Goal: Task Accomplishment & Management: Complete application form

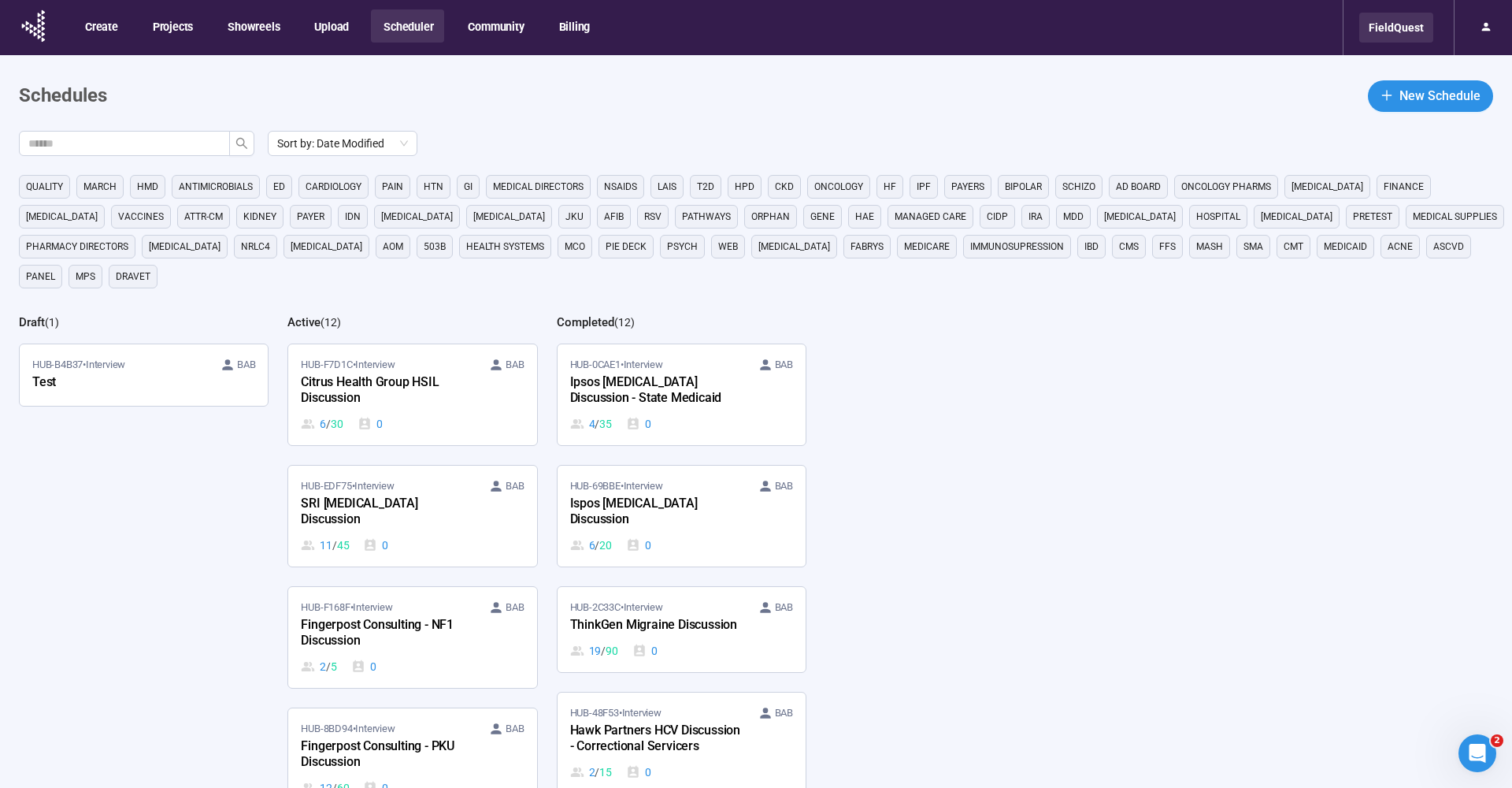
click at [1403, 33] on div "FieldQuest" at bounding box center [1396, 27] width 74 height 30
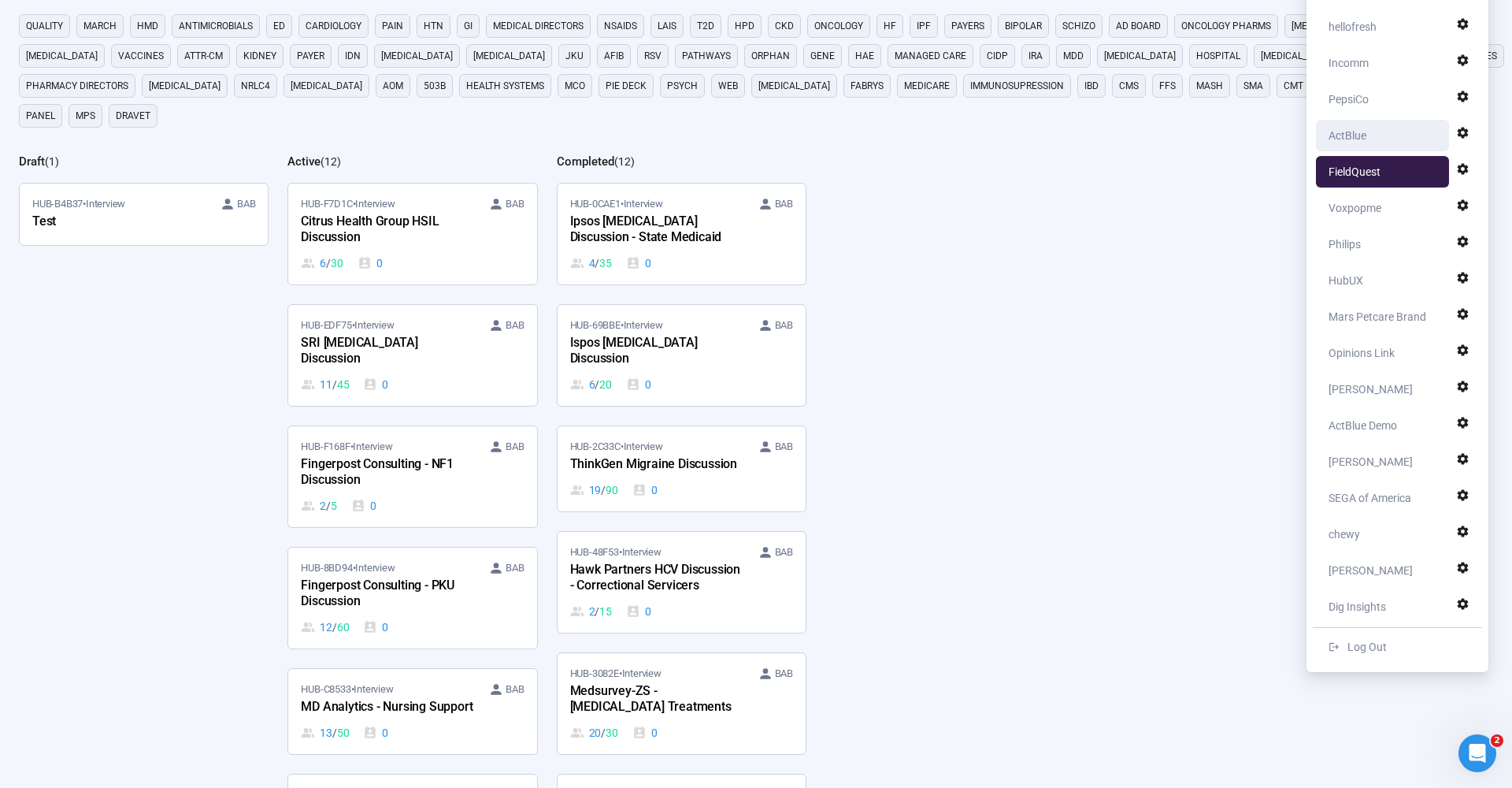
scroll to position [160, 0]
click at [1366, 359] on div "Opinions Link" at bounding box center [1361, 353] width 66 height 31
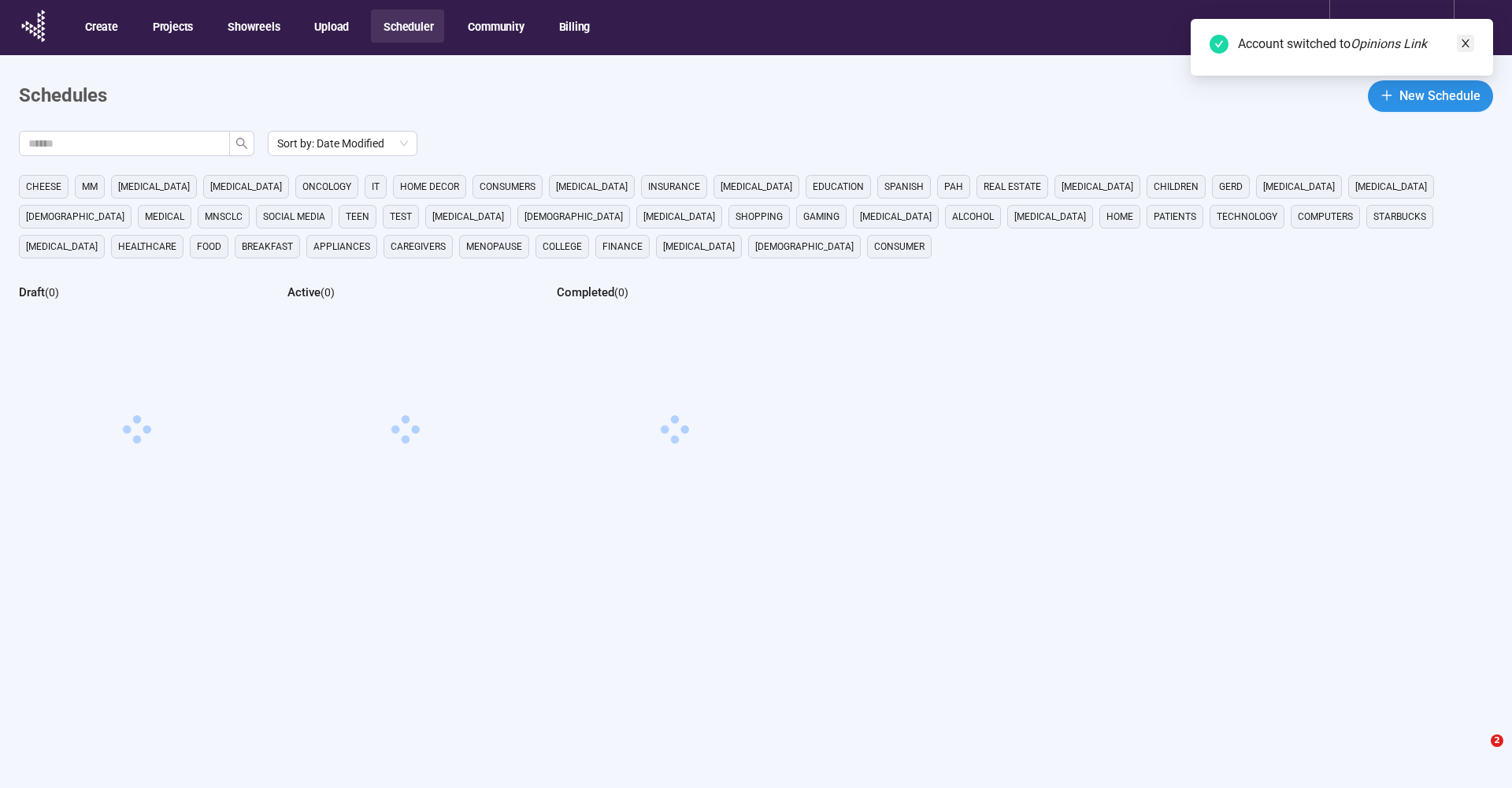
click at [1463, 44] on icon "close" at bounding box center [1465, 43] width 11 height 11
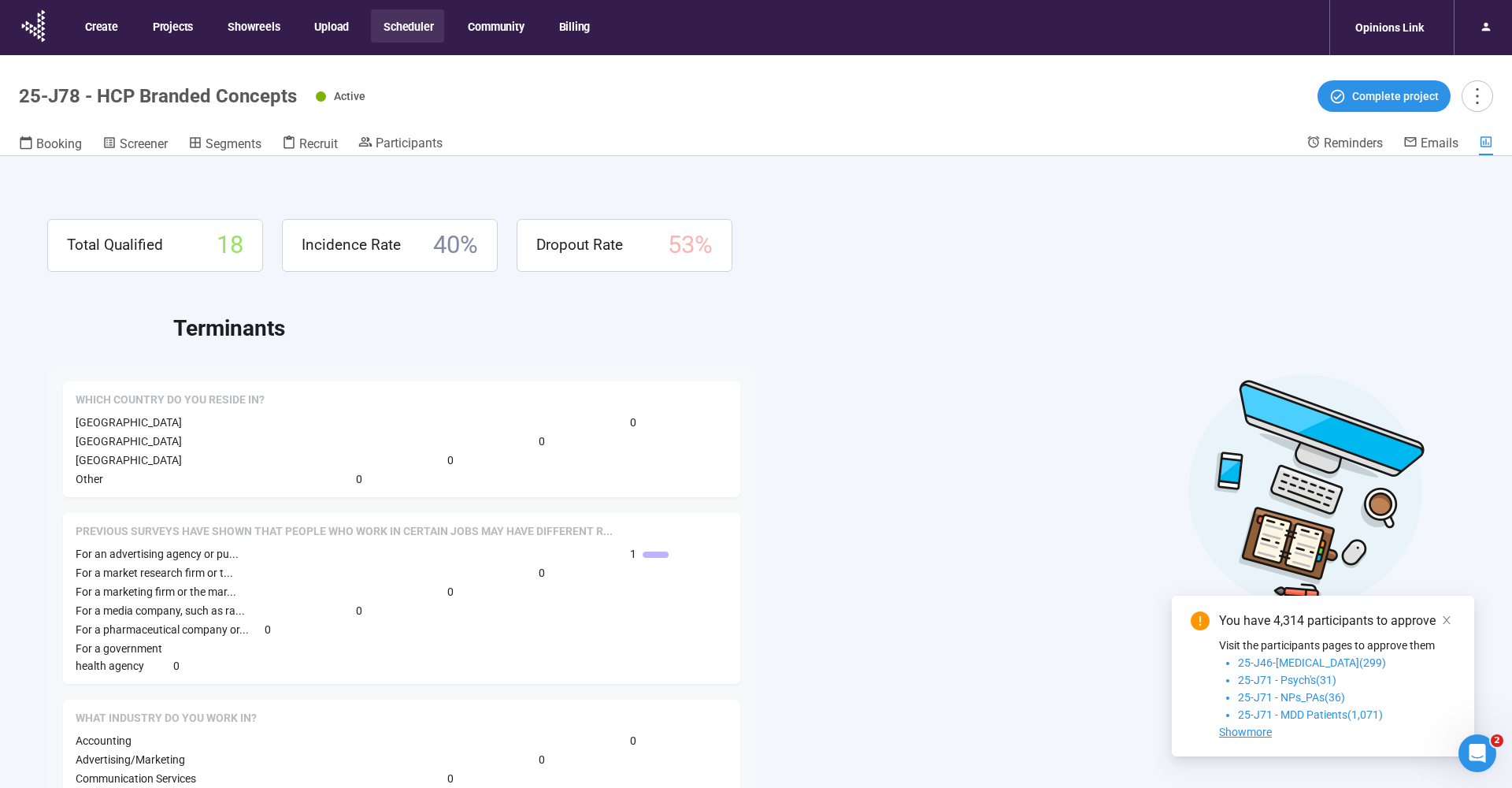
click at [486, 92] on div "Active Complete project" at bounding box center [904, 96] width 1177 height 31
click at [144, 151] on span "Screener" at bounding box center [143, 143] width 48 height 15
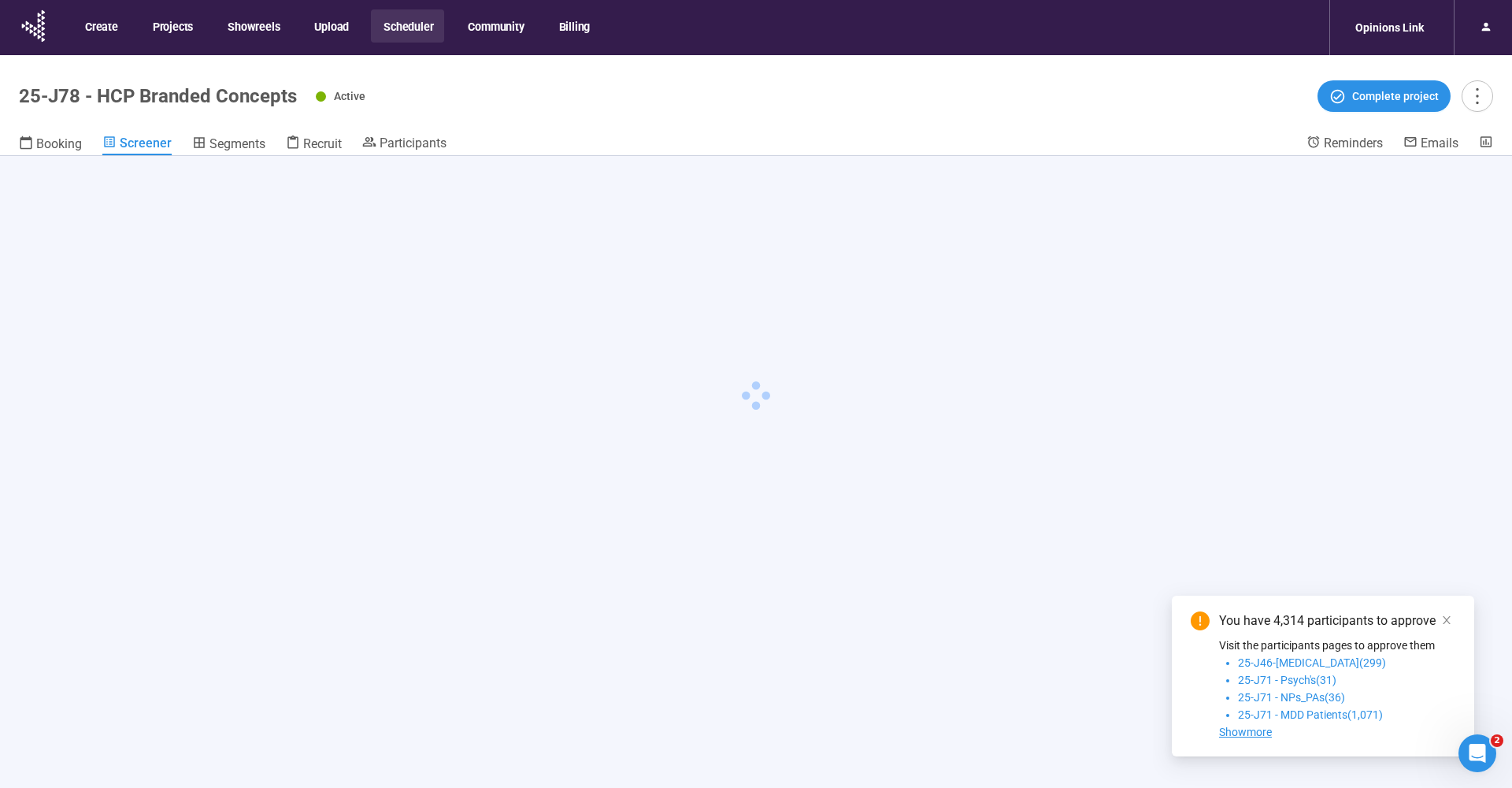
click at [176, 2] on div "Create Projects Showreels Upload Scheduler Community Billing" at bounding box center [307, 27] width 585 height 55
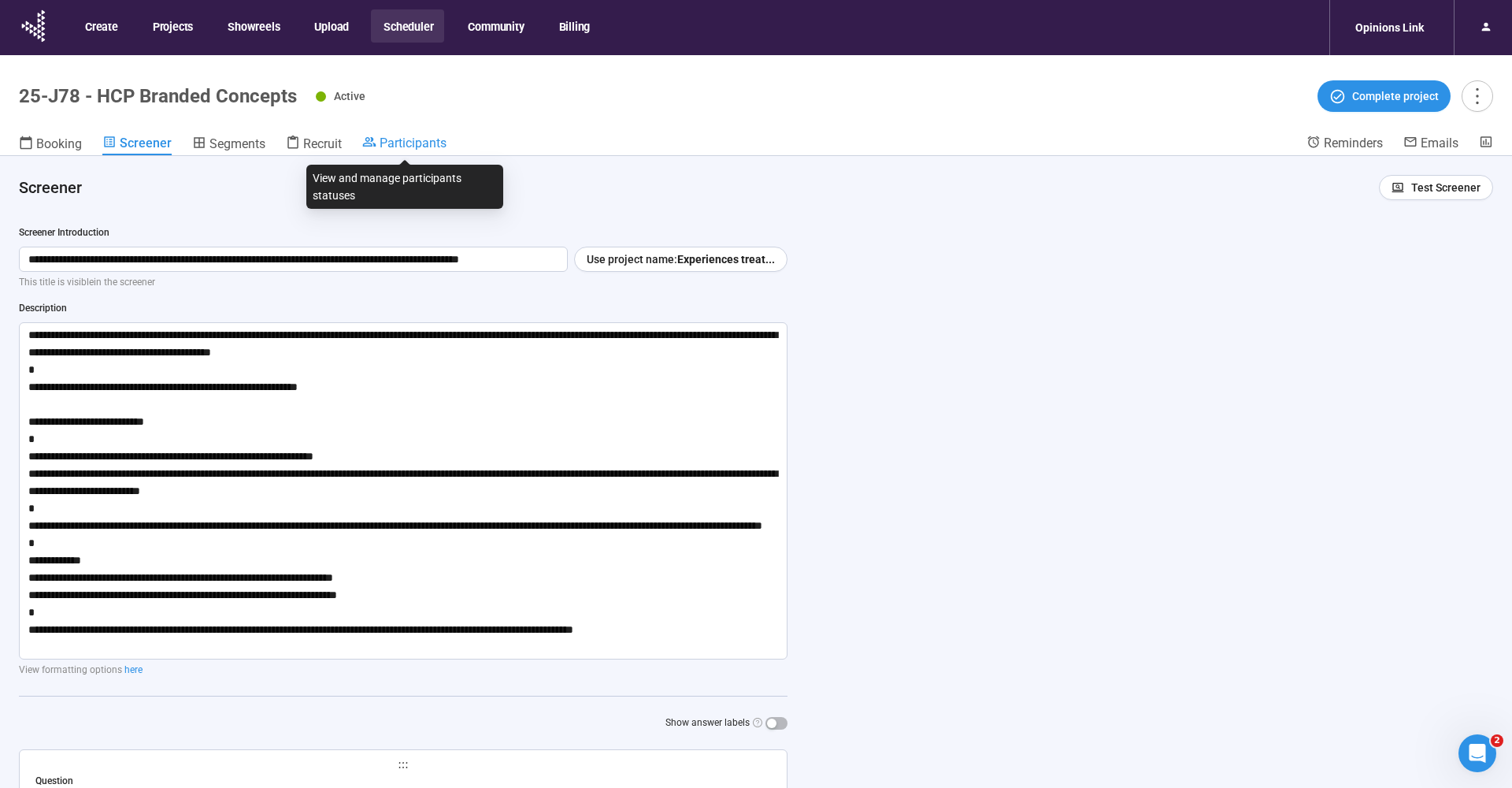
click at [419, 144] on span "Participants" at bounding box center [412, 143] width 66 height 15
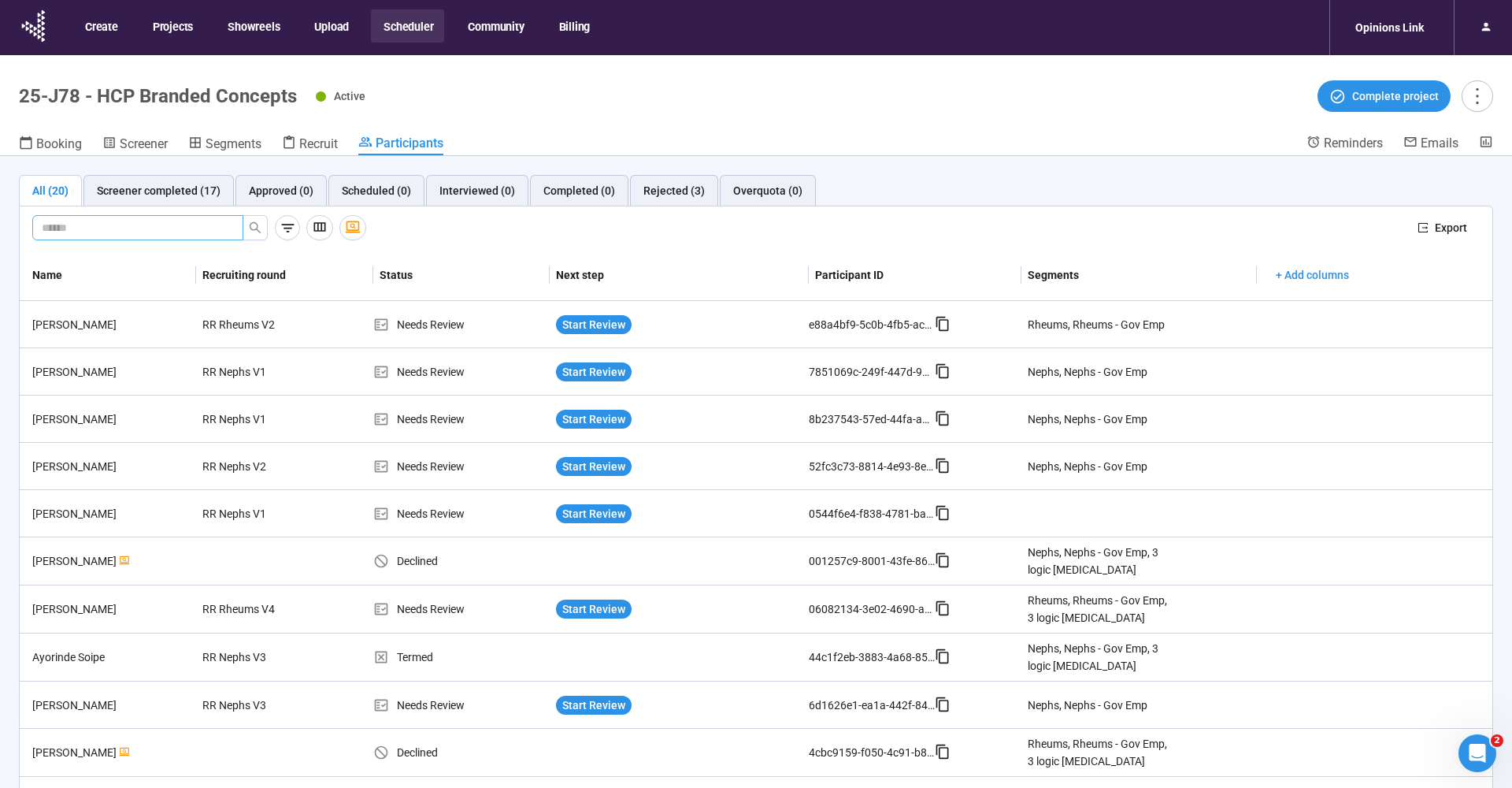
click at [156, 232] on input "text" at bounding box center [132, 228] width 180 height 18
paste input "**********"
type input "**********"
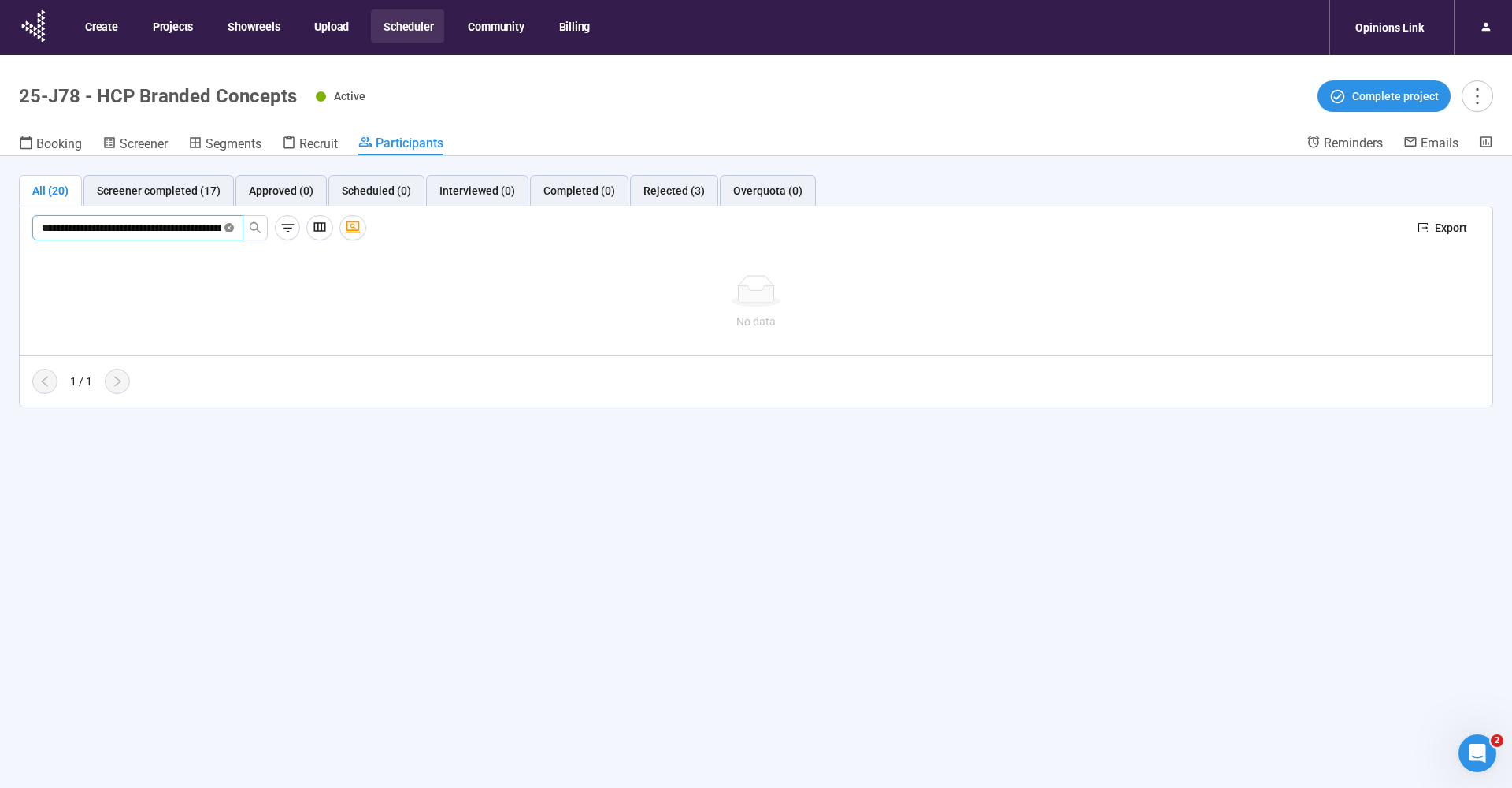
click at [230, 231] on icon "close-circle" at bounding box center [230, 228] width 10 height 10
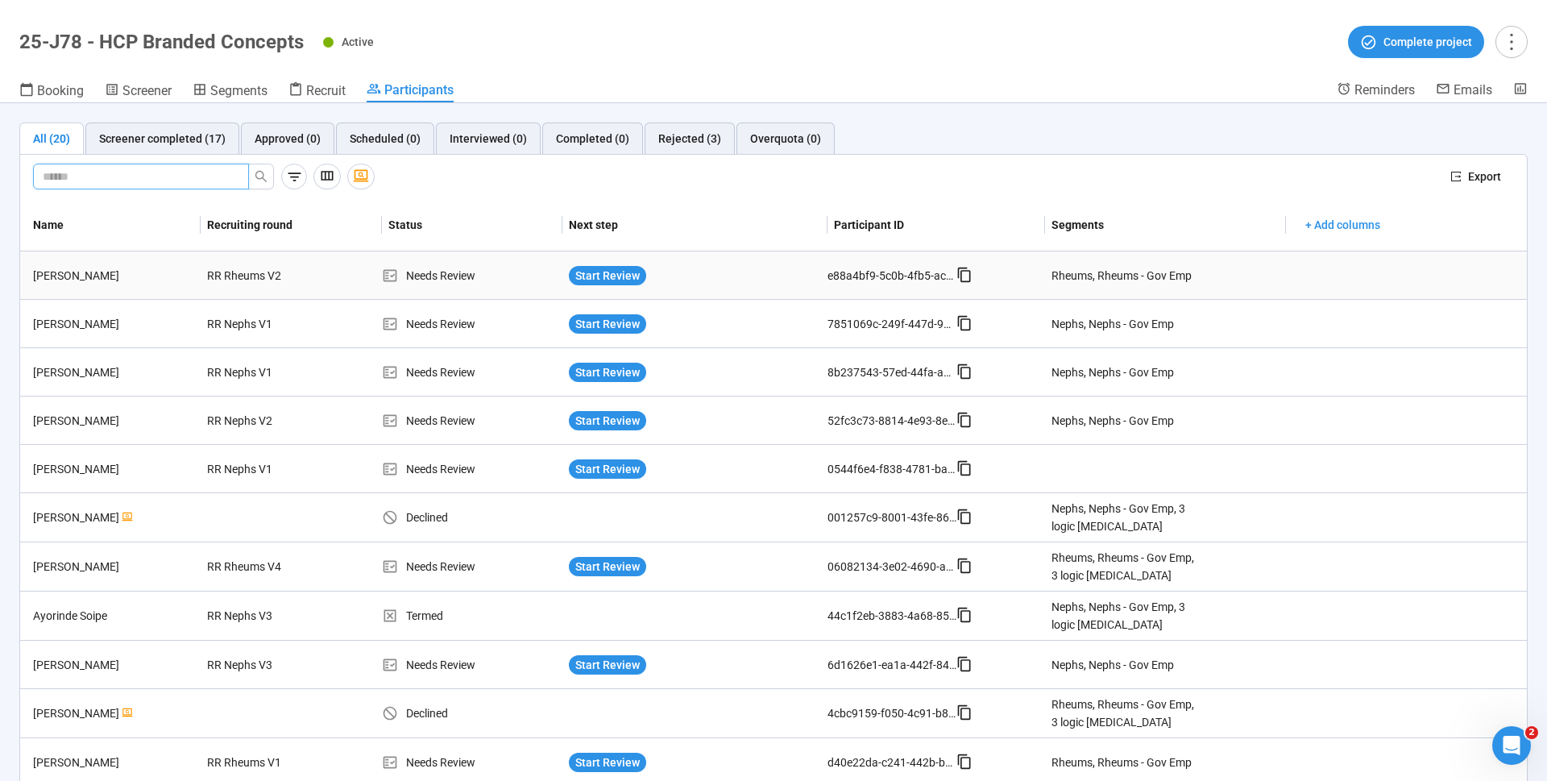
click at [917, 277] on div "e88a4bf9-5c0b-4fb5-acf4-bffefd19c5ed" at bounding box center [891, 276] width 129 height 18
click at [1485, 179] on span "Export" at bounding box center [1484, 177] width 33 height 18
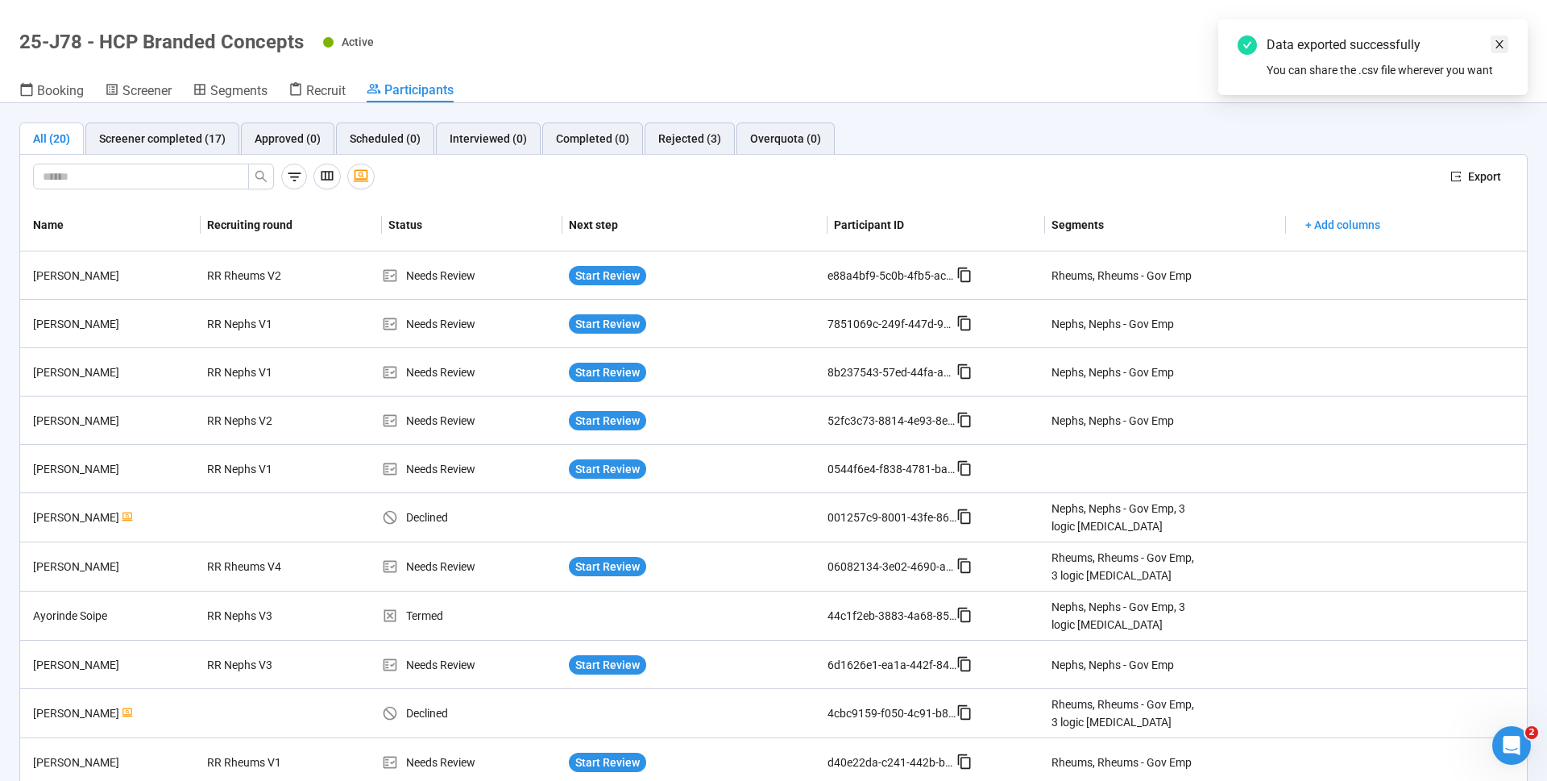
click at [1501, 47] on icon "close" at bounding box center [1499, 44] width 8 height 8
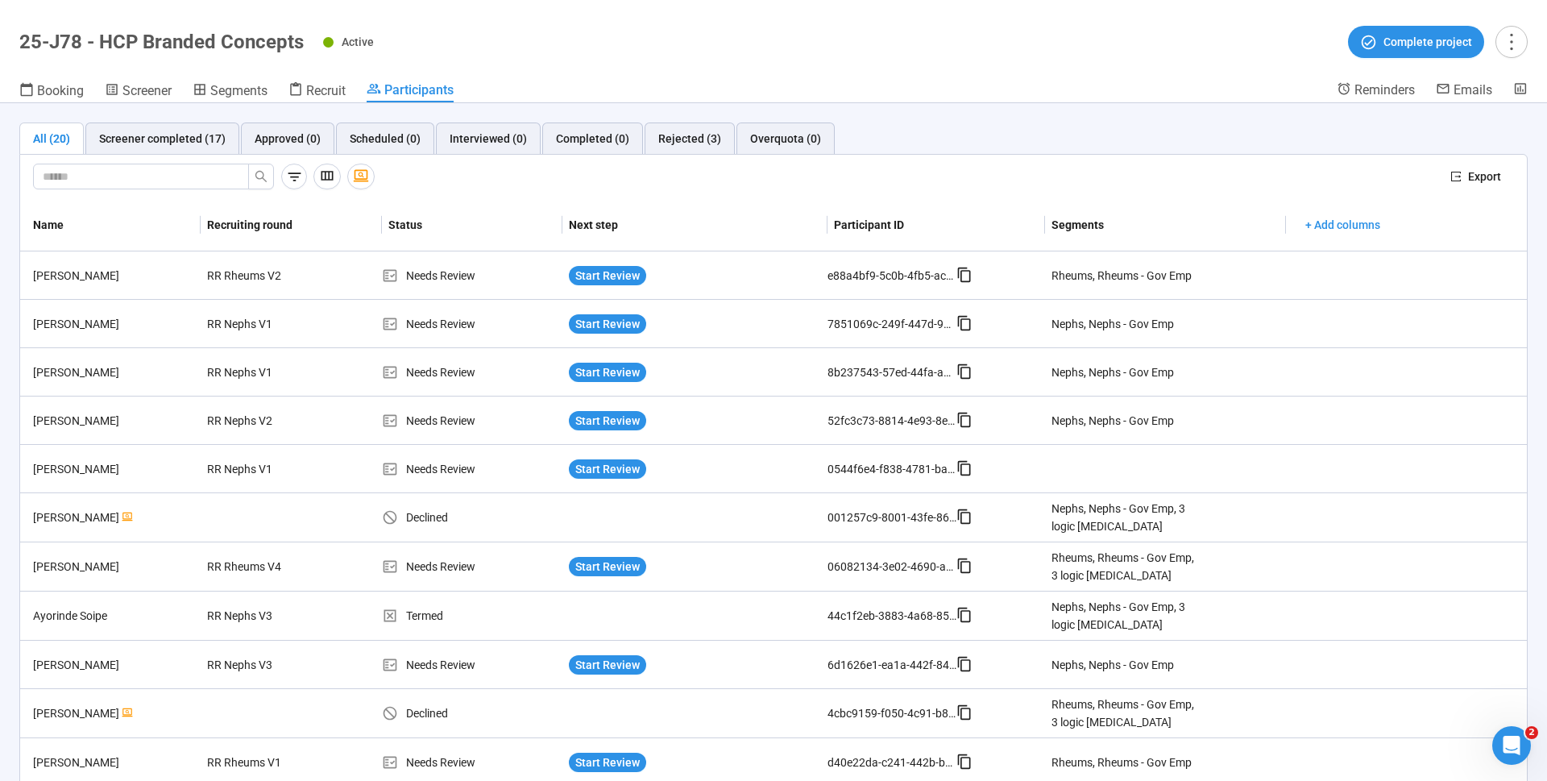
click at [864, 164] on div at bounding box center [735, 177] width 1404 height 26
click at [151, 85] on span "Screener" at bounding box center [146, 90] width 49 height 15
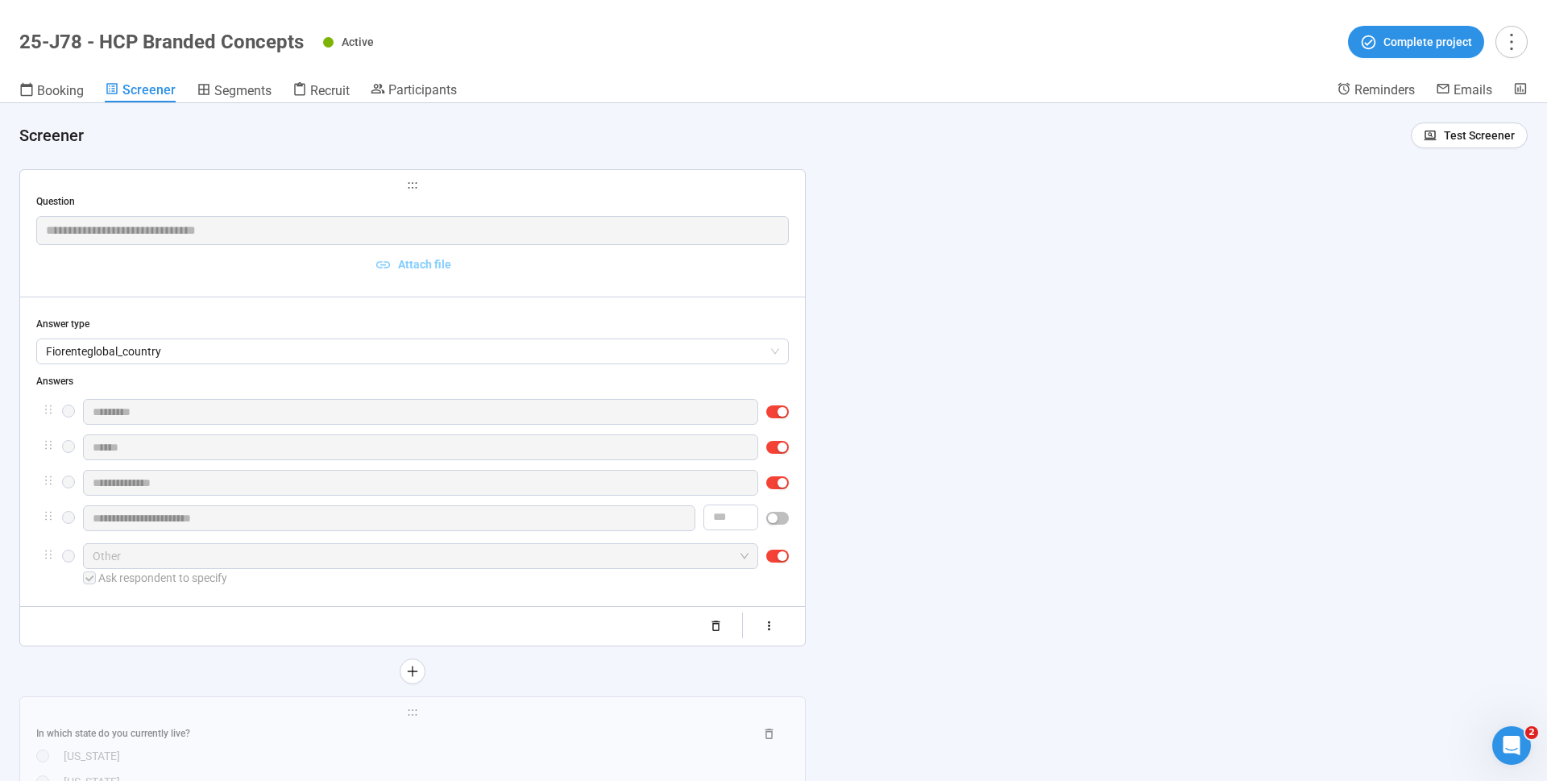
scroll to position [530, 0]
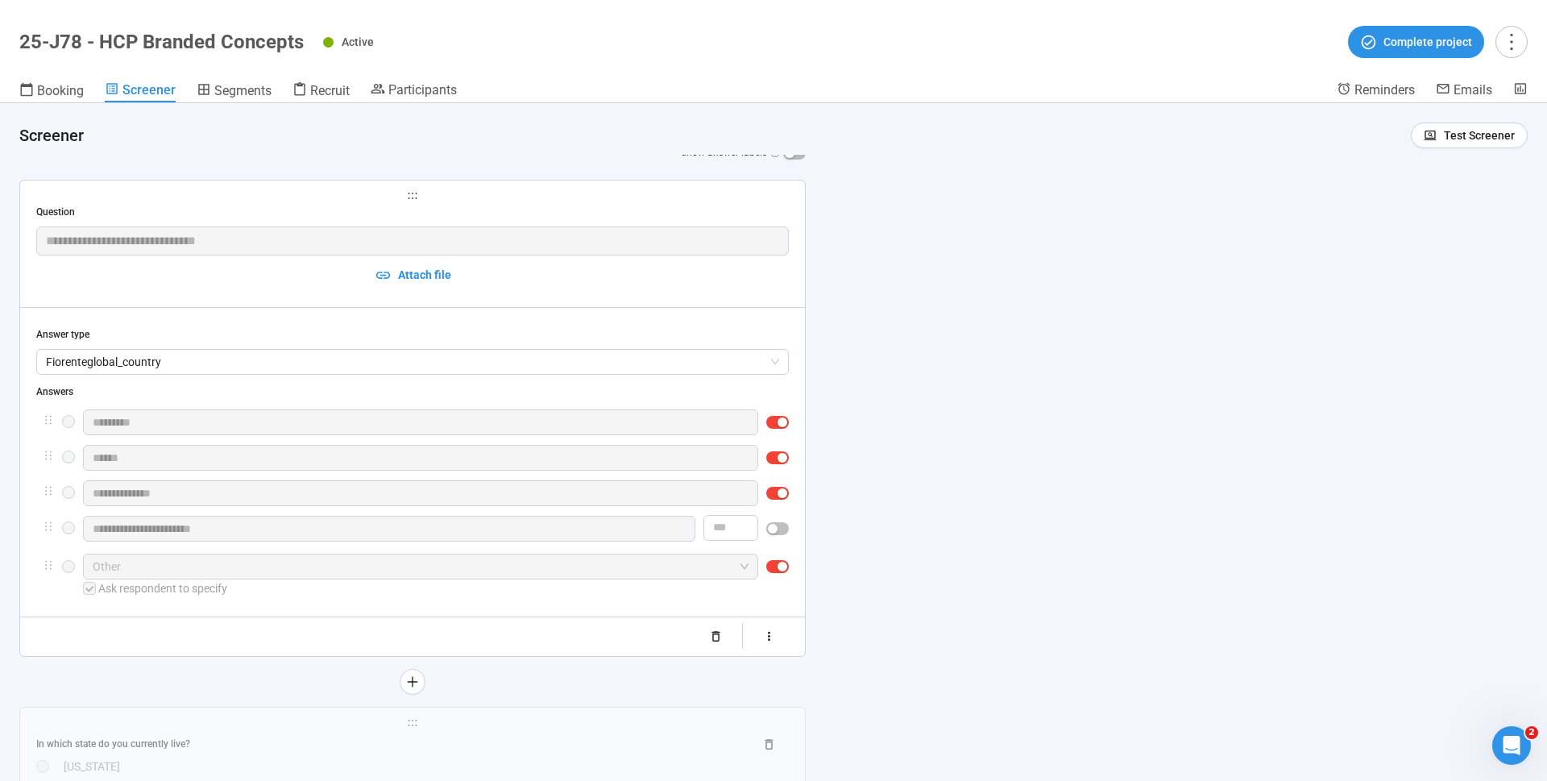
click at [342, 205] on div "Question" at bounding box center [412, 212] width 752 height 15
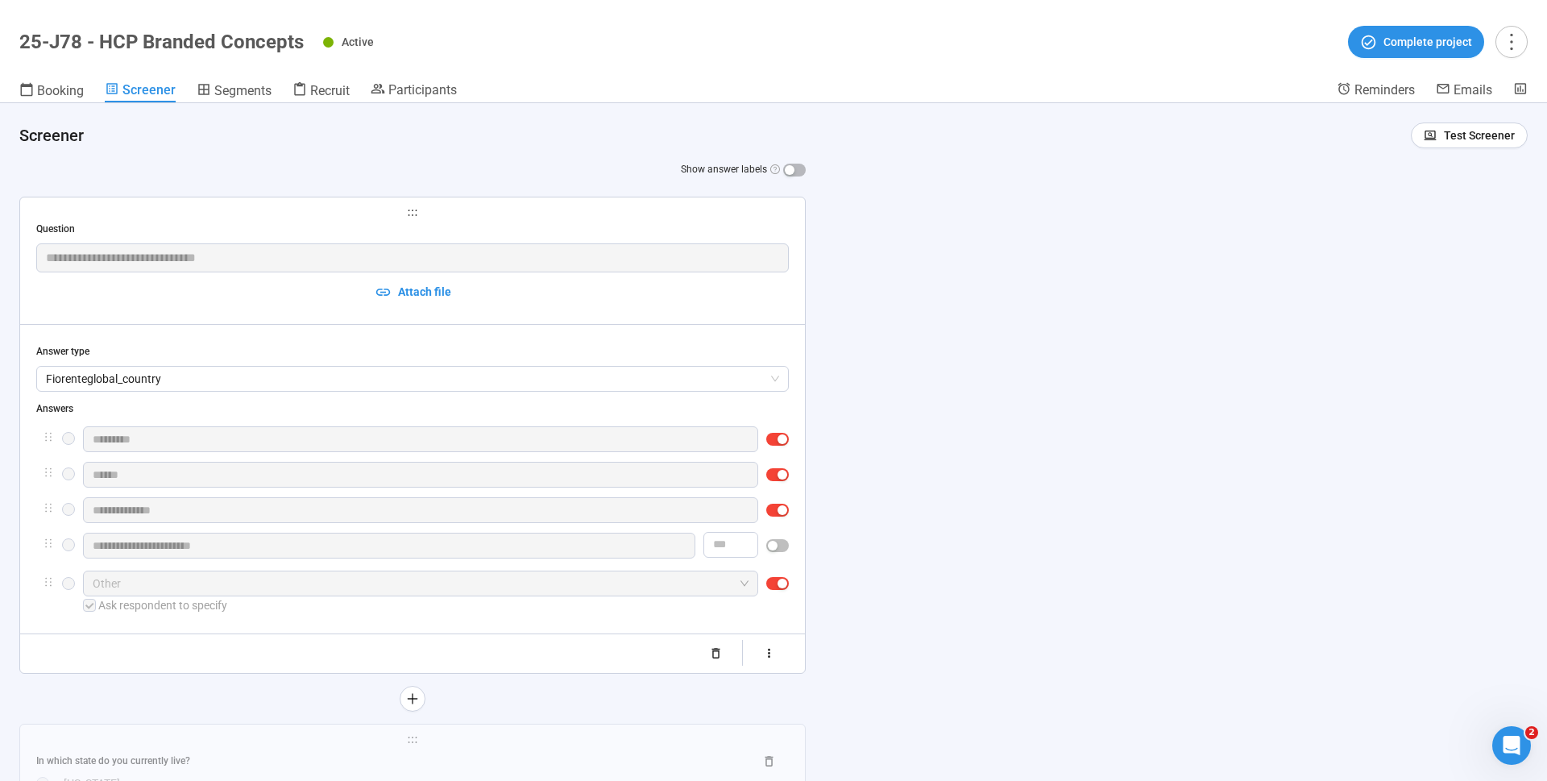
scroll to position [500, 0]
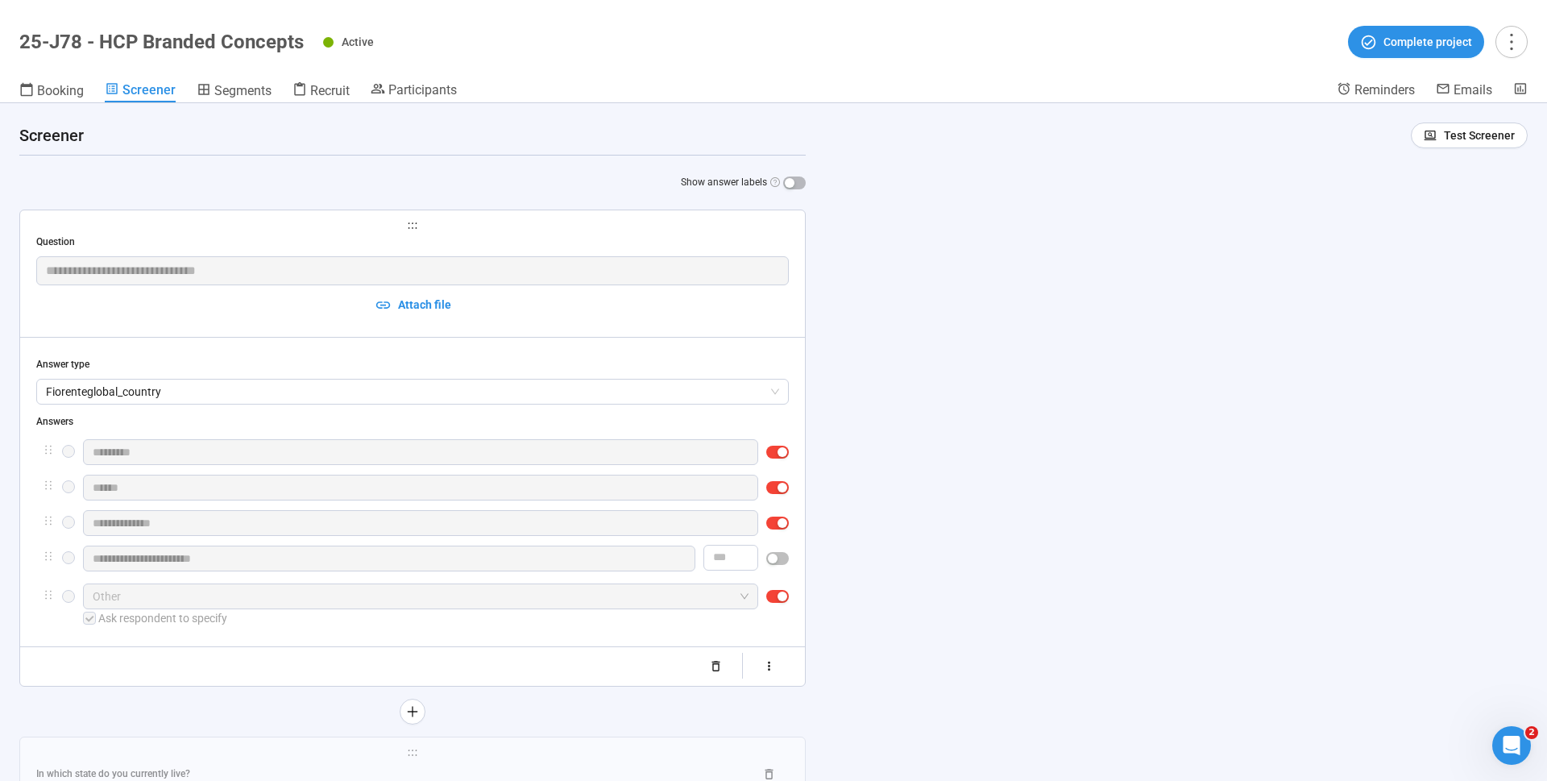
click at [680, 236] on div "Question" at bounding box center [412, 241] width 752 height 15
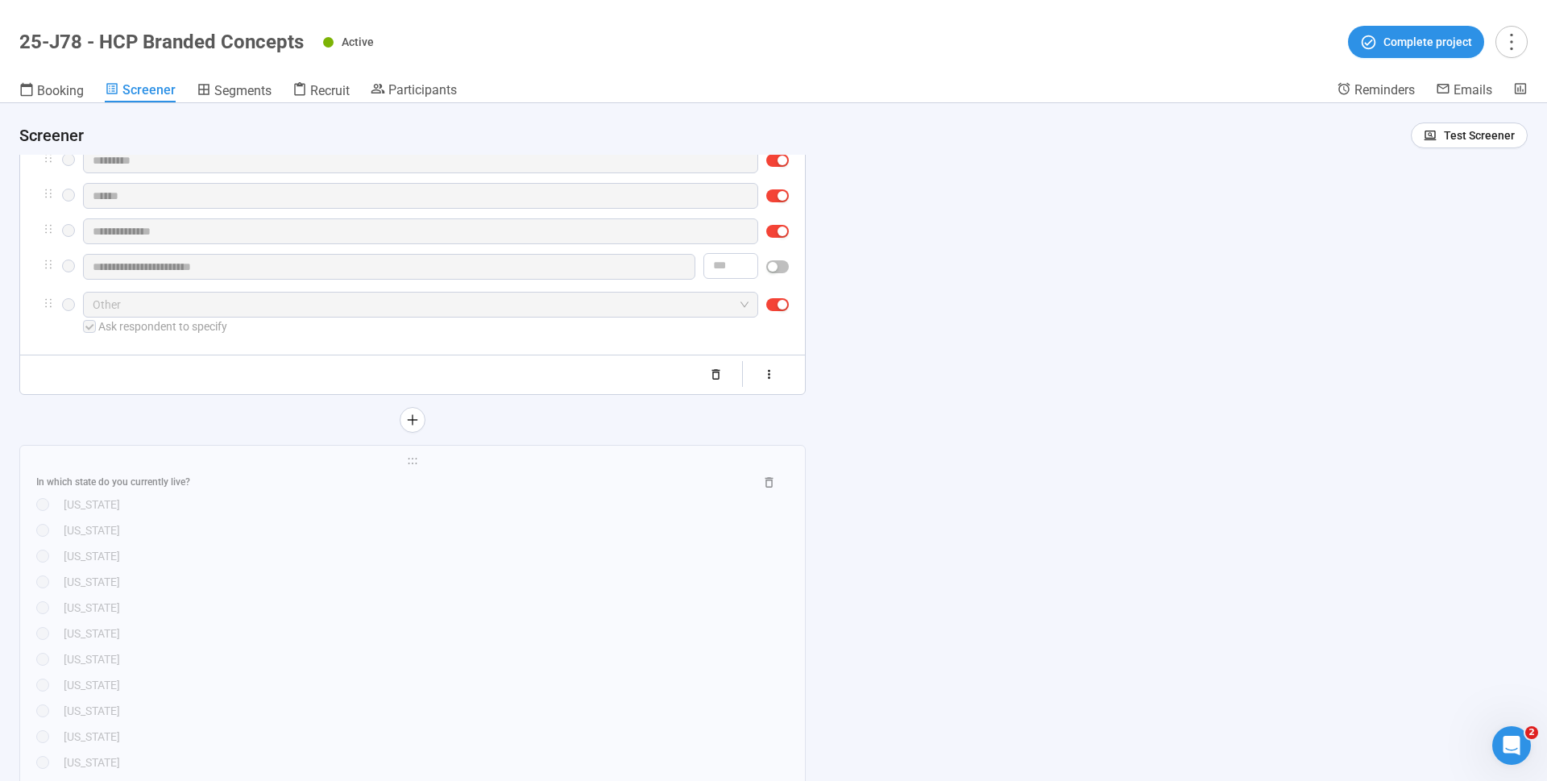
scroll to position [808, 0]
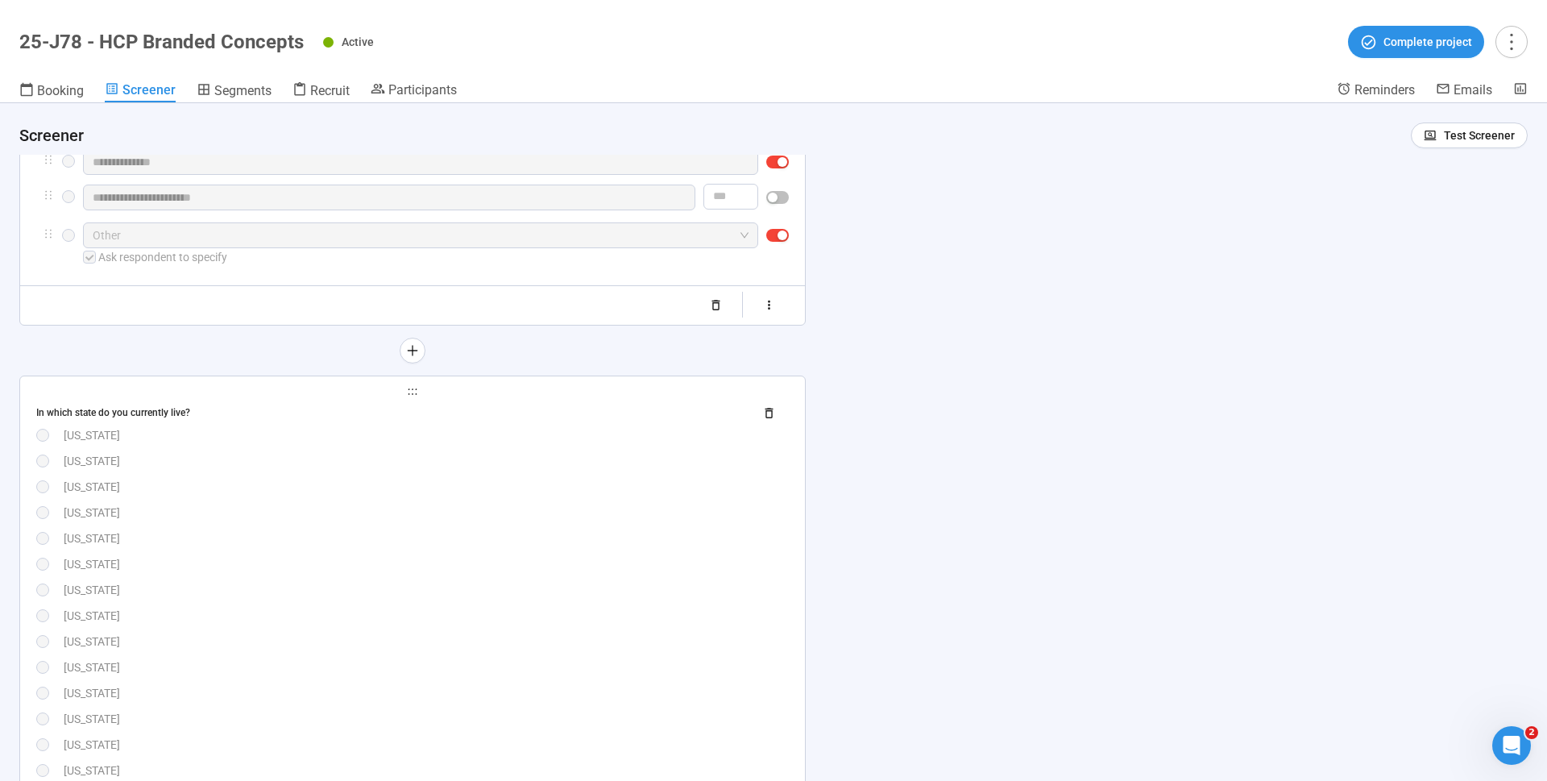
click at [657, 516] on div "[US_STATE]" at bounding box center [426, 512] width 725 height 18
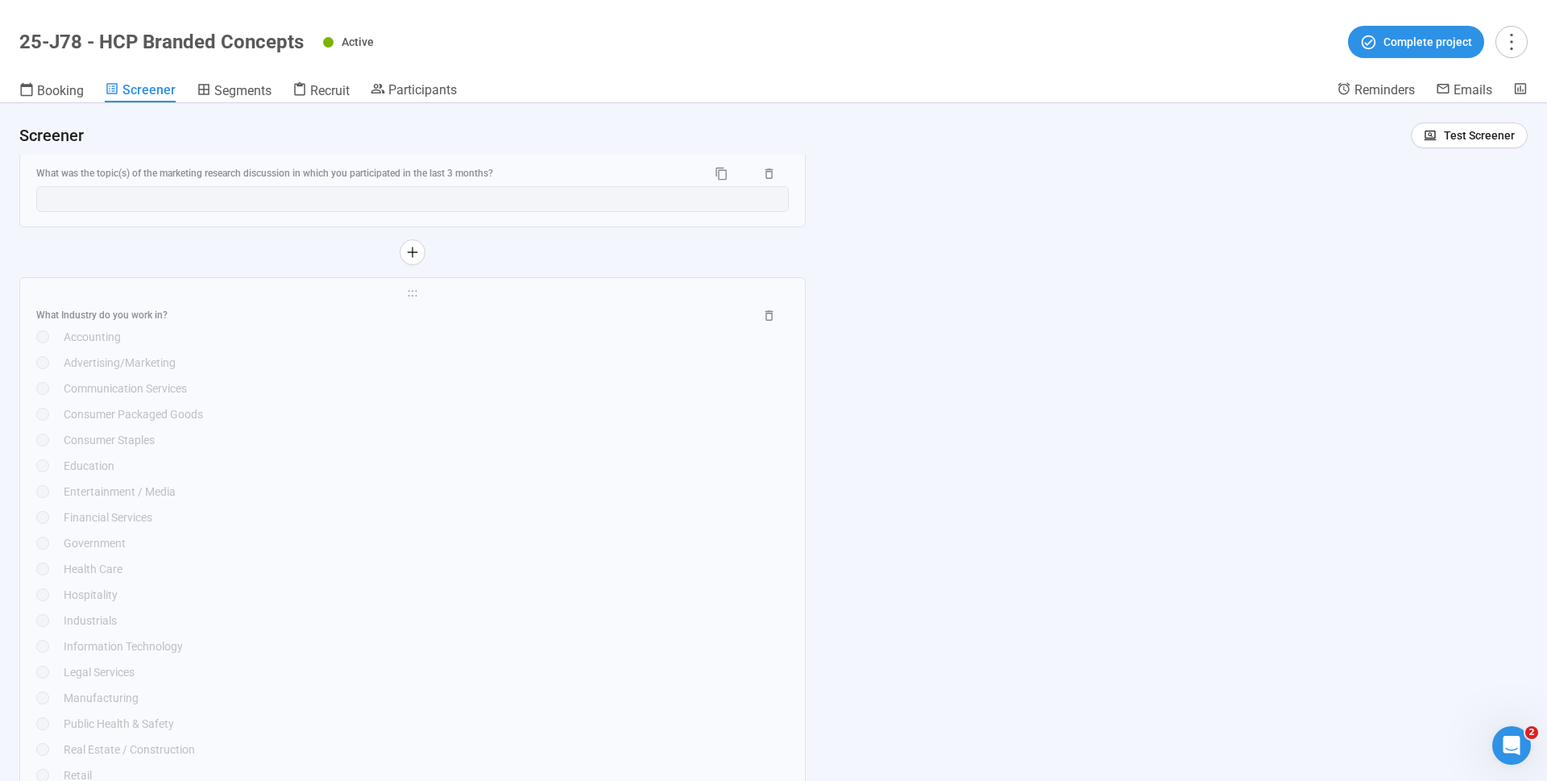
scroll to position [4782, 0]
click at [1138, 317] on div "**********" at bounding box center [773, 441] width 1547 height 677
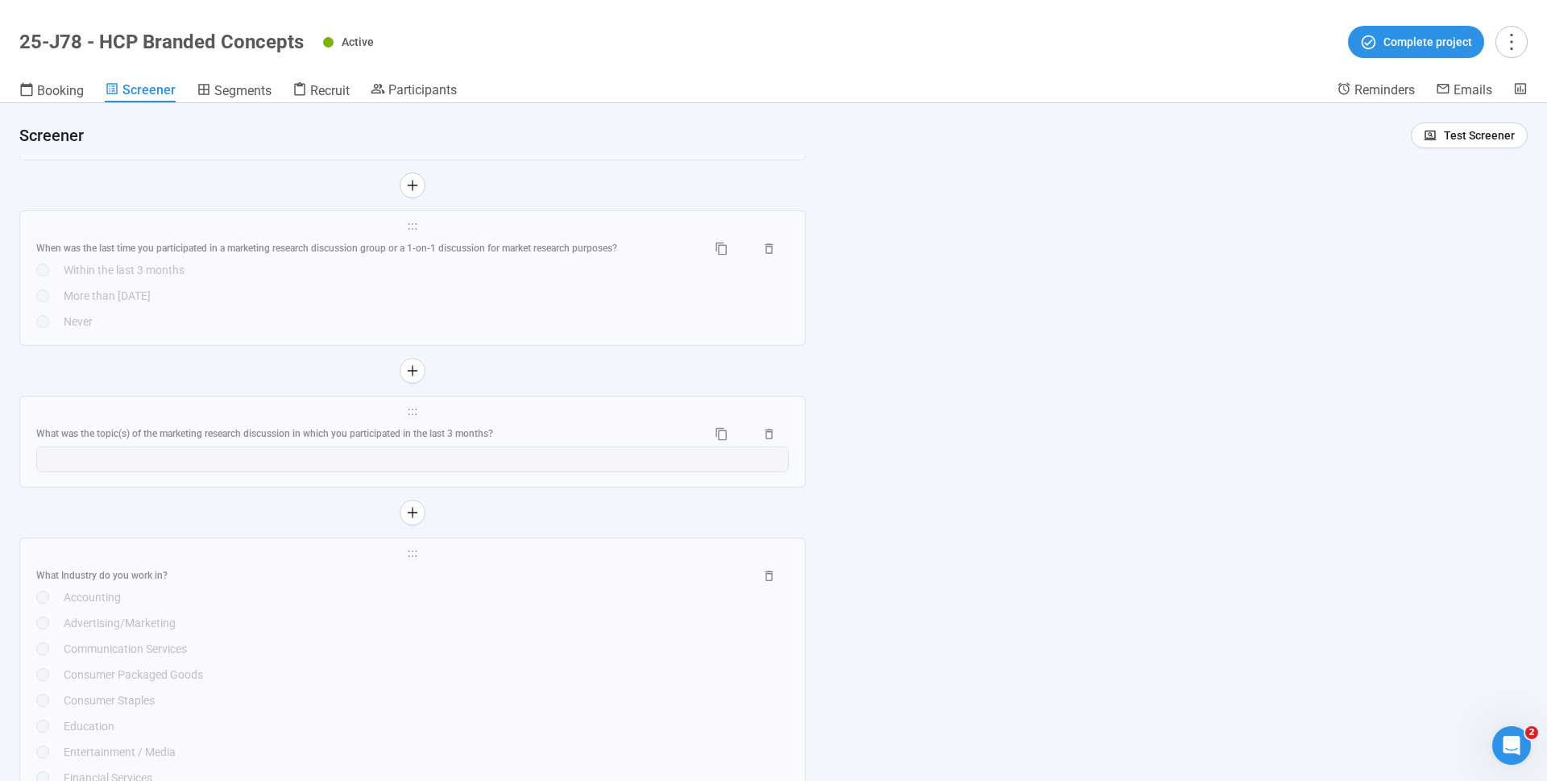
scroll to position [4519, 0]
click at [1013, 437] on div "**********" at bounding box center [773, 441] width 1547 height 677
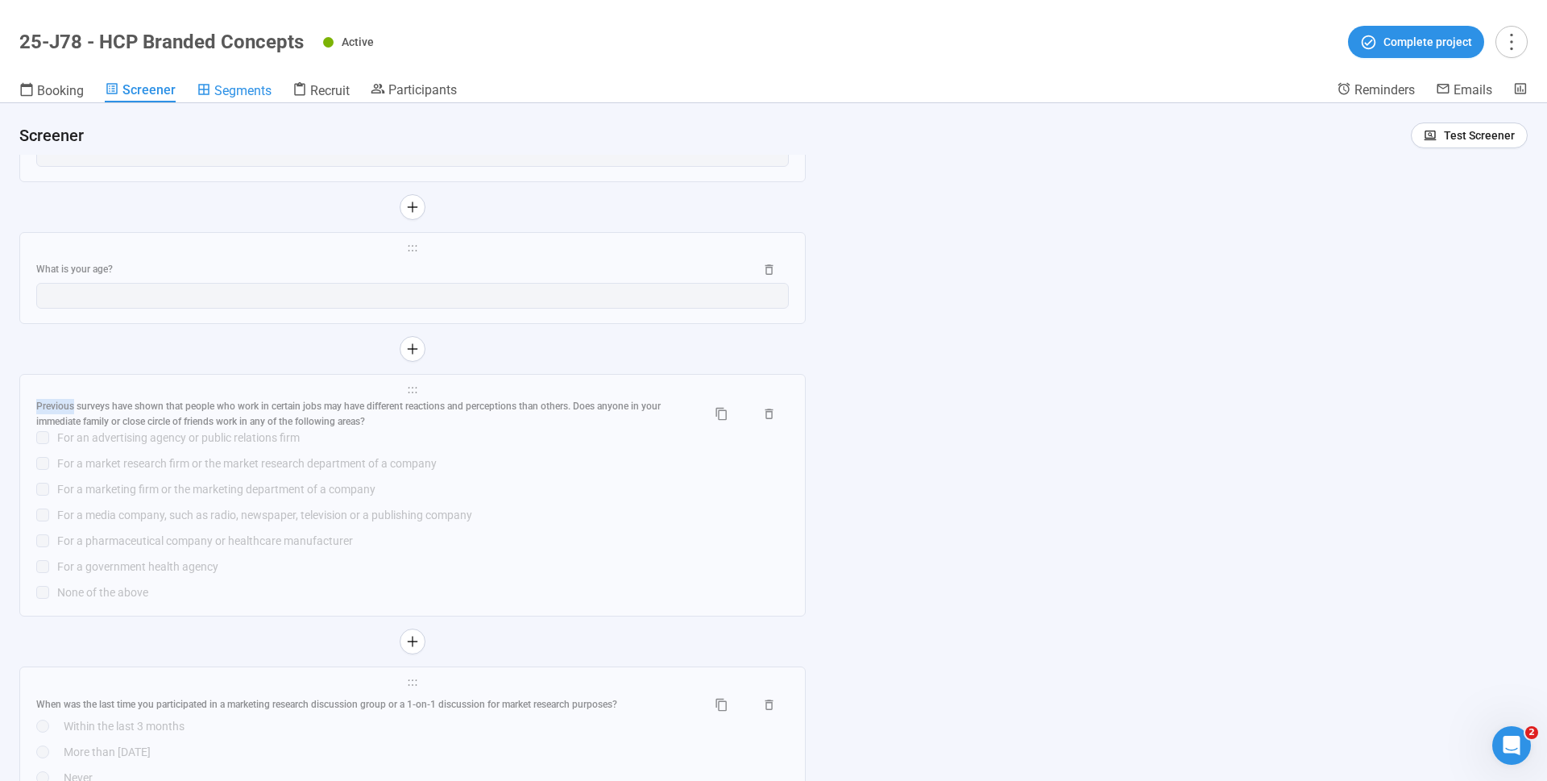
click at [253, 89] on span "Segments" at bounding box center [242, 90] width 57 height 15
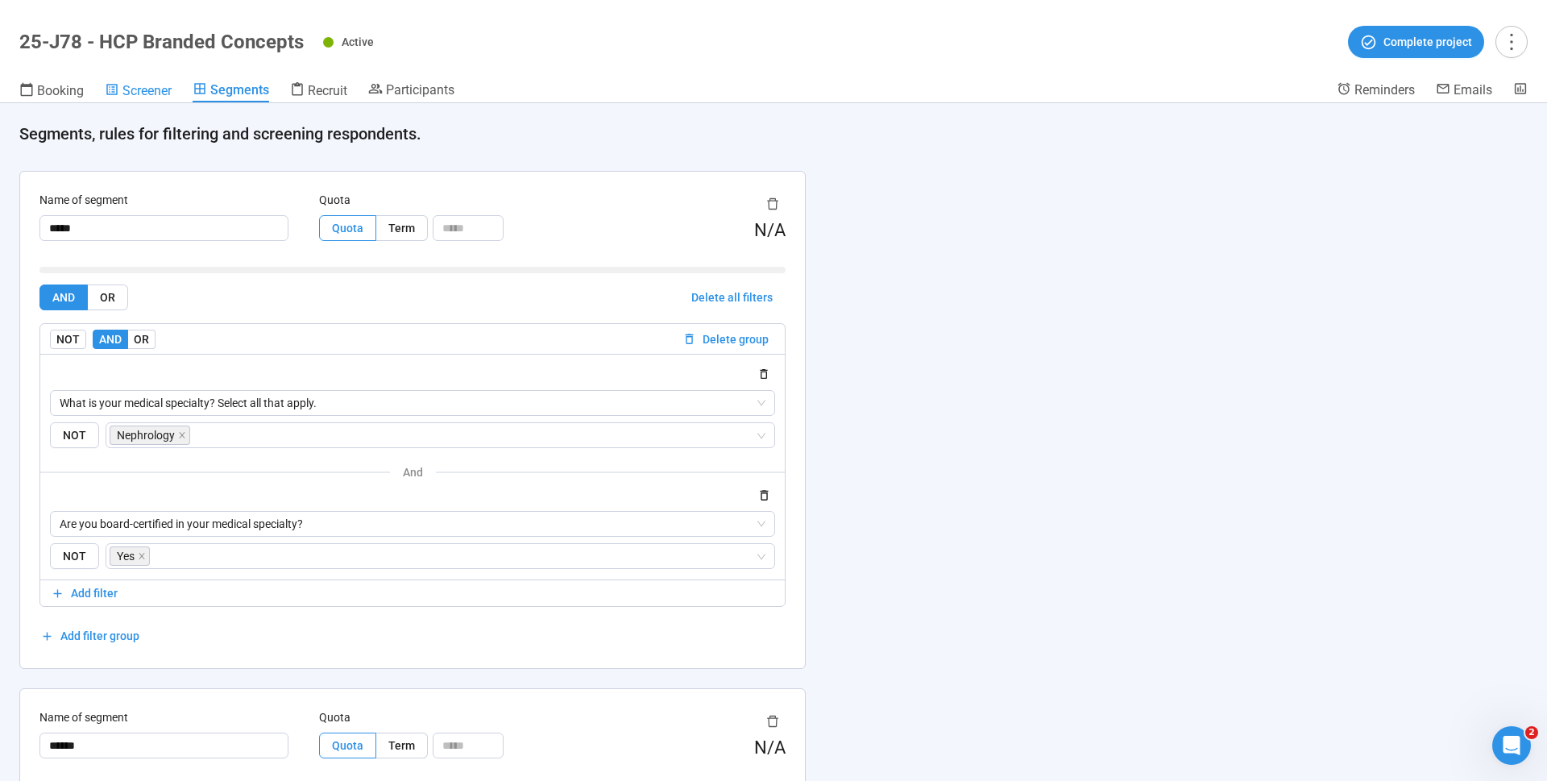
click at [151, 86] on span "Screener" at bounding box center [146, 90] width 49 height 15
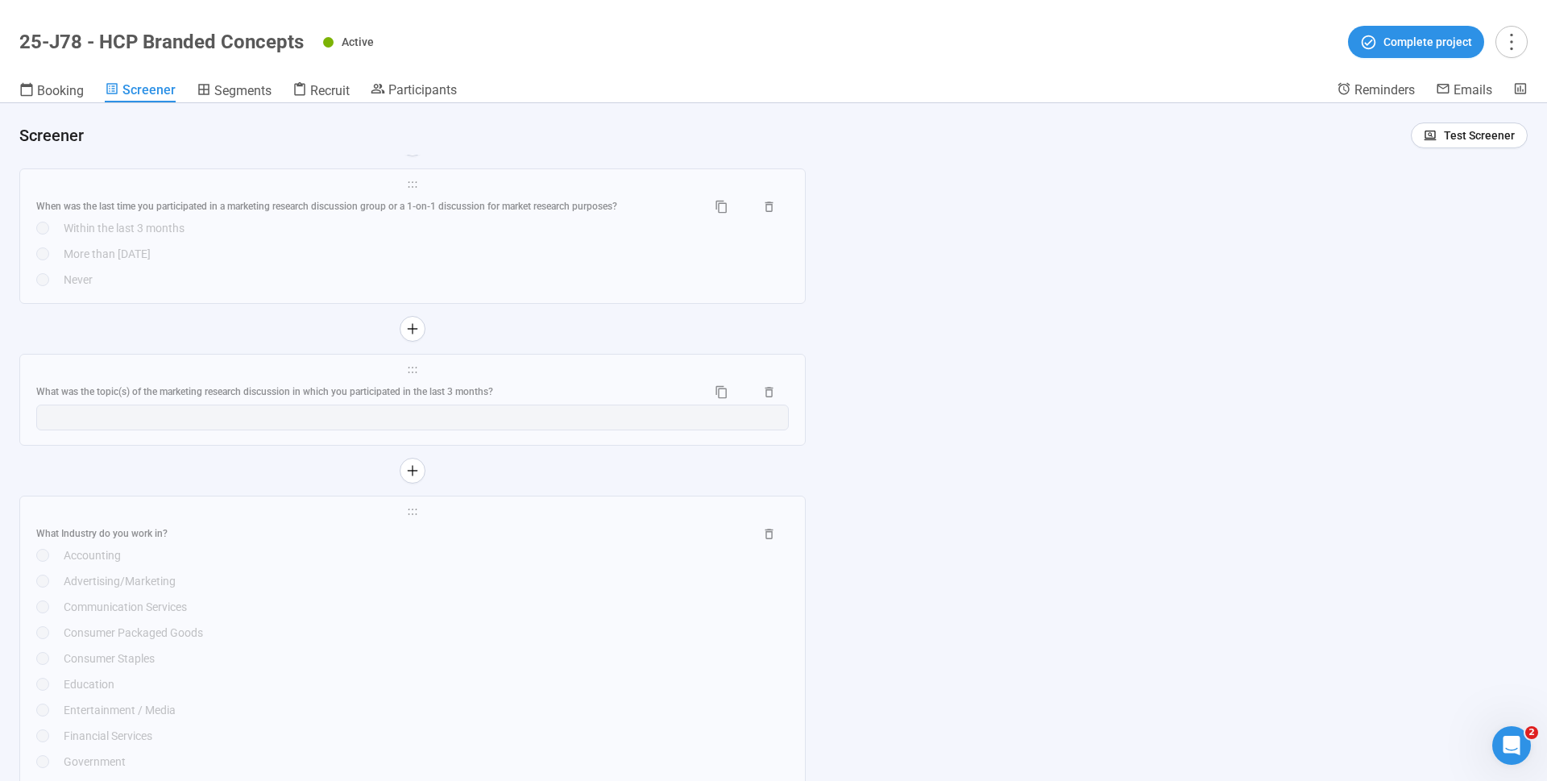
scroll to position [3685, 0]
click at [434, 89] on span "Participants" at bounding box center [422, 89] width 68 height 15
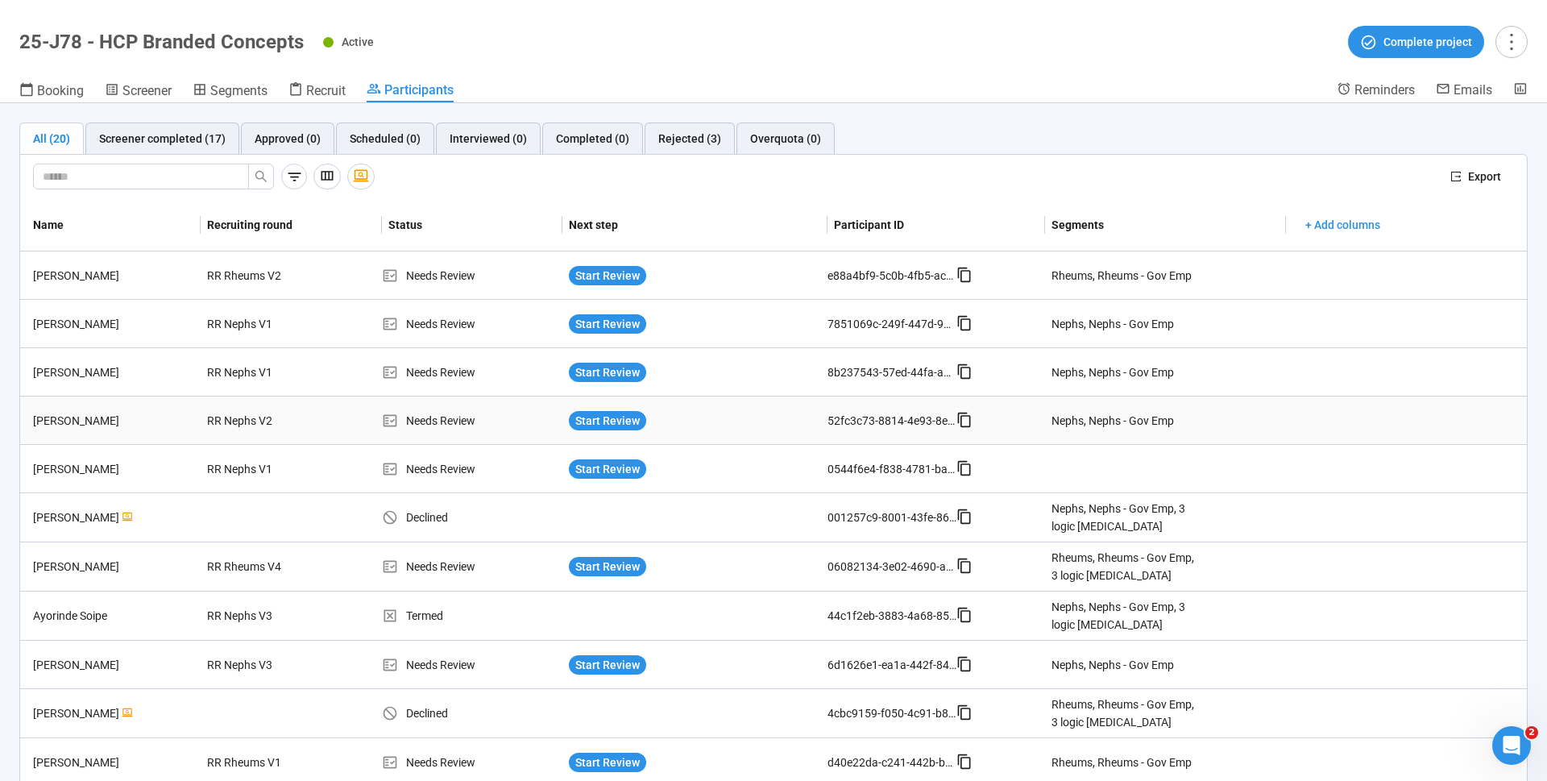
click at [64, 423] on div "[PERSON_NAME]" at bounding box center [114, 421] width 174 height 18
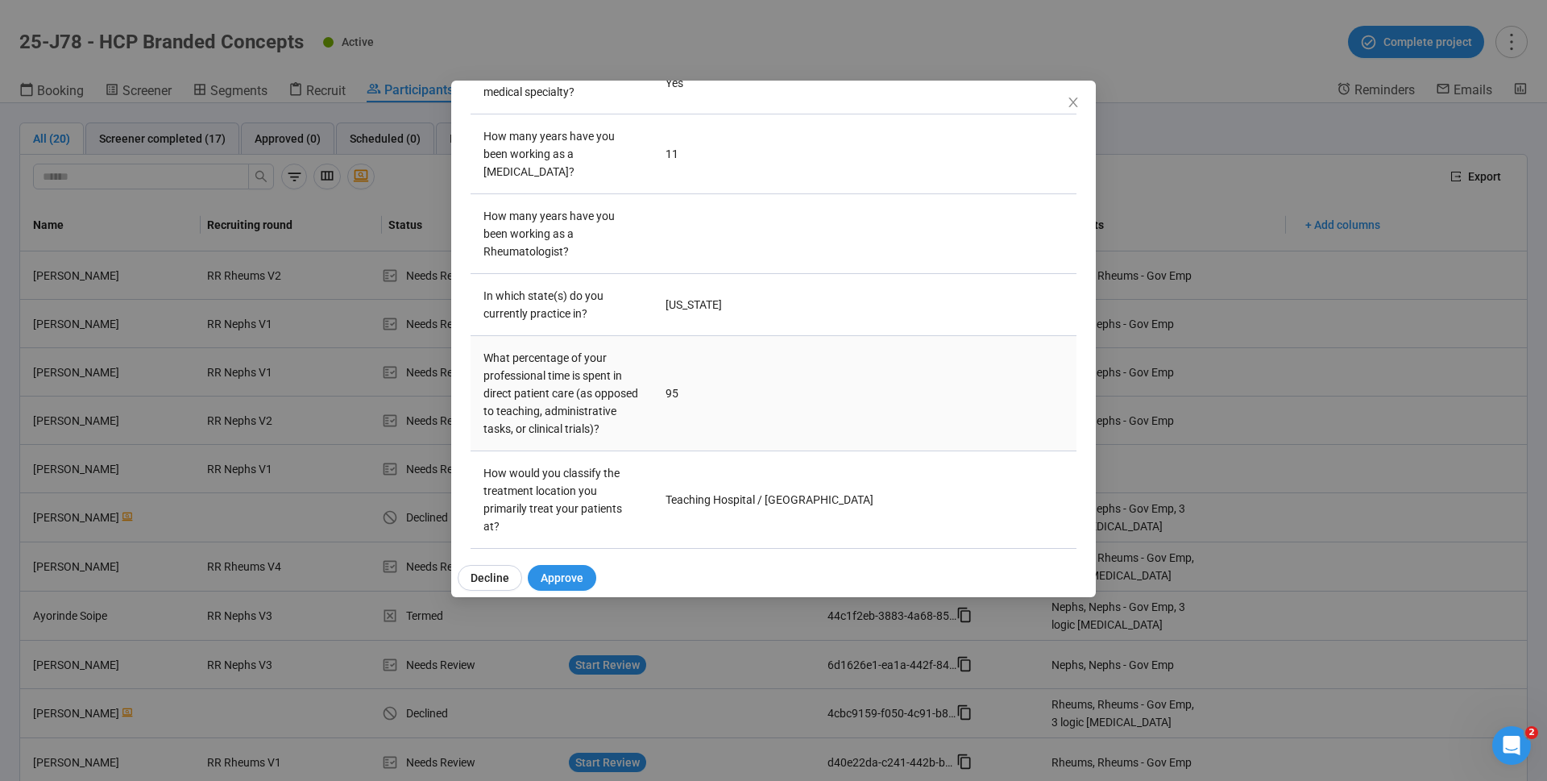
scroll to position [1325, 0]
click at [756, 224] on td at bounding box center [865, 231] width 424 height 80
click at [1072, 100] on icon "close" at bounding box center [1073, 102] width 13 height 13
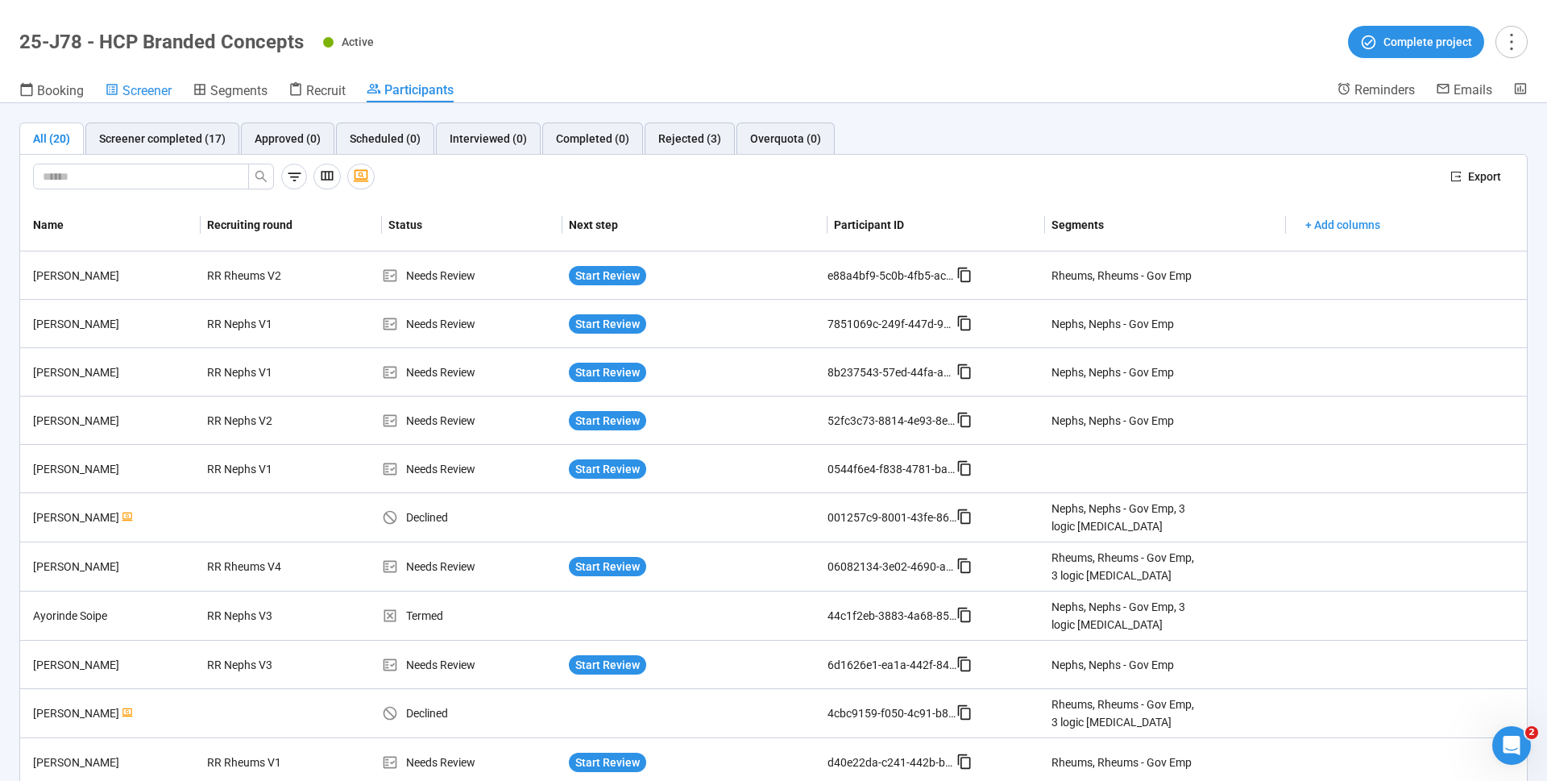
click at [158, 96] on span "Screener" at bounding box center [146, 90] width 49 height 15
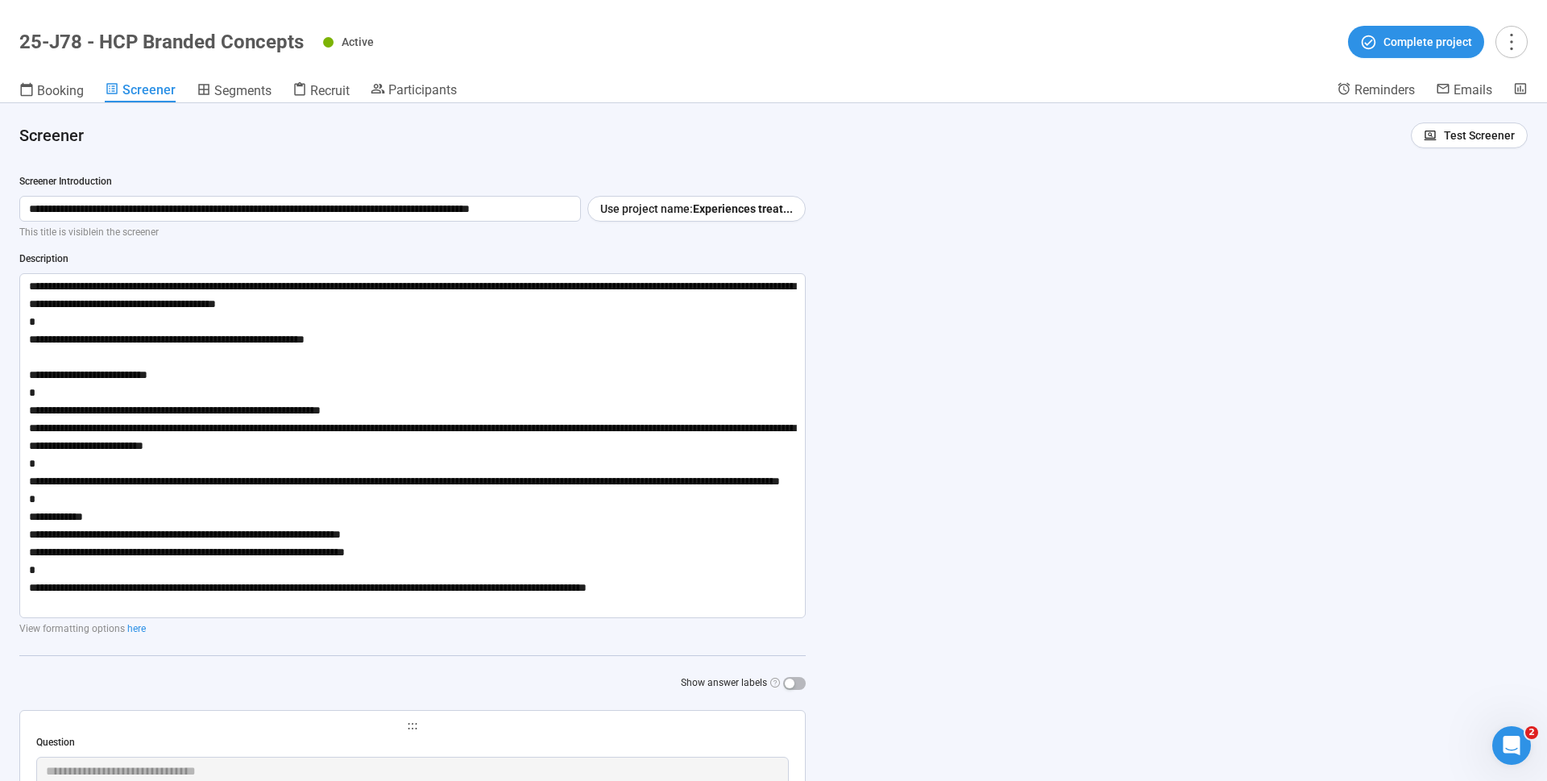
scroll to position [2393, 0]
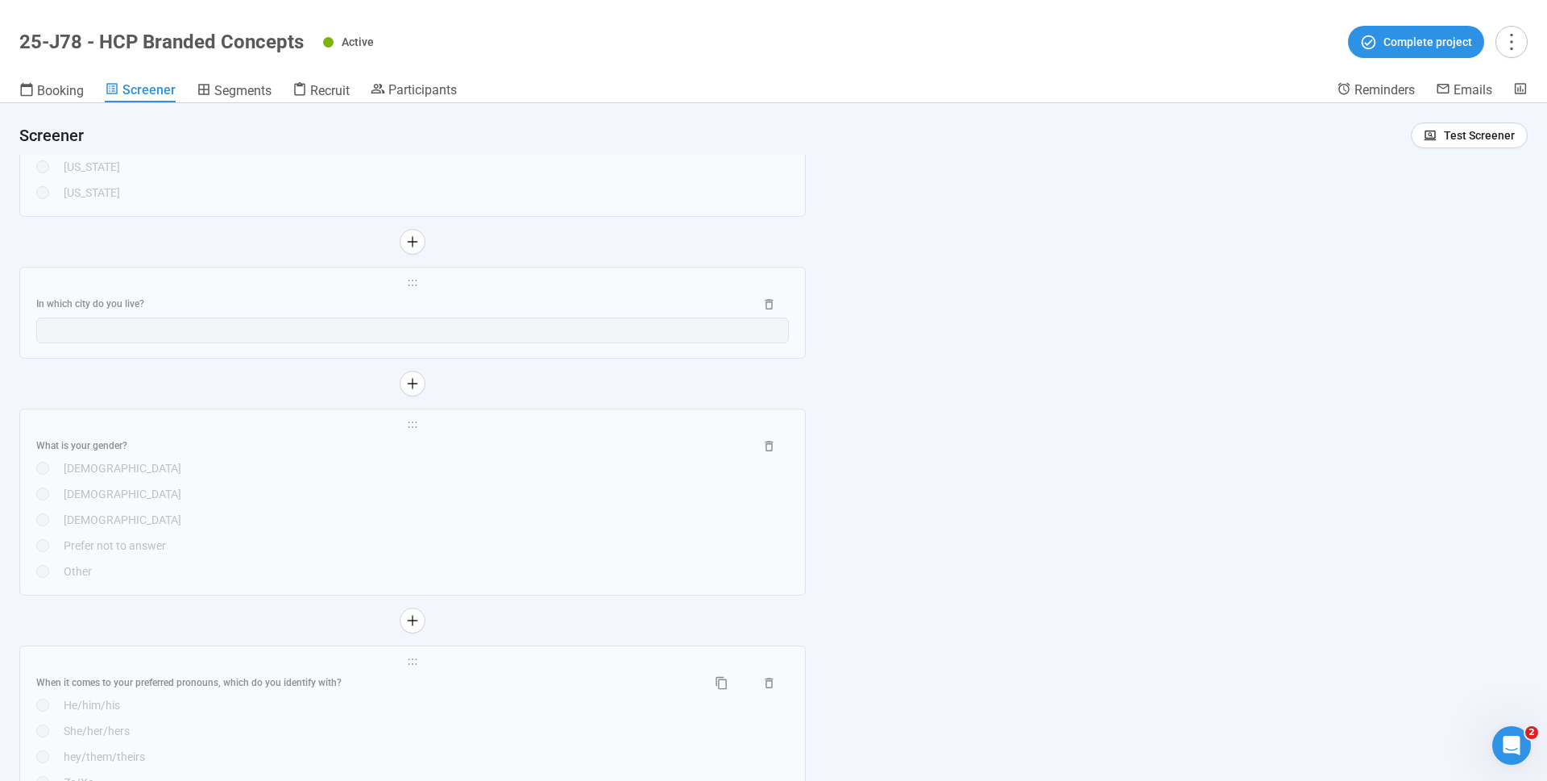
click at [1047, 308] on div "**********" at bounding box center [773, 441] width 1547 height 677
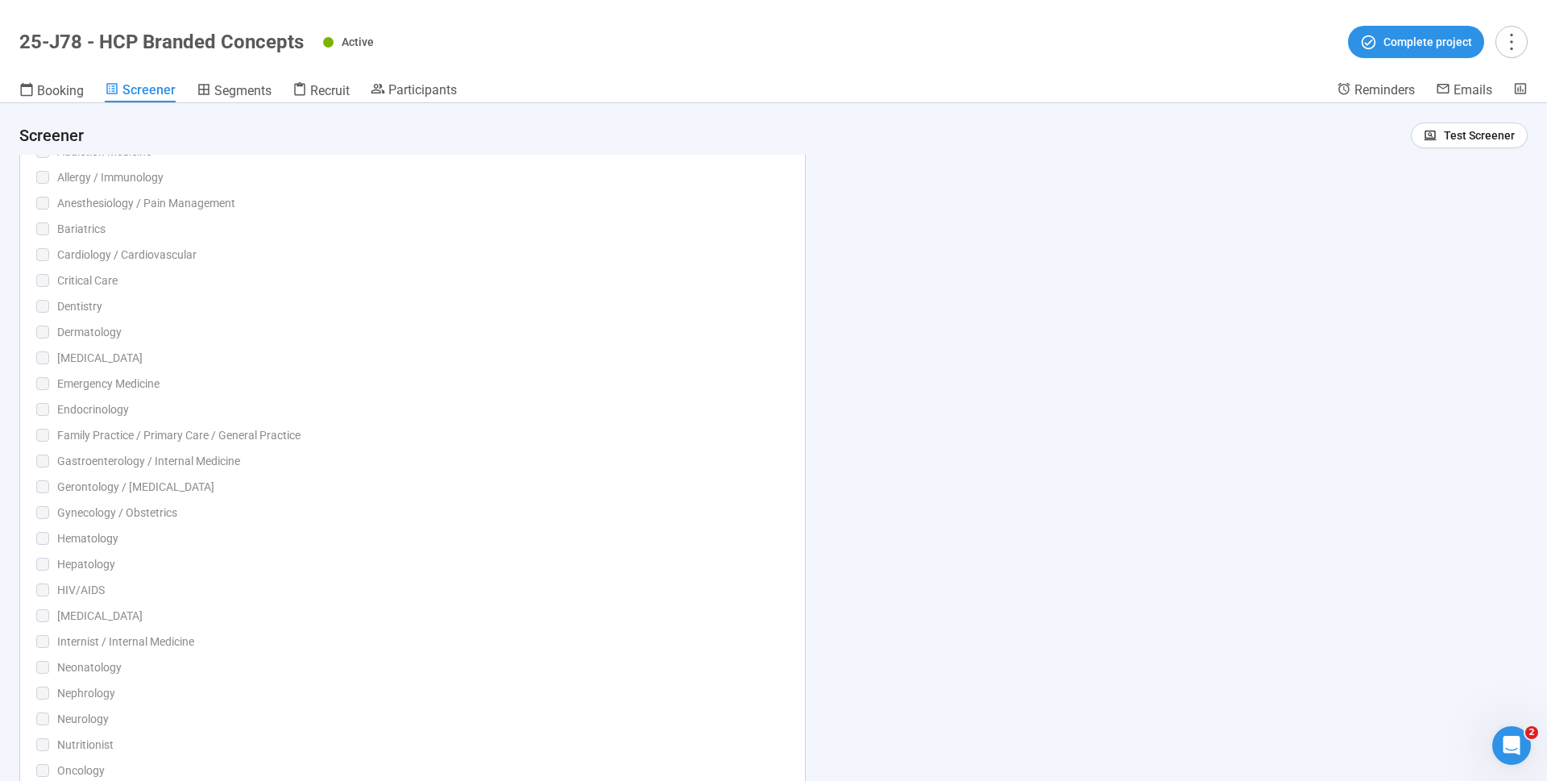
click at [523, 250] on div "Cardiology / Cardiovascular" at bounding box center [422, 255] width 731 height 18
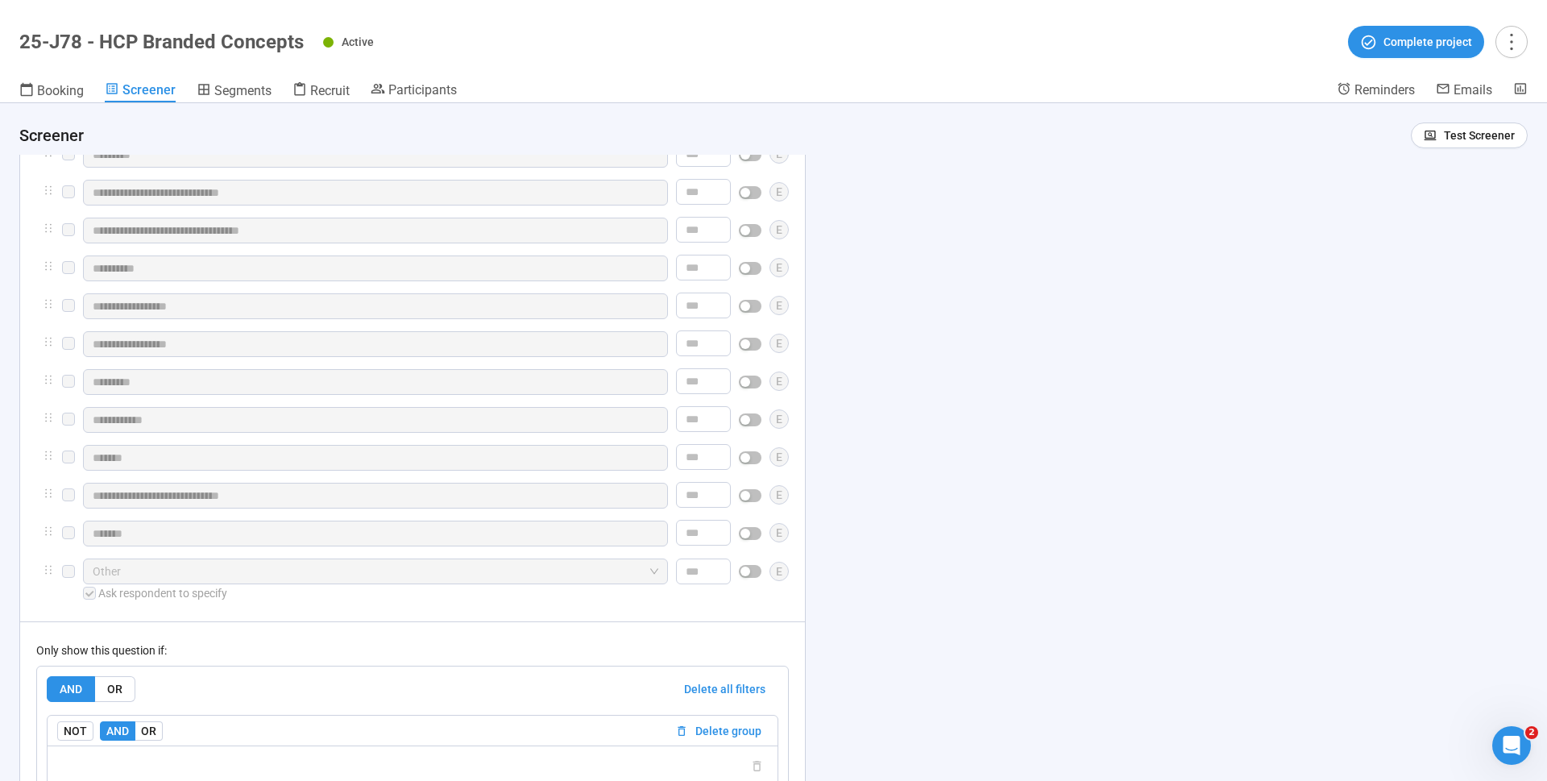
scroll to position [7193, 0]
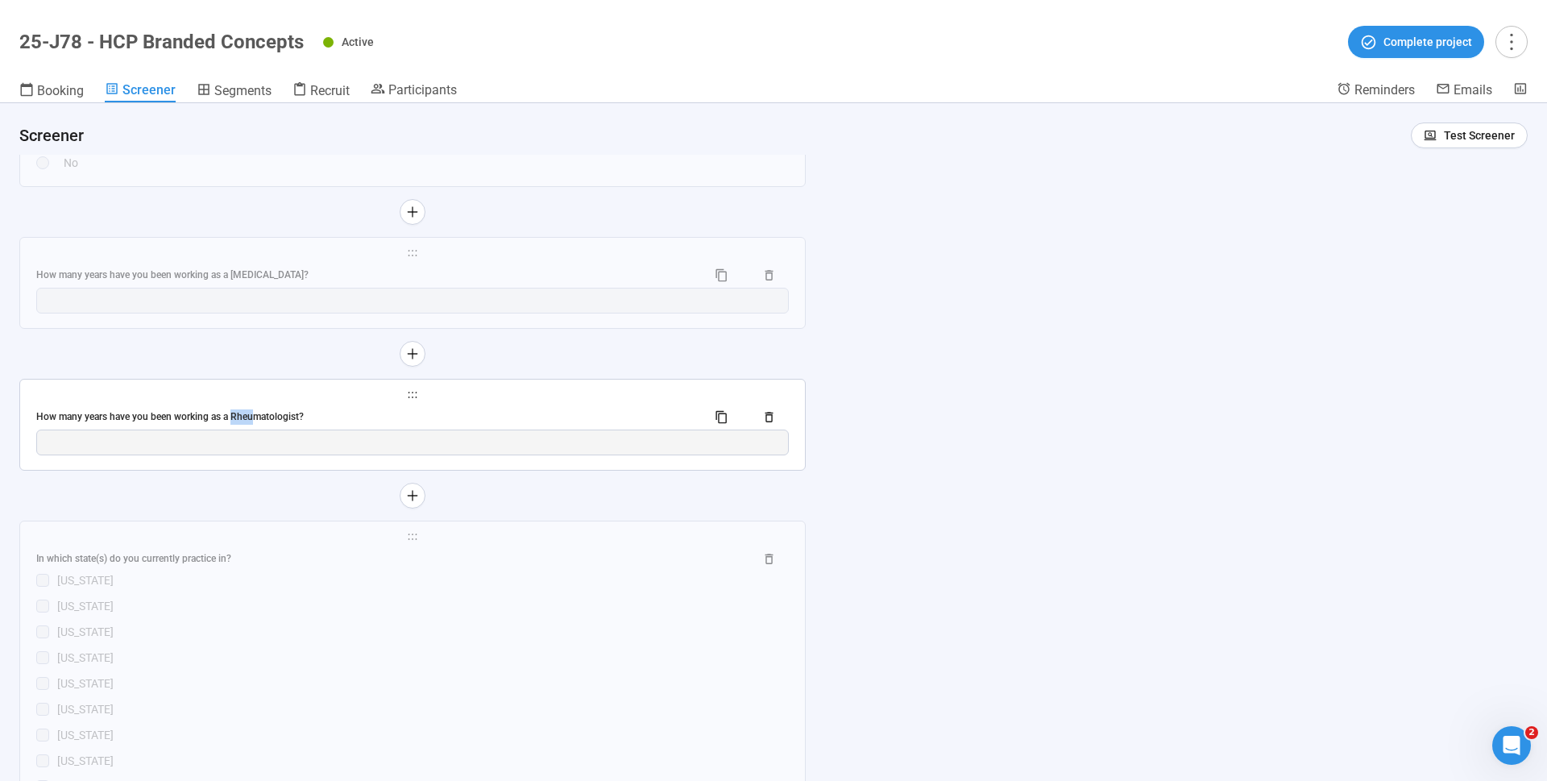
click at [338, 425] on div "How many years have you been working as a Rheumatologist?" at bounding box center [364, 416] width 657 height 15
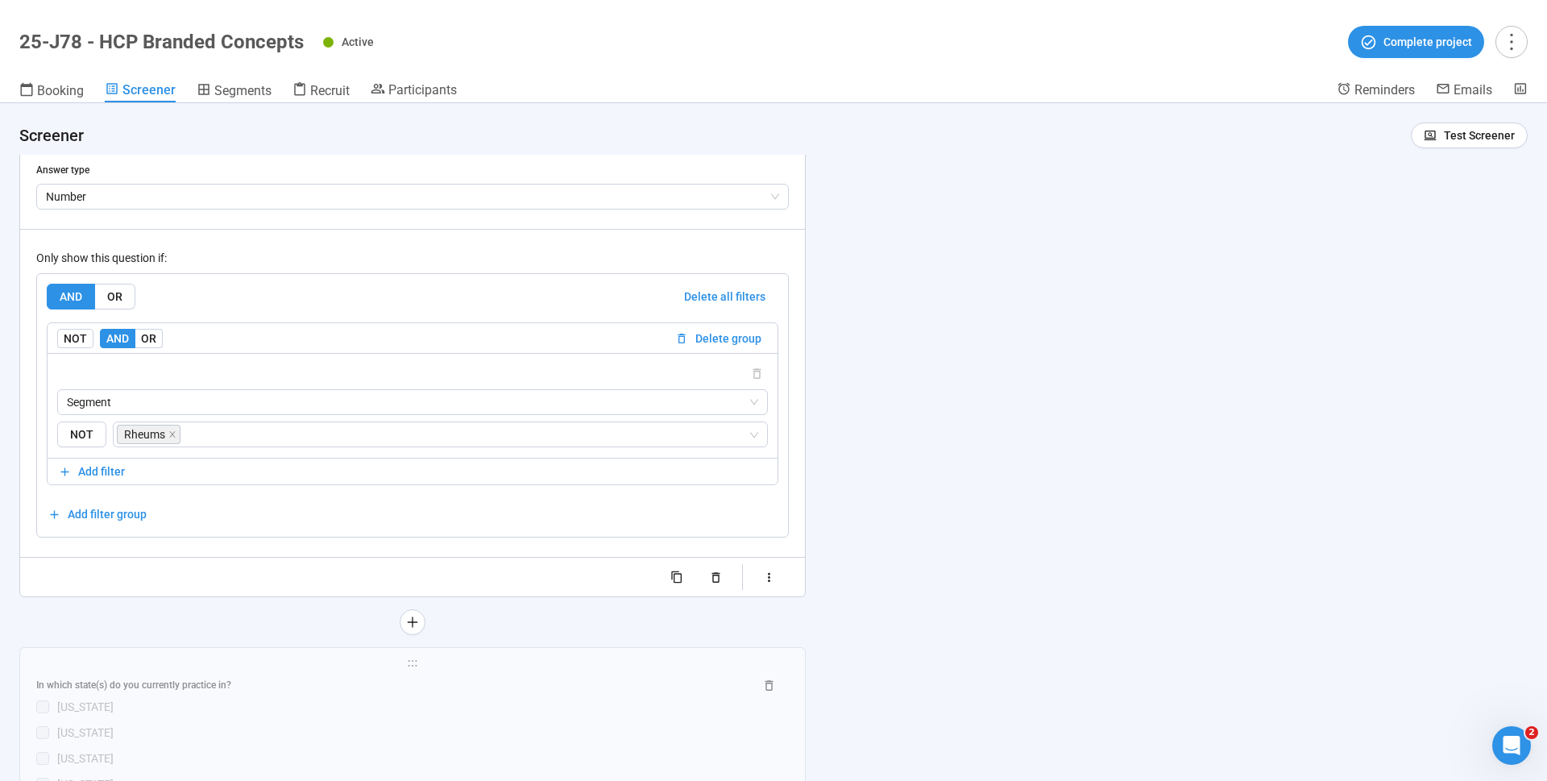
scroll to position [6595, 0]
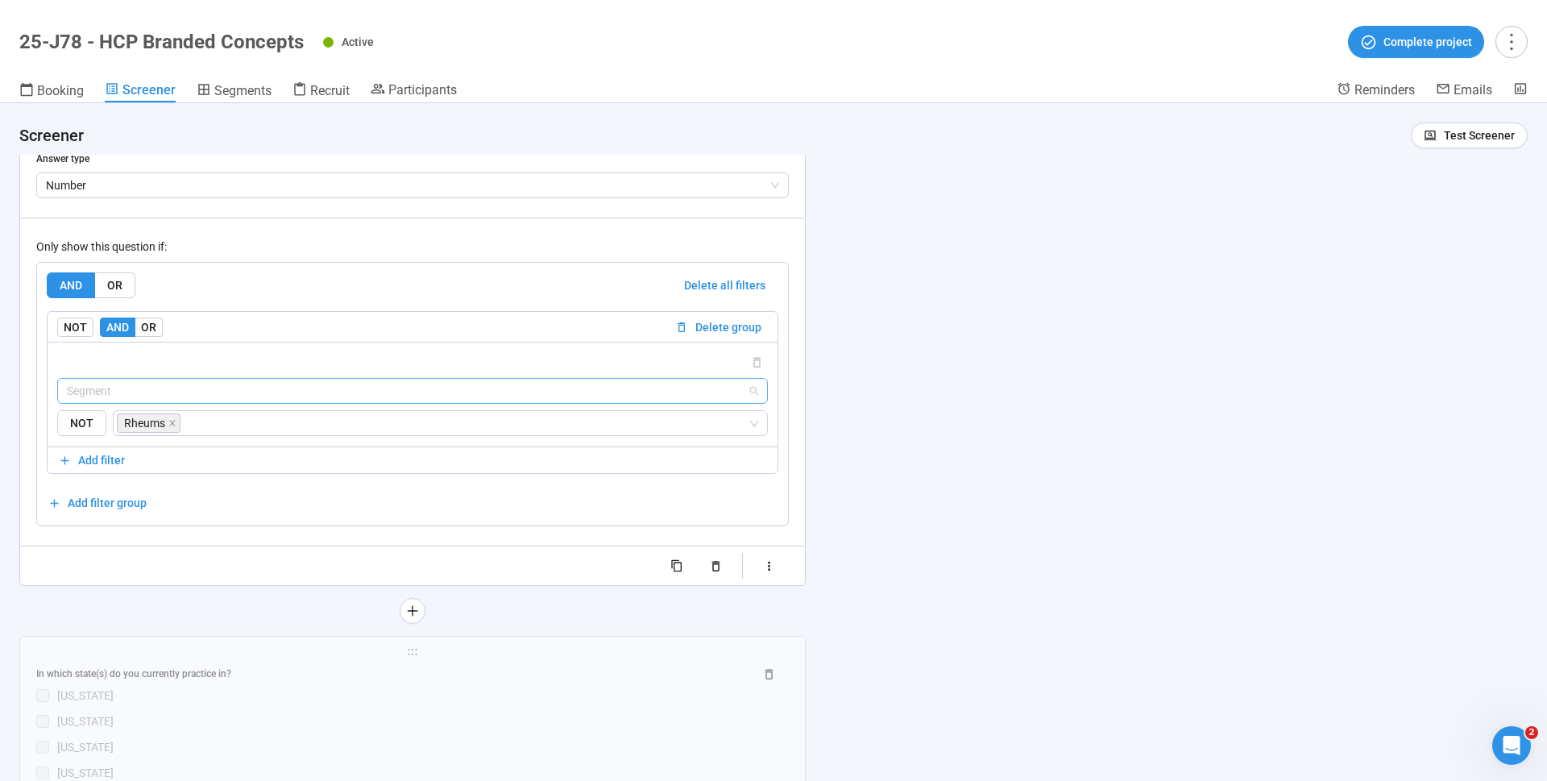
click at [561, 384] on span "Segment" at bounding box center [412, 391] width 691 height 24
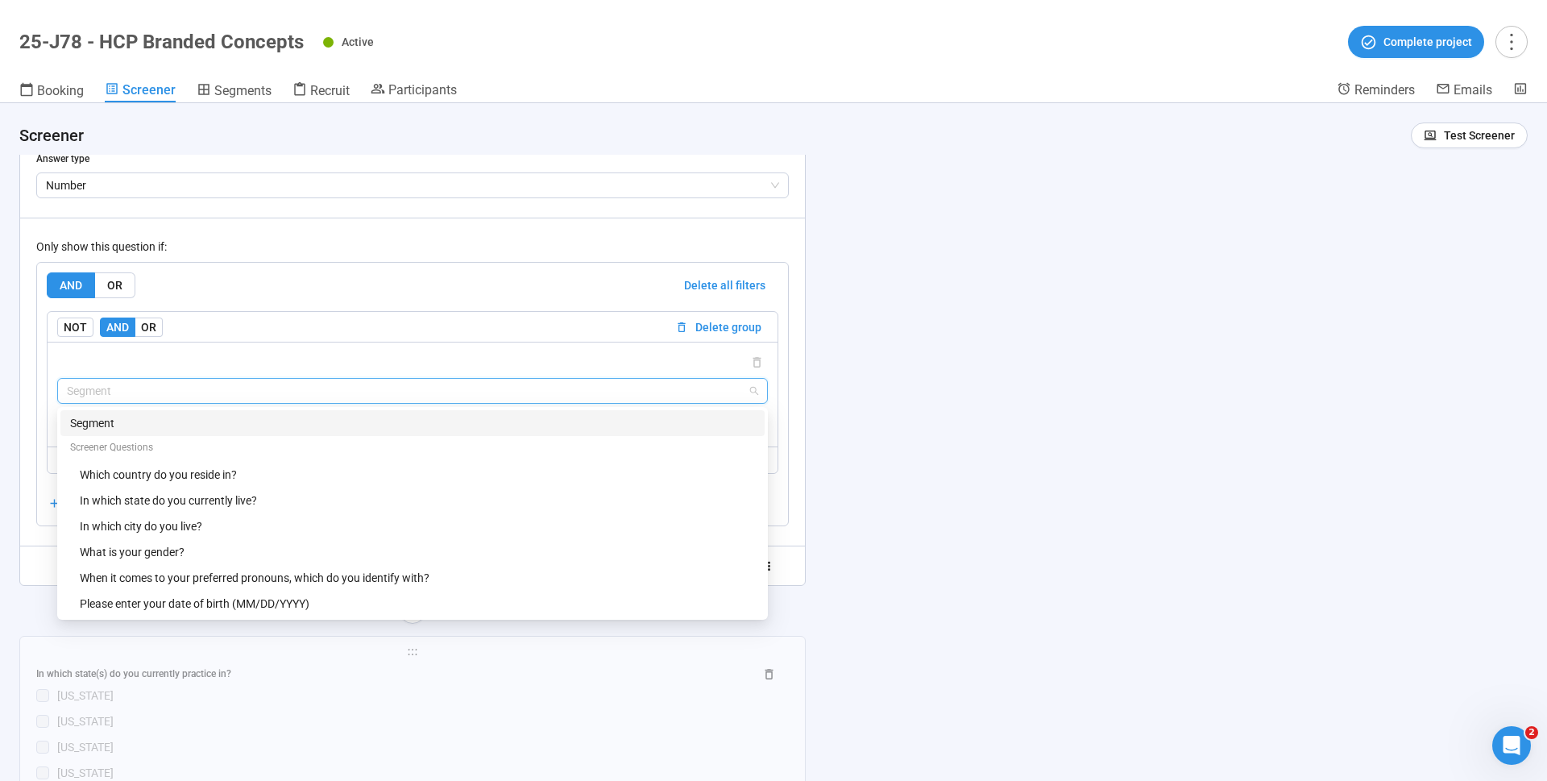
click at [1096, 259] on div "**********" at bounding box center [773, 441] width 1547 height 677
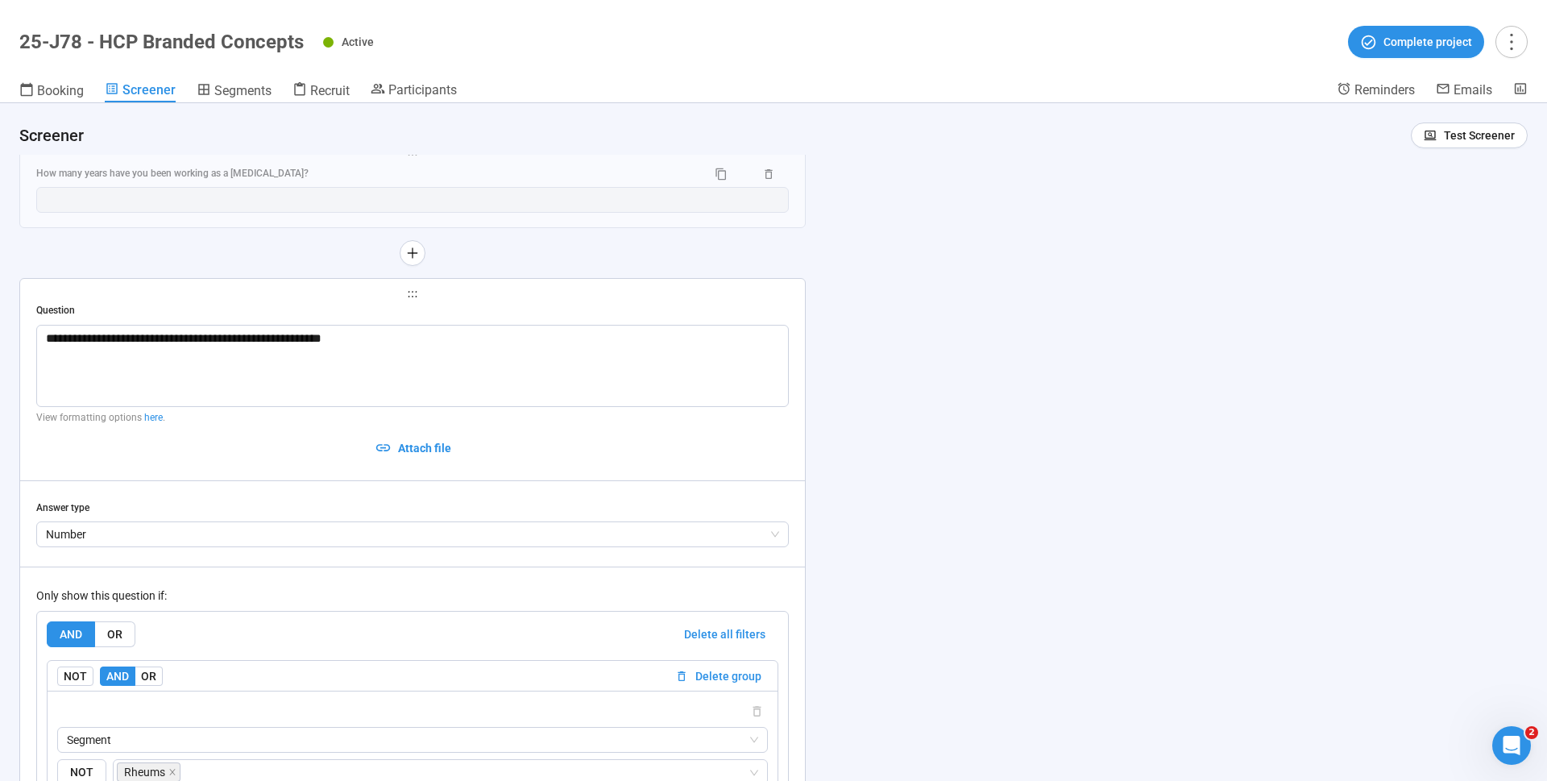
scroll to position [6313, 0]
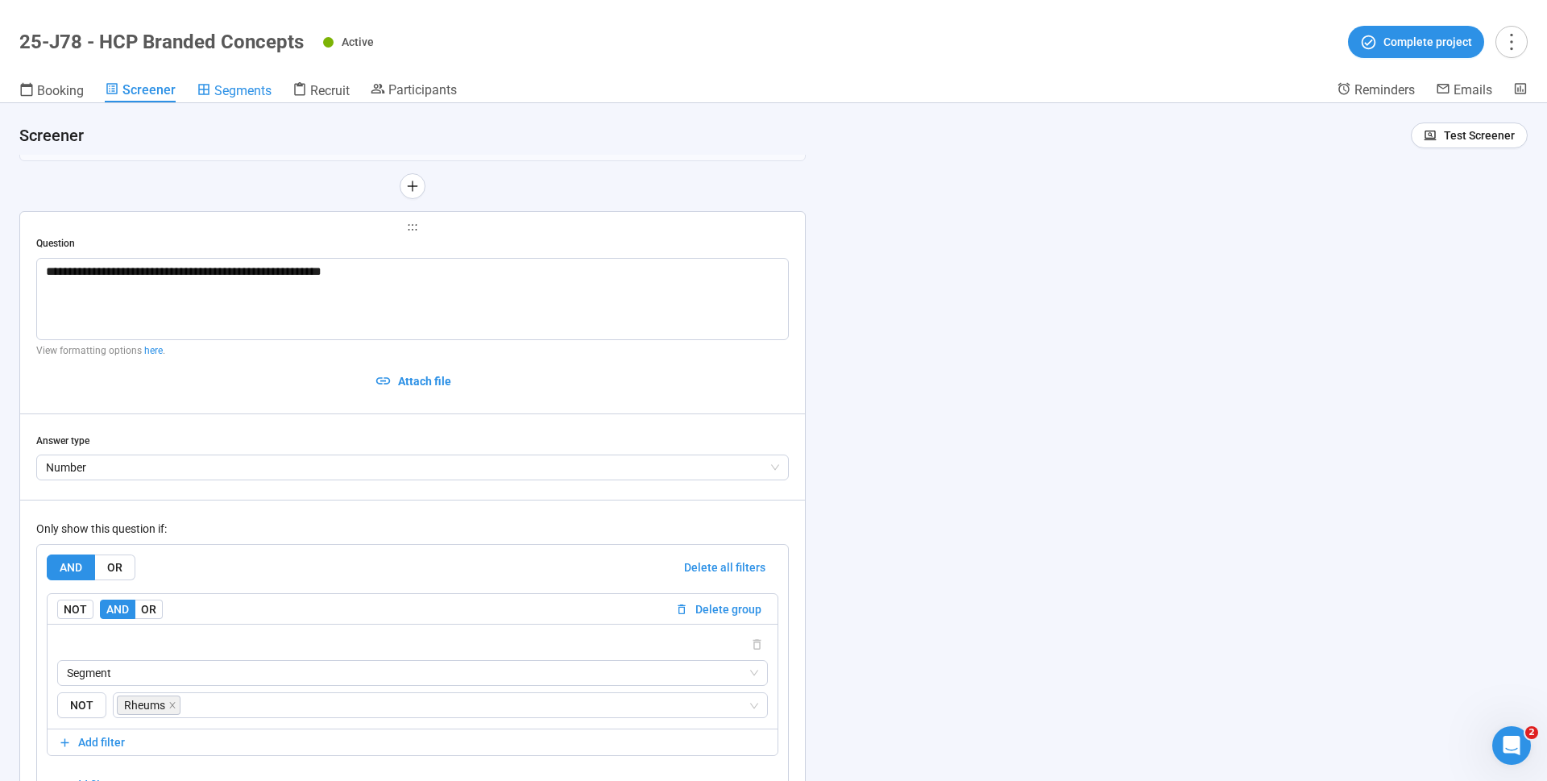
click at [250, 89] on span "Segments" at bounding box center [242, 90] width 57 height 15
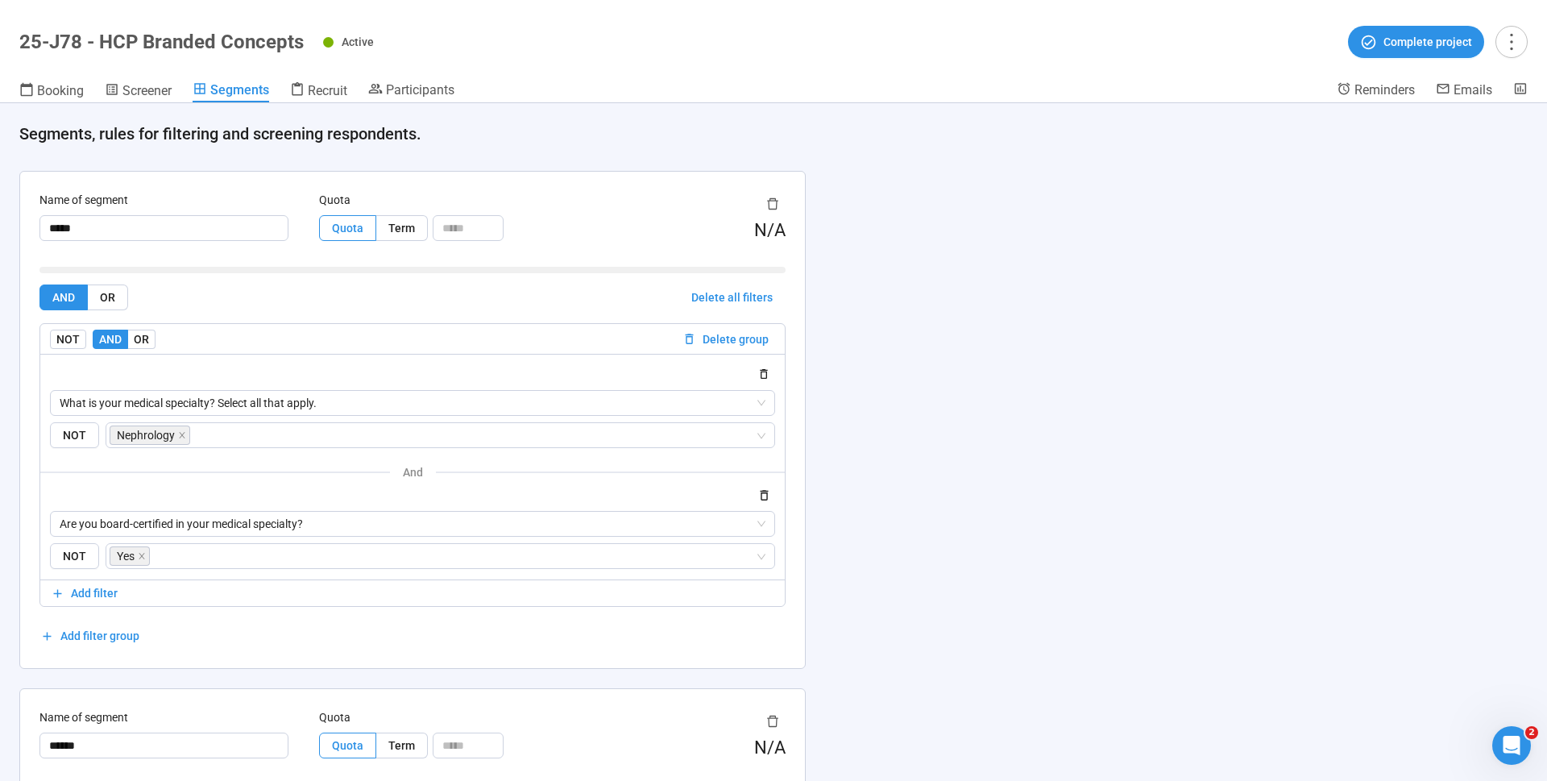
scroll to position [1028, 0]
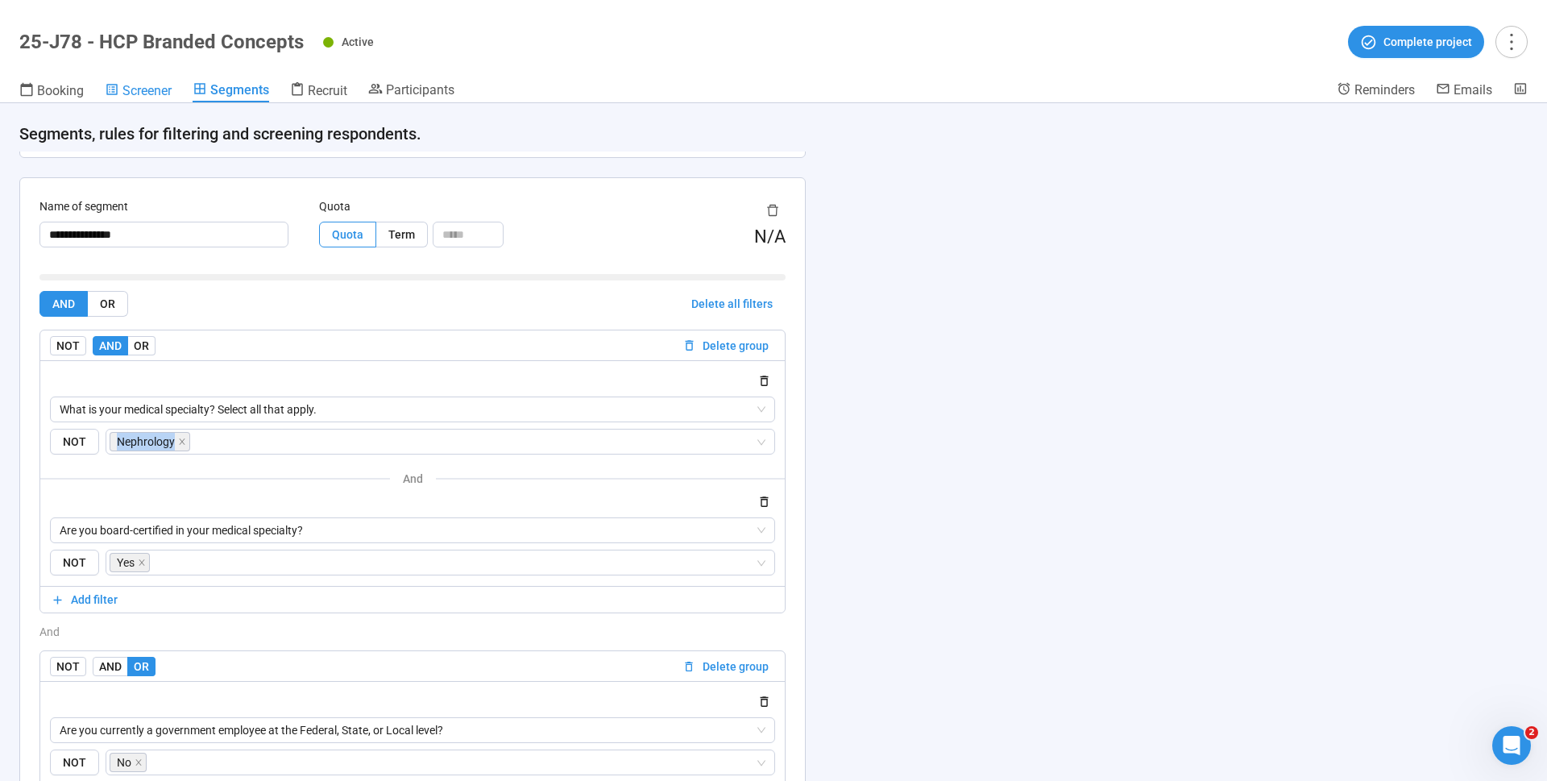
click at [160, 95] on span "Screener" at bounding box center [146, 90] width 49 height 15
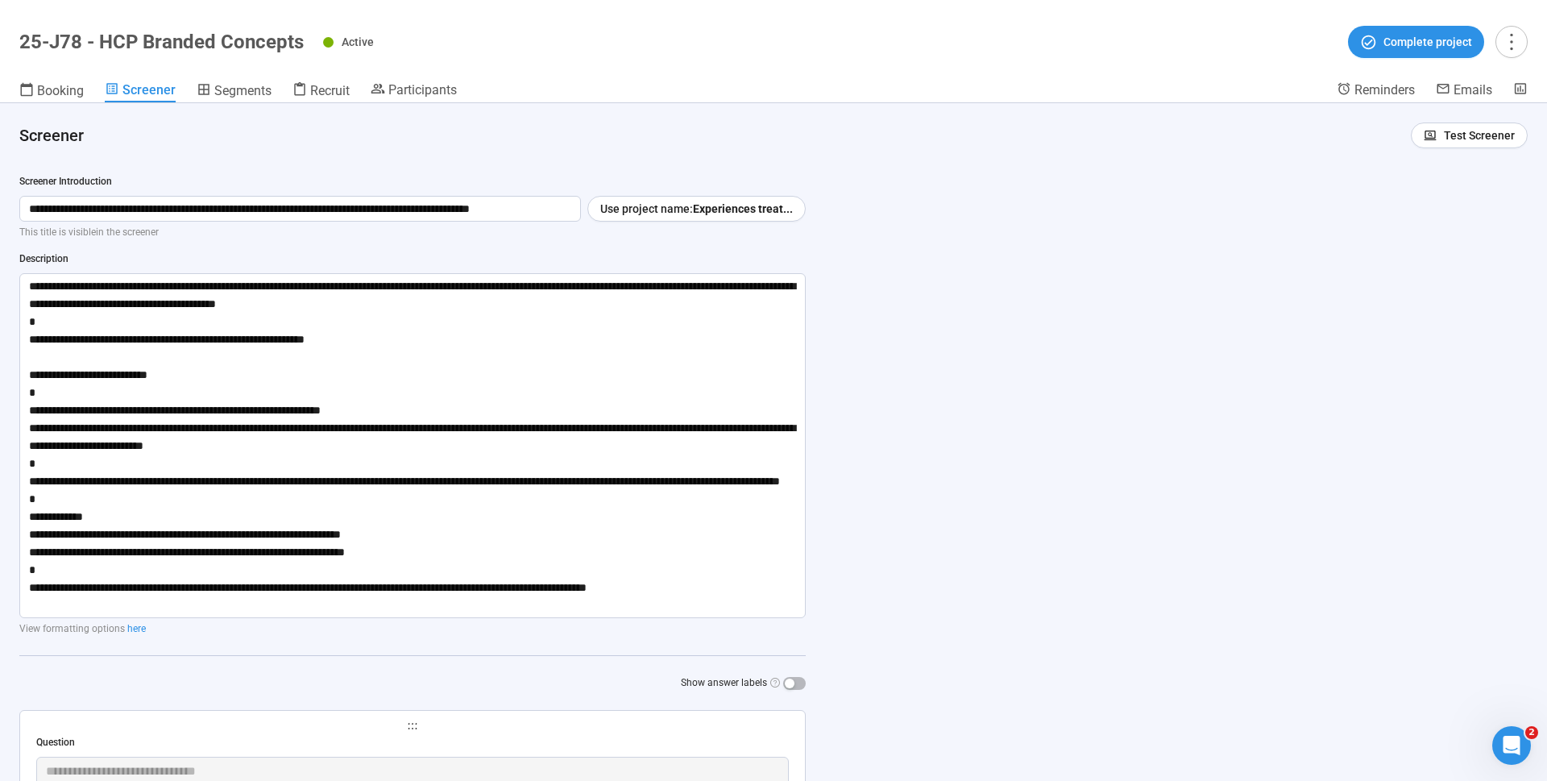
scroll to position [5527, 0]
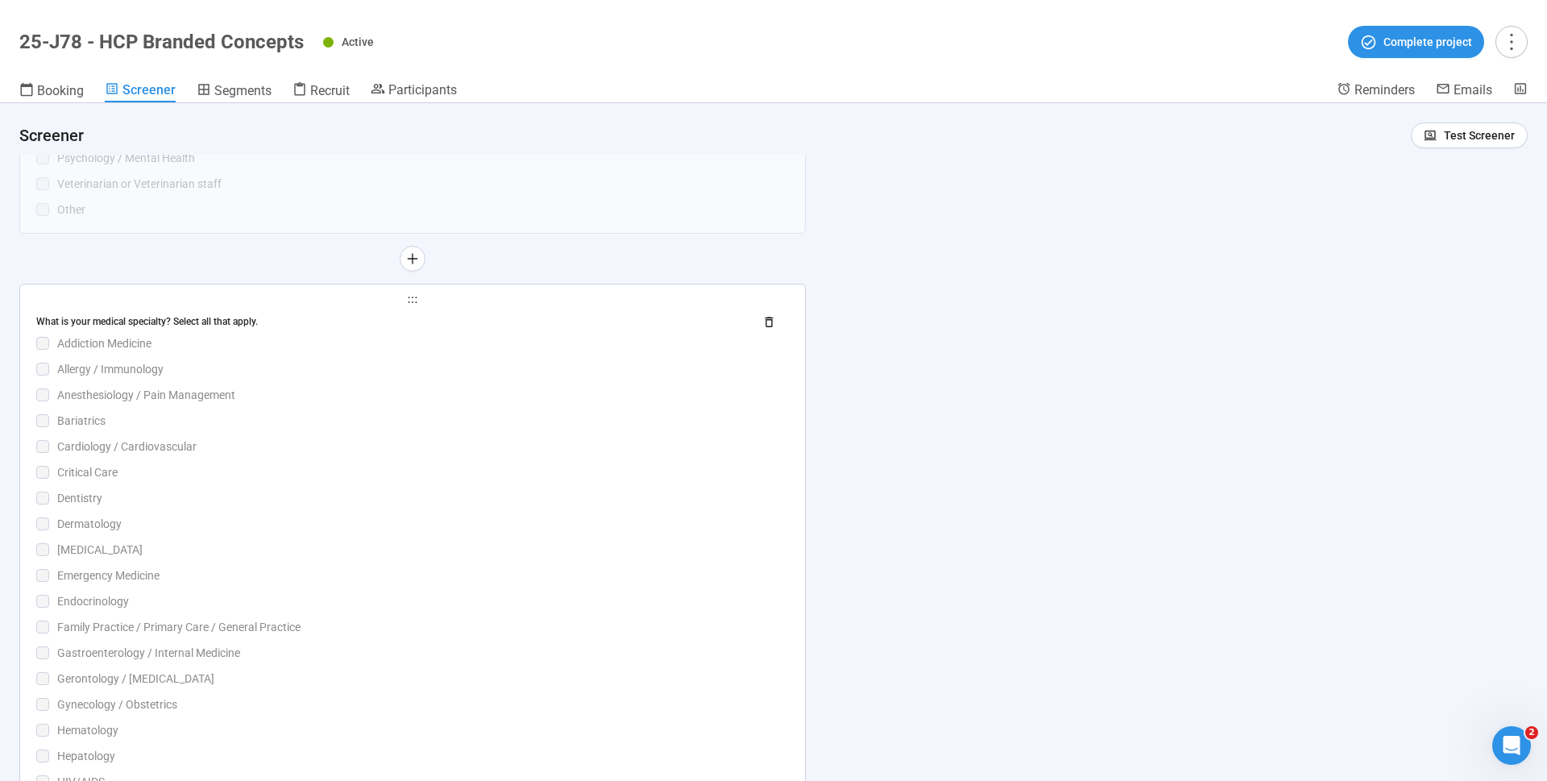
click at [533, 322] on div "What is your medical specialty? Select all that apply." at bounding box center [388, 321] width 705 height 15
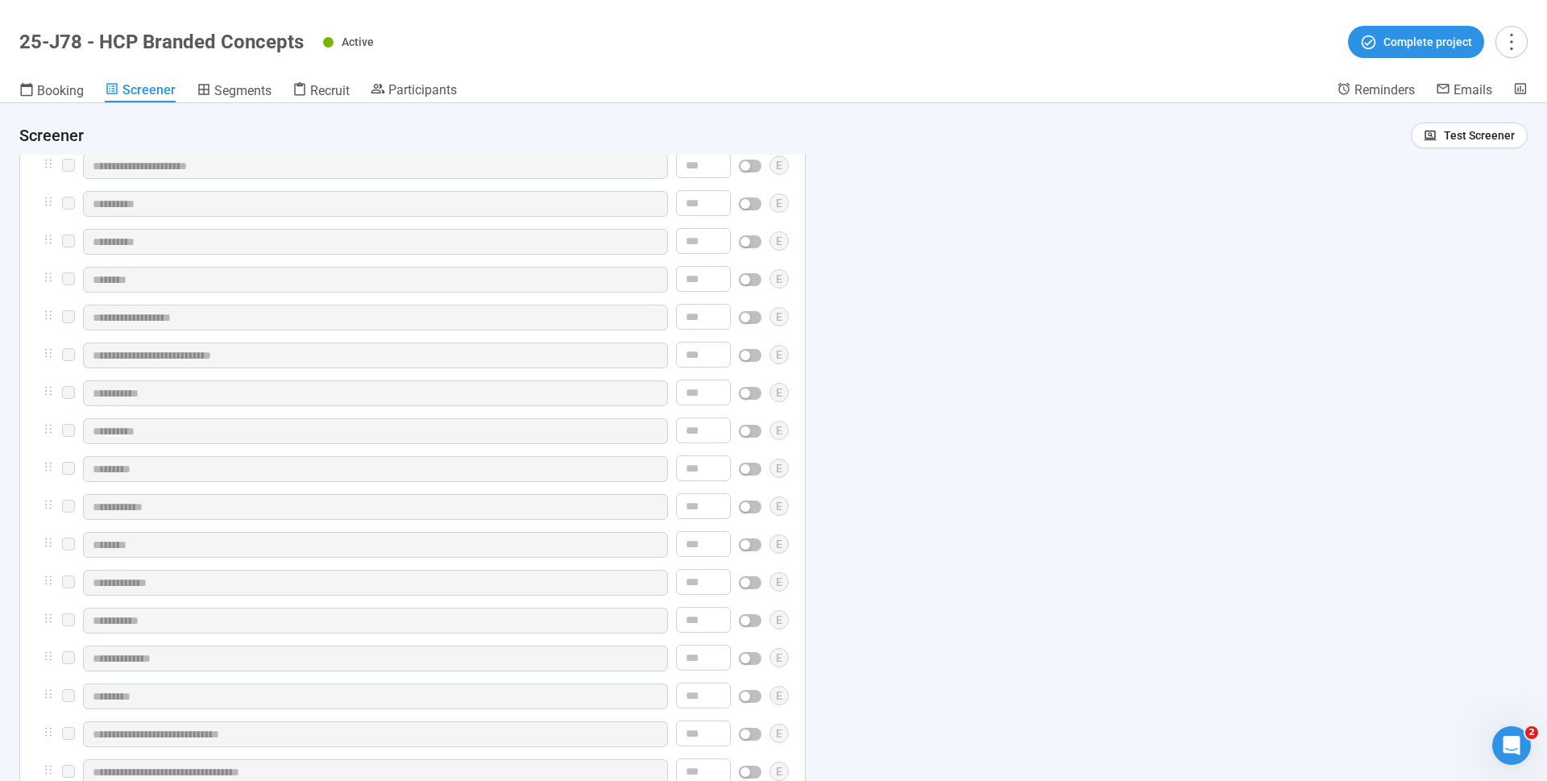
scroll to position [7051, 0]
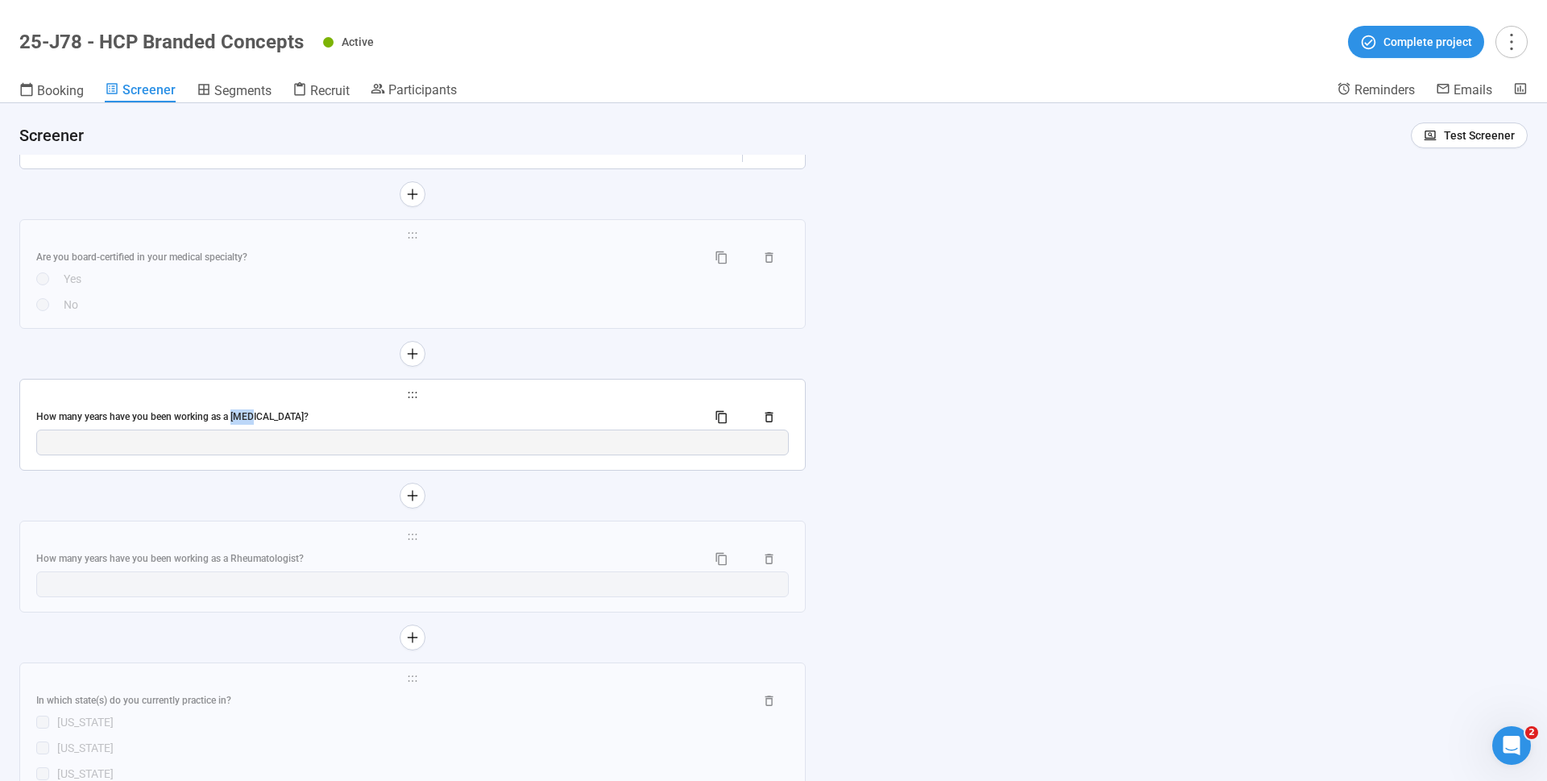
click at [499, 400] on span "holder" at bounding box center [412, 394] width 752 height 11
click at [488, 400] on span "holder" at bounding box center [412, 394] width 752 height 11
click at [451, 427] on div "**********" at bounding box center [412, 424] width 785 height 90
click at [324, 400] on span "holder" at bounding box center [412, 394] width 752 height 11
click at [273, 425] on div "How many years have you been working as a [MEDICAL_DATA]?" at bounding box center [364, 416] width 657 height 15
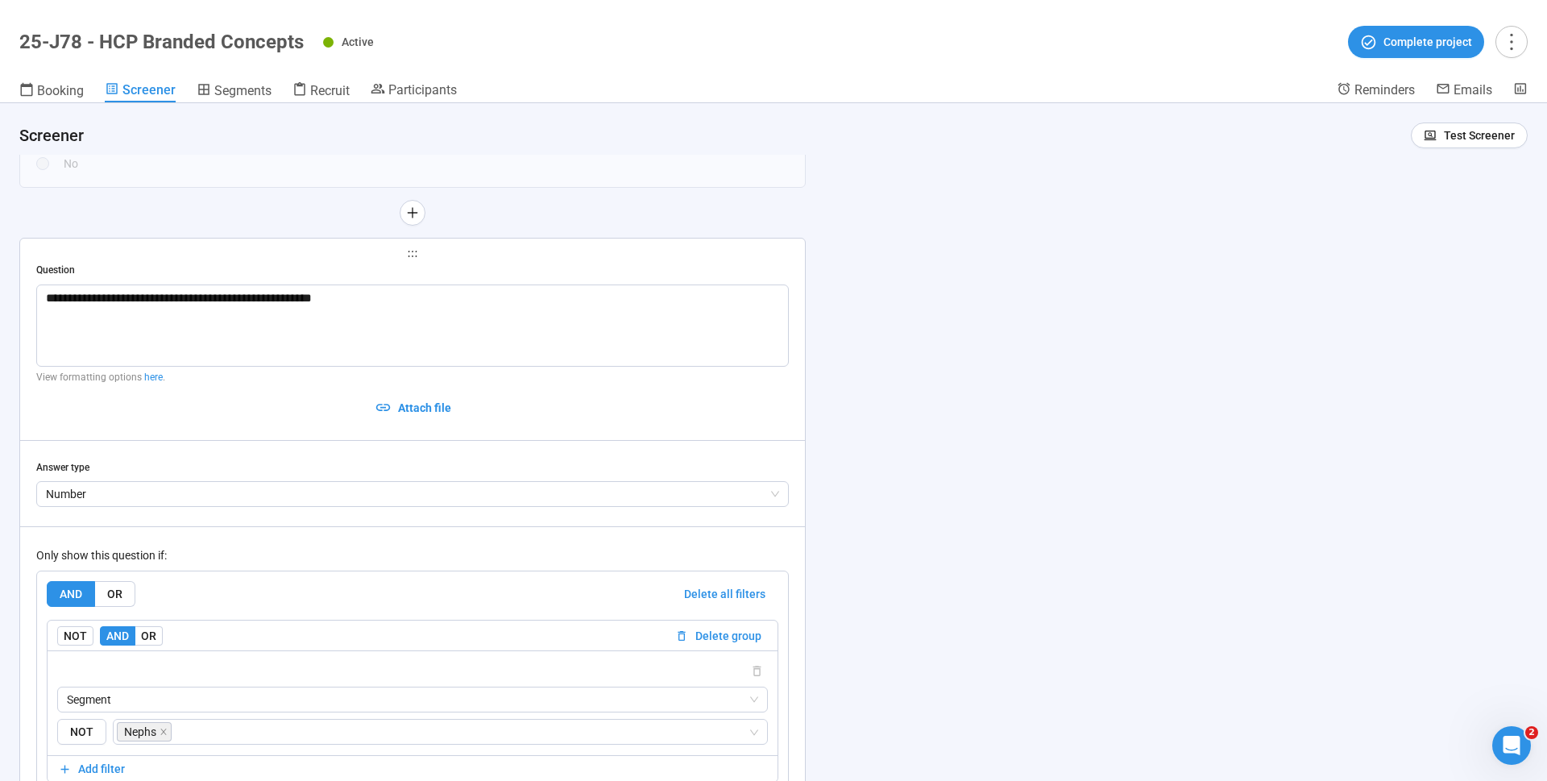
scroll to position [6063, 0]
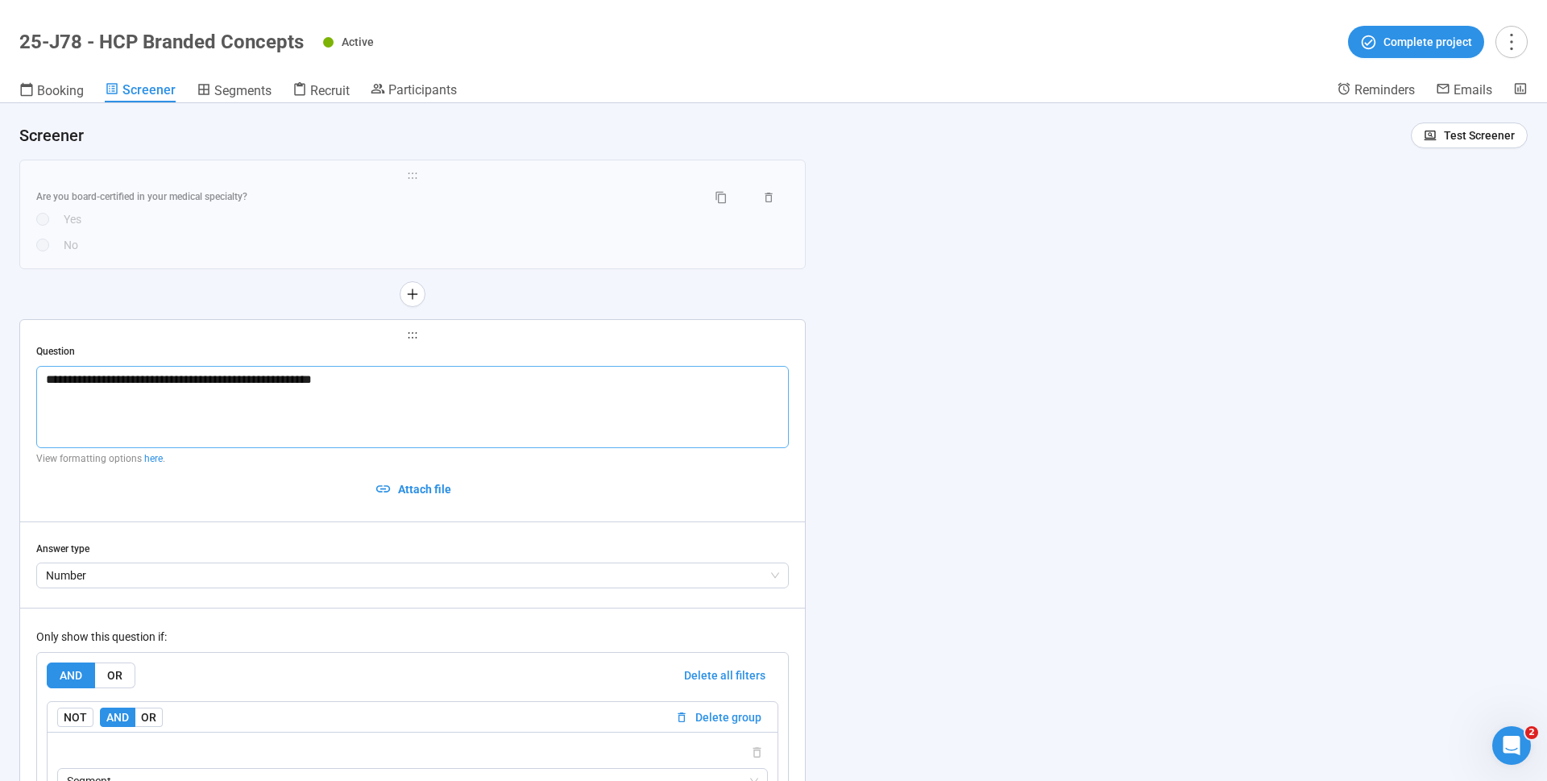
click at [395, 387] on textarea "**********" at bounding box center [412, 407] width 752 height 82
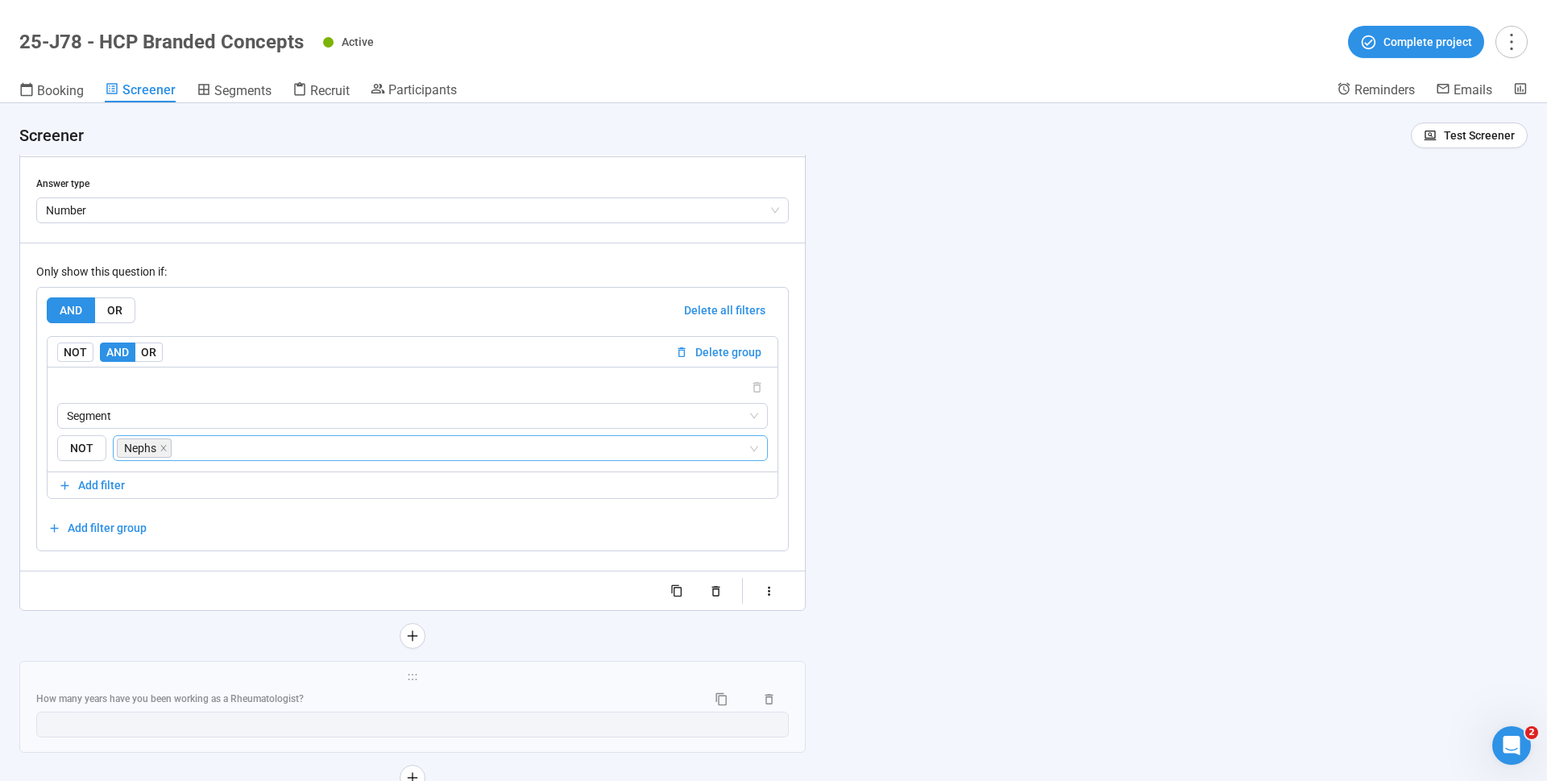
scroll to position [9740, 0]
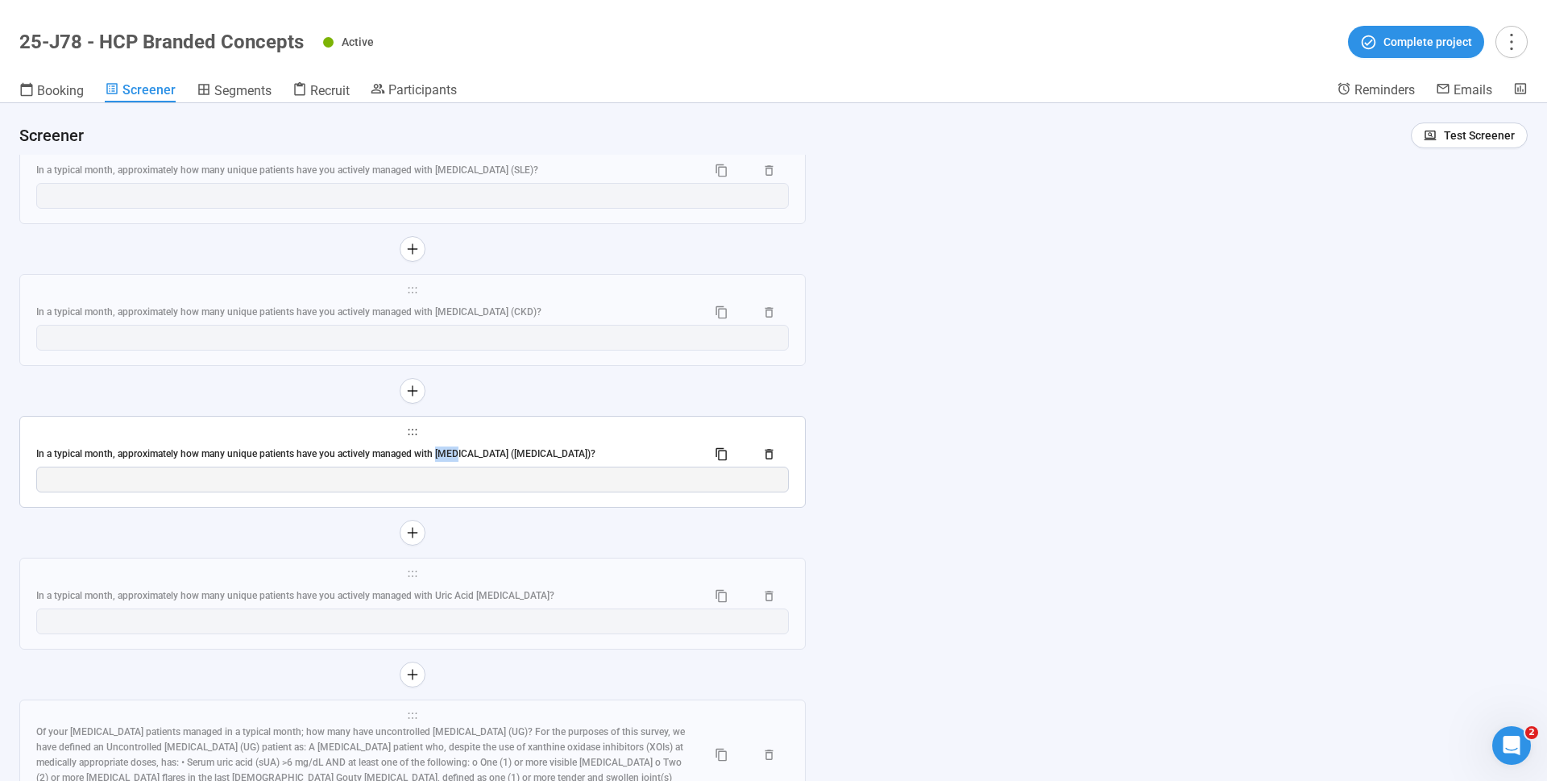
click at [516, 426] on span "holder" at bounding box center [412, 431] width 752 height 11
click at [483, 446] on div "In a typical month, approximately how many unique patients have you actively ma…" at bounding box center [364, 453] width 657 height 15
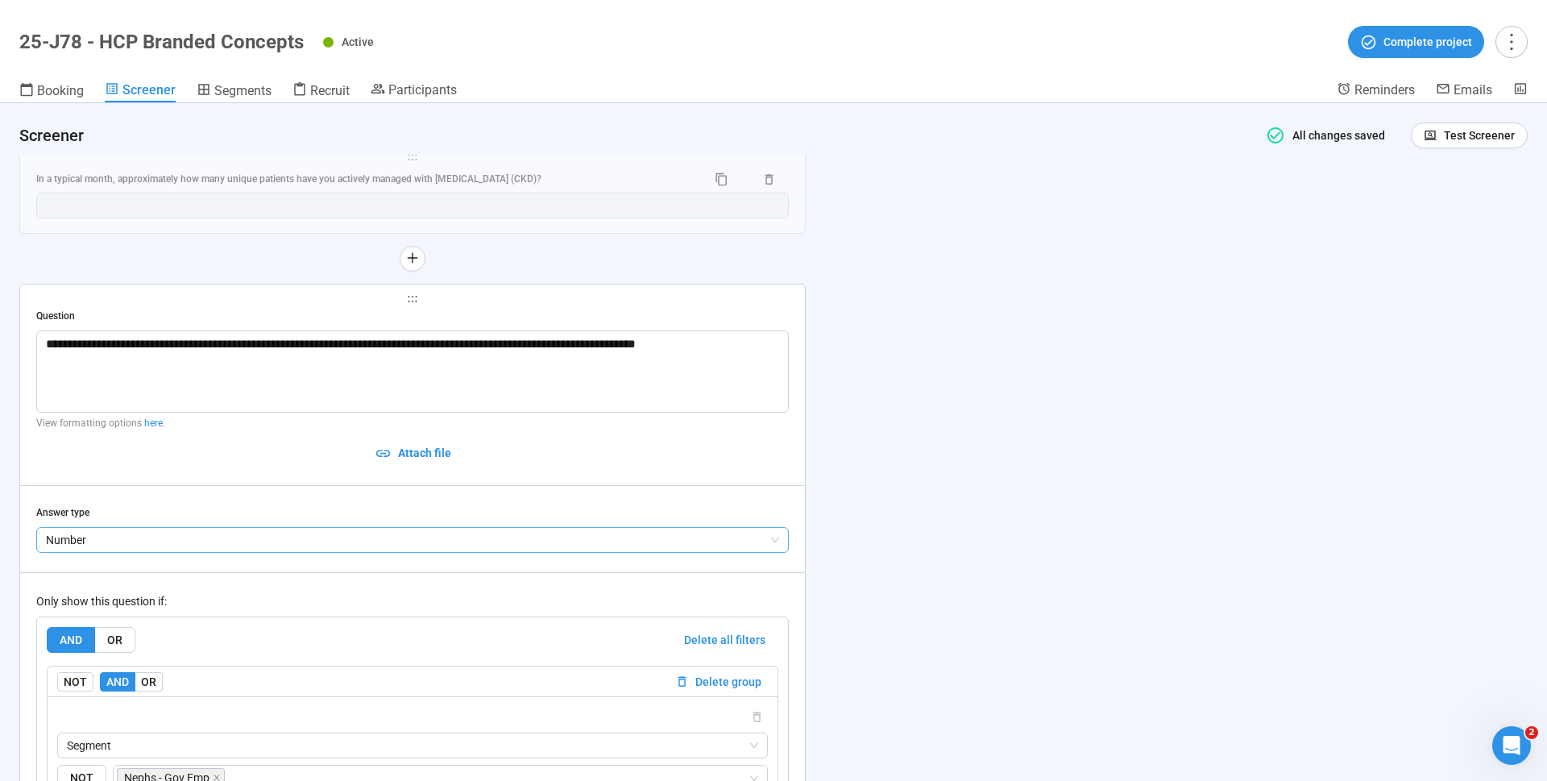
scroll to position [9303, 0]
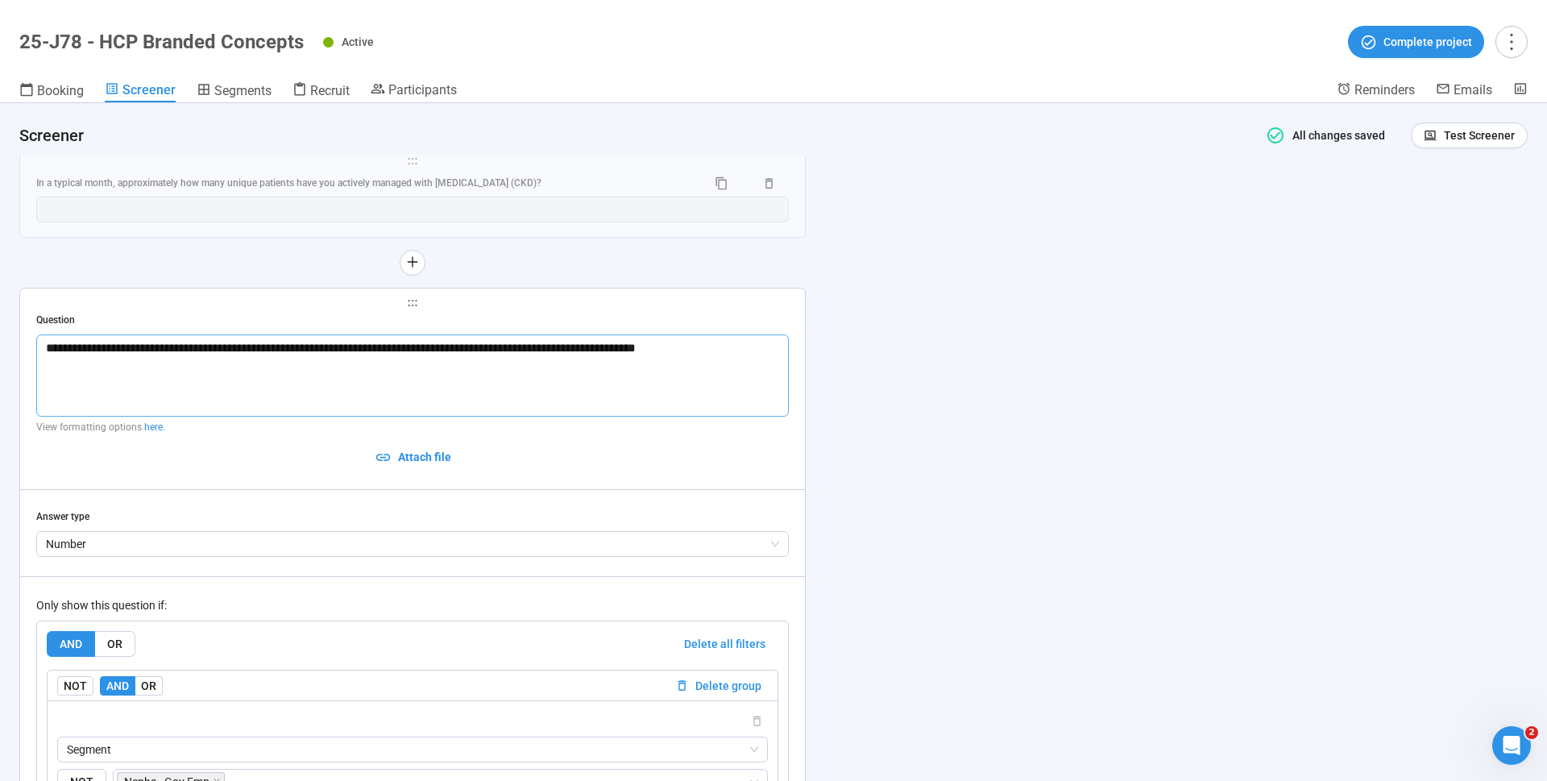
click at [300, 347] on textarea "**********" at bounding box center [412, 375] width 752 height 82
click at [284, 351] on textarea "**********" at bounding box center [412, 375] width 752 height 82
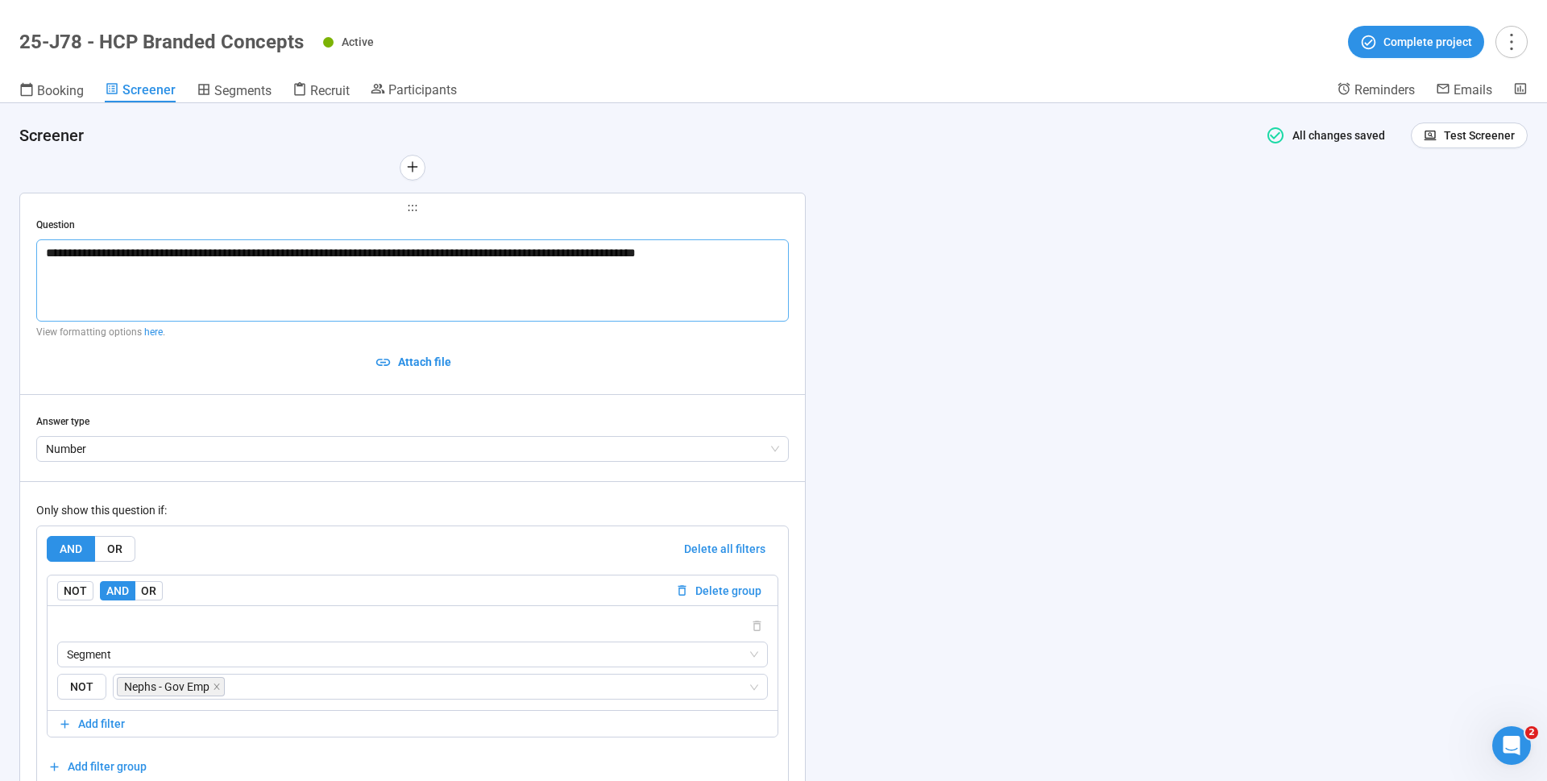
scroll to position [9376, 0]
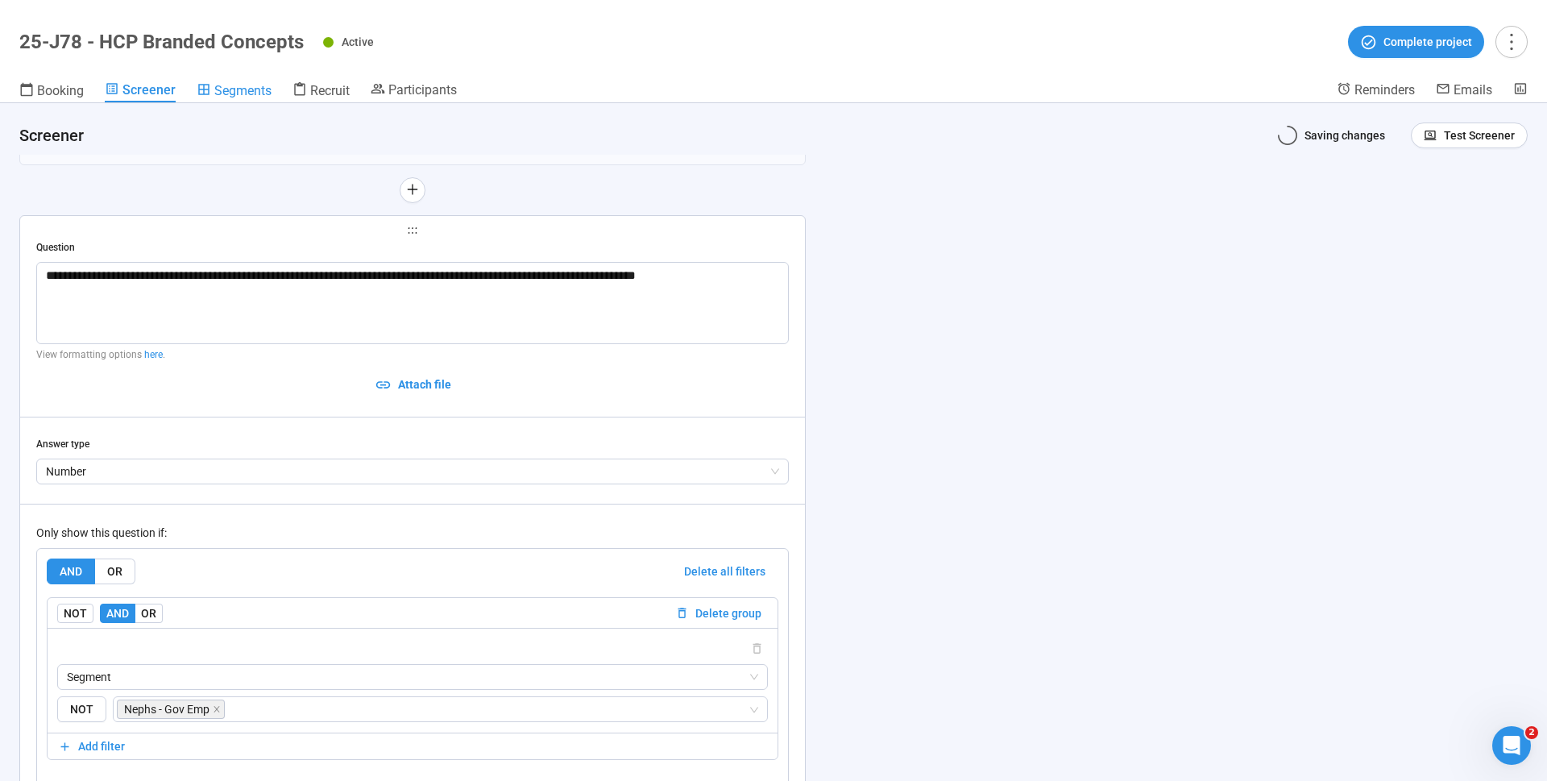
click at [251, 92] on span "Segments" at bounding box center [242, 90] width 57 height 15
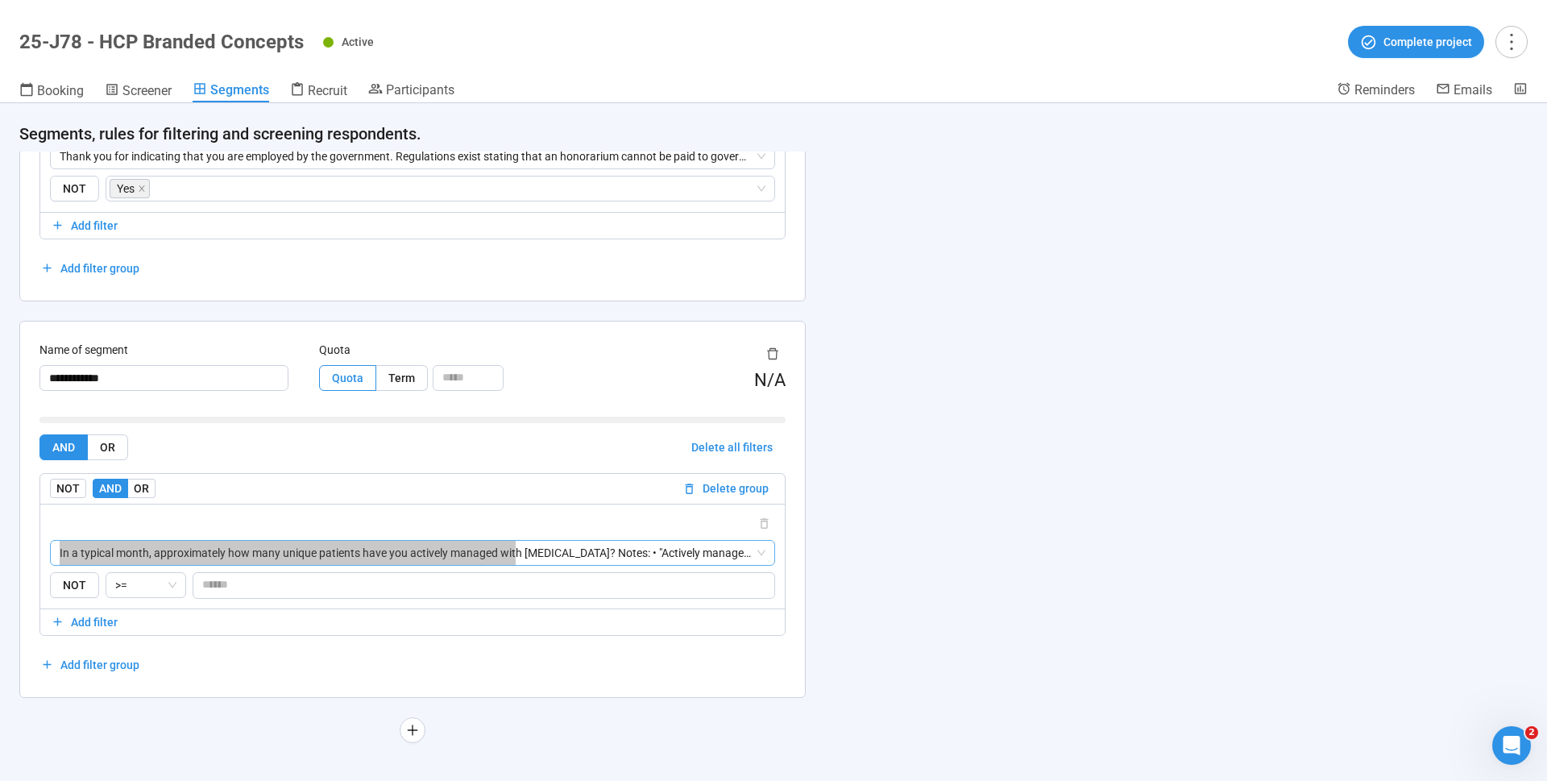
scroll to position [56, 0]
click at [765, 549] on div "In a typical month, approximately how many unique patients have you actively ma…" at bounding box center [412, 553] width 725 height 26
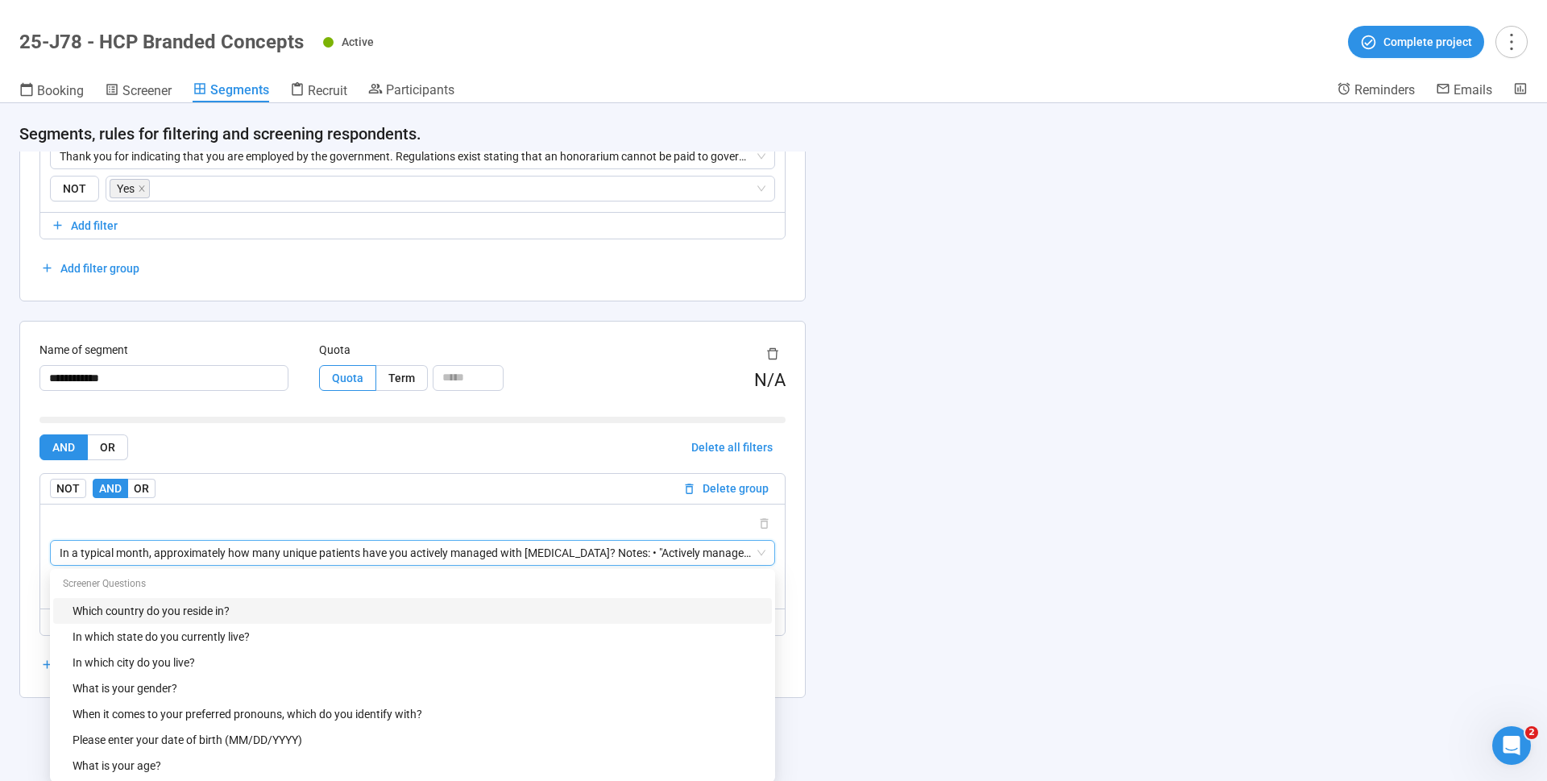
click at [936, 444] on div "**********" at bounding box center [773, 441] width 1547 height 677
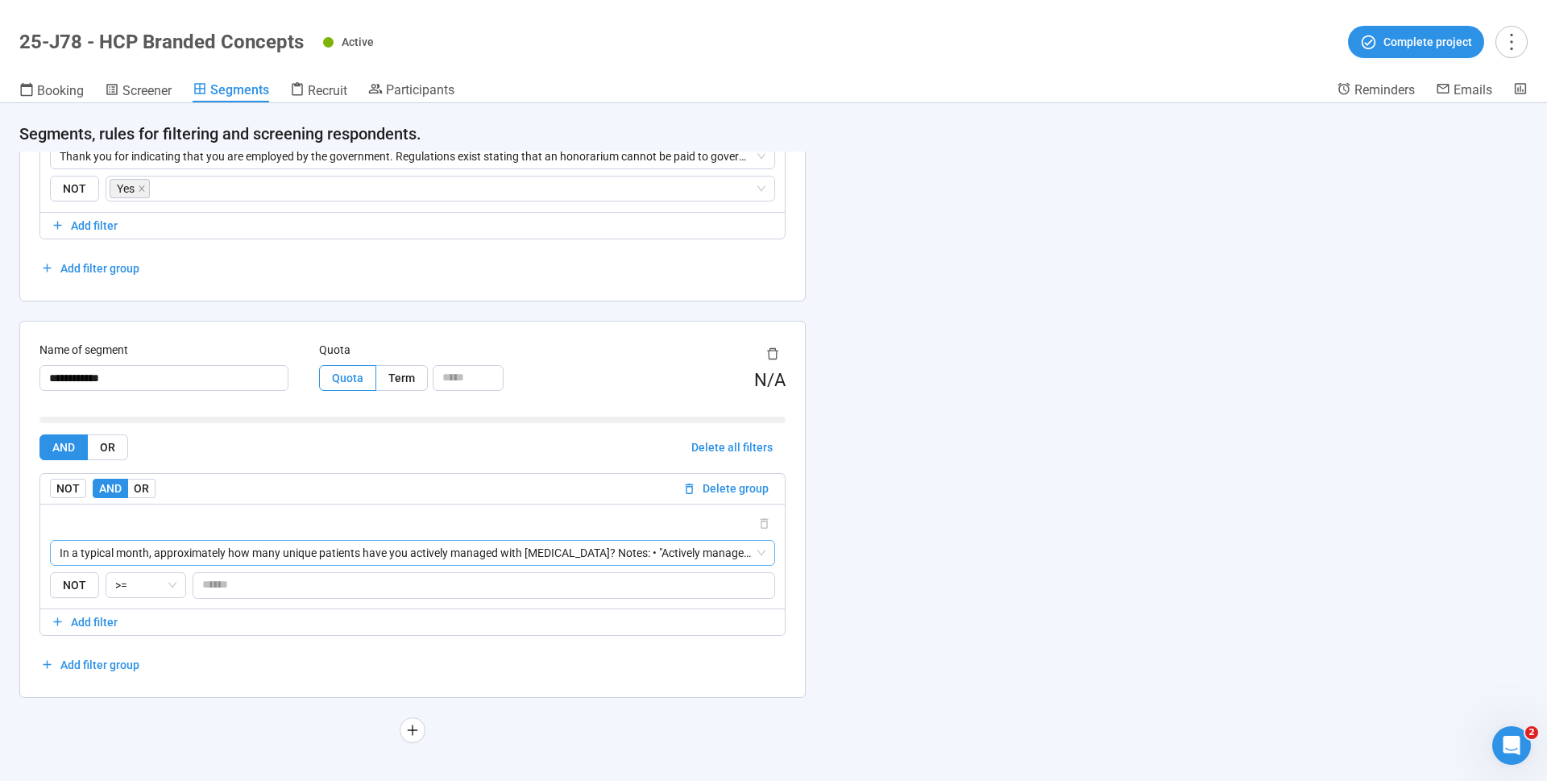
click at [650, 557] on span "In a typical month, approximately how many unique patients have you actively ma…" at bounding box center [413, 553] width 706 height 24
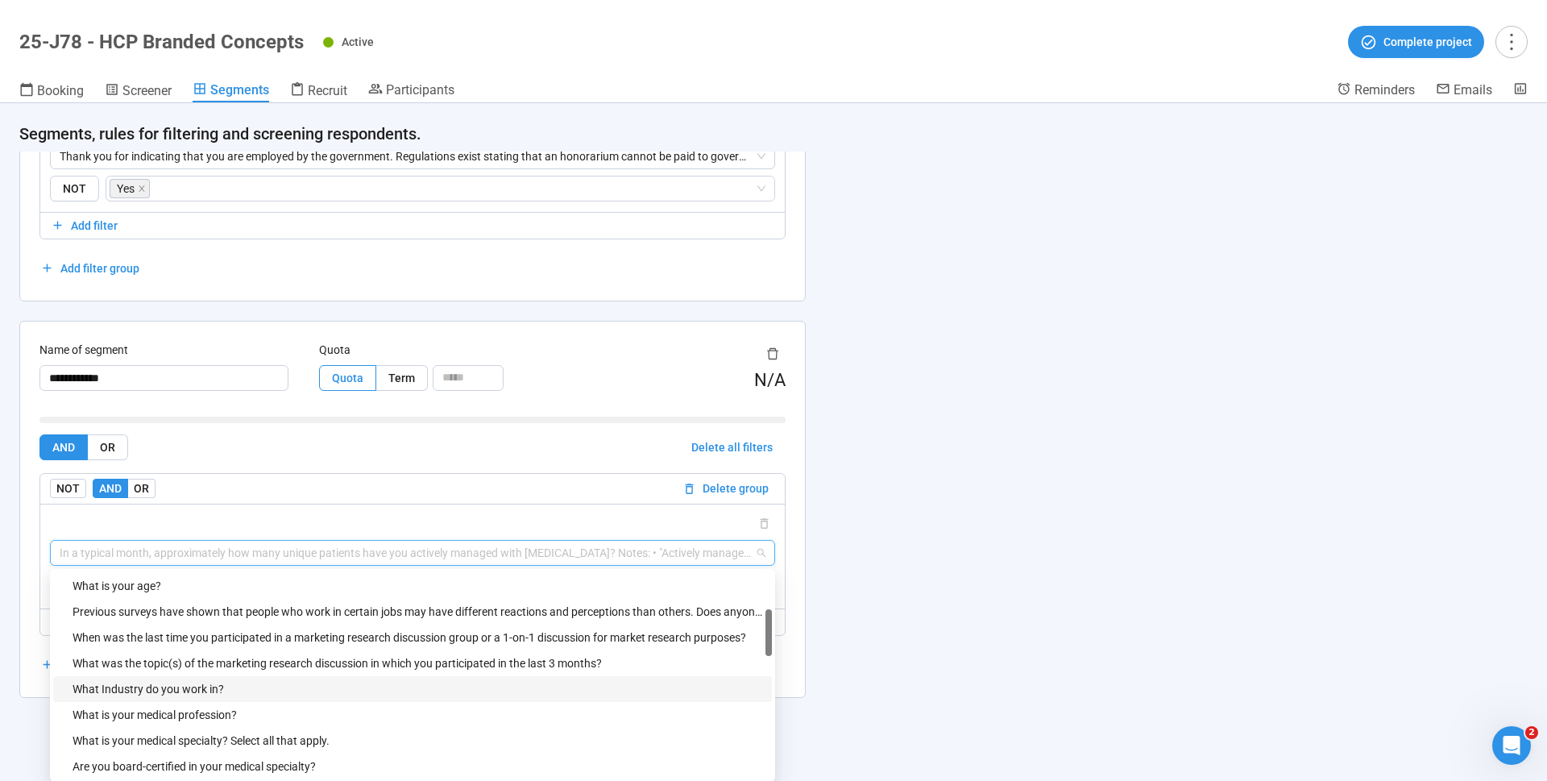
scroll to position [176, 0]
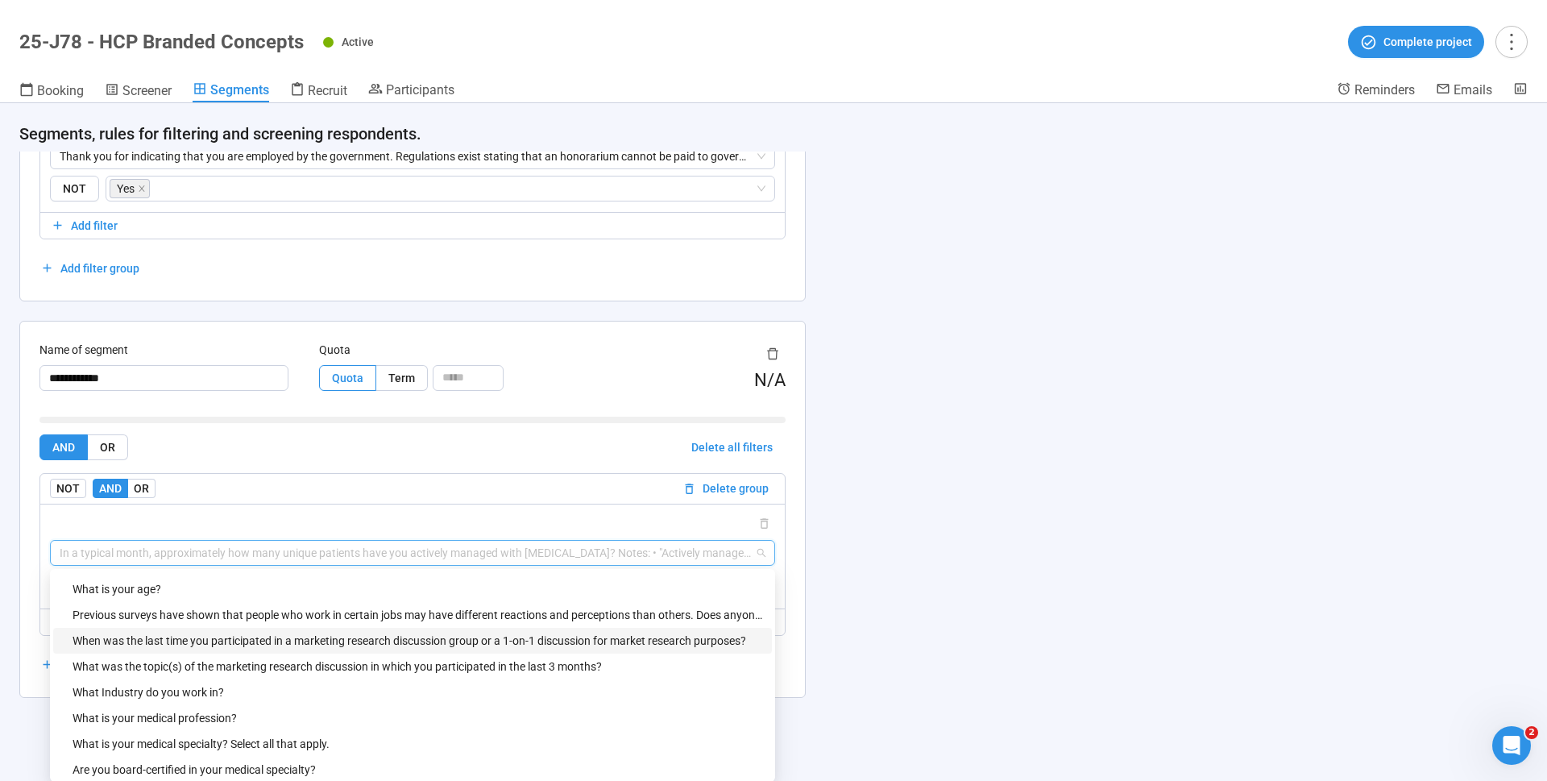
click at [948, 61] on header "25-J78 - HCP Branded Concepts Active Complete project Booking Screener Segments…" at bounding box center [773, 51] width 1547 height 103
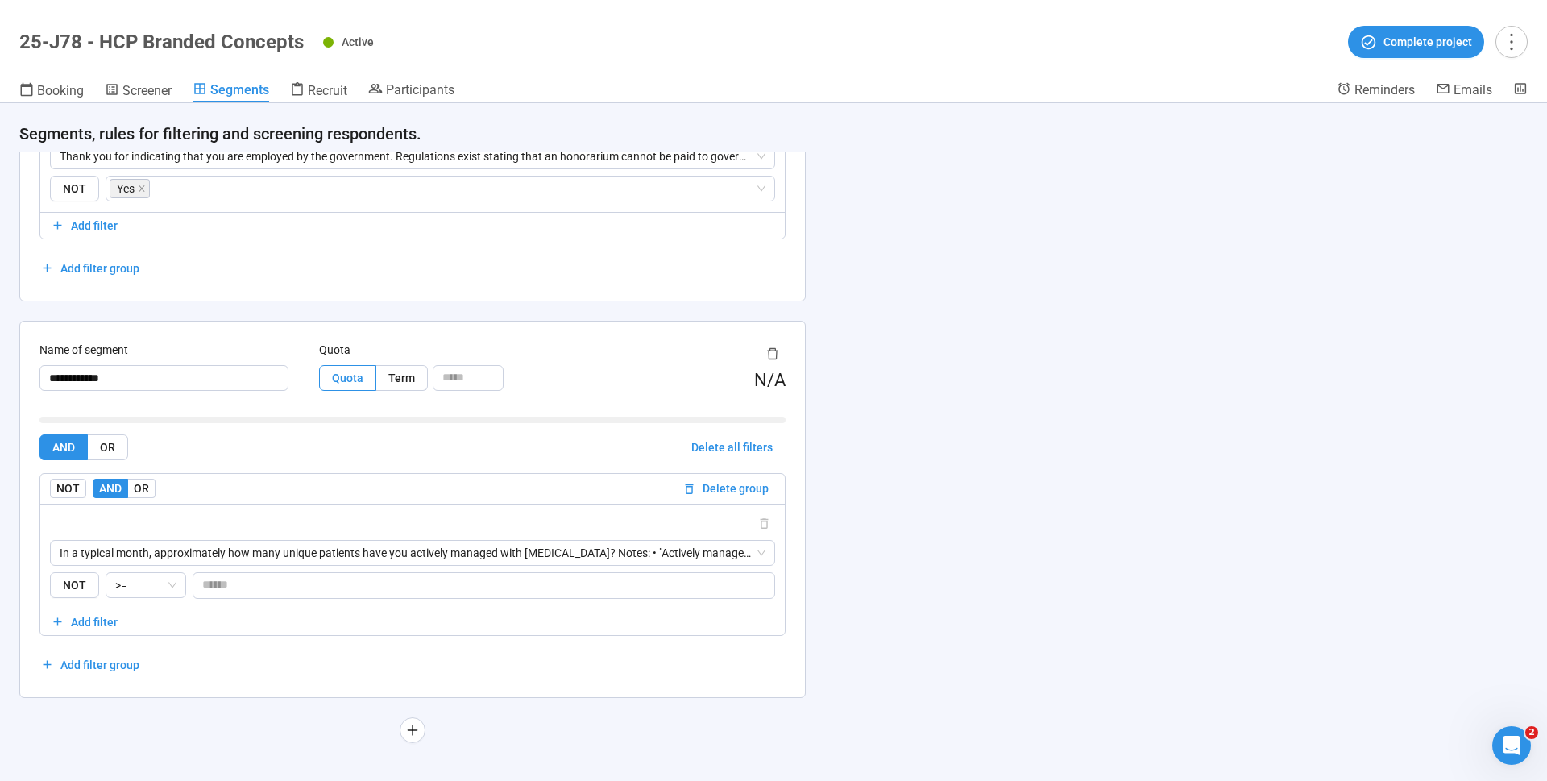
click at [992, 165] on div "**********" at bounding box center [773, 441] width 1547 height 677
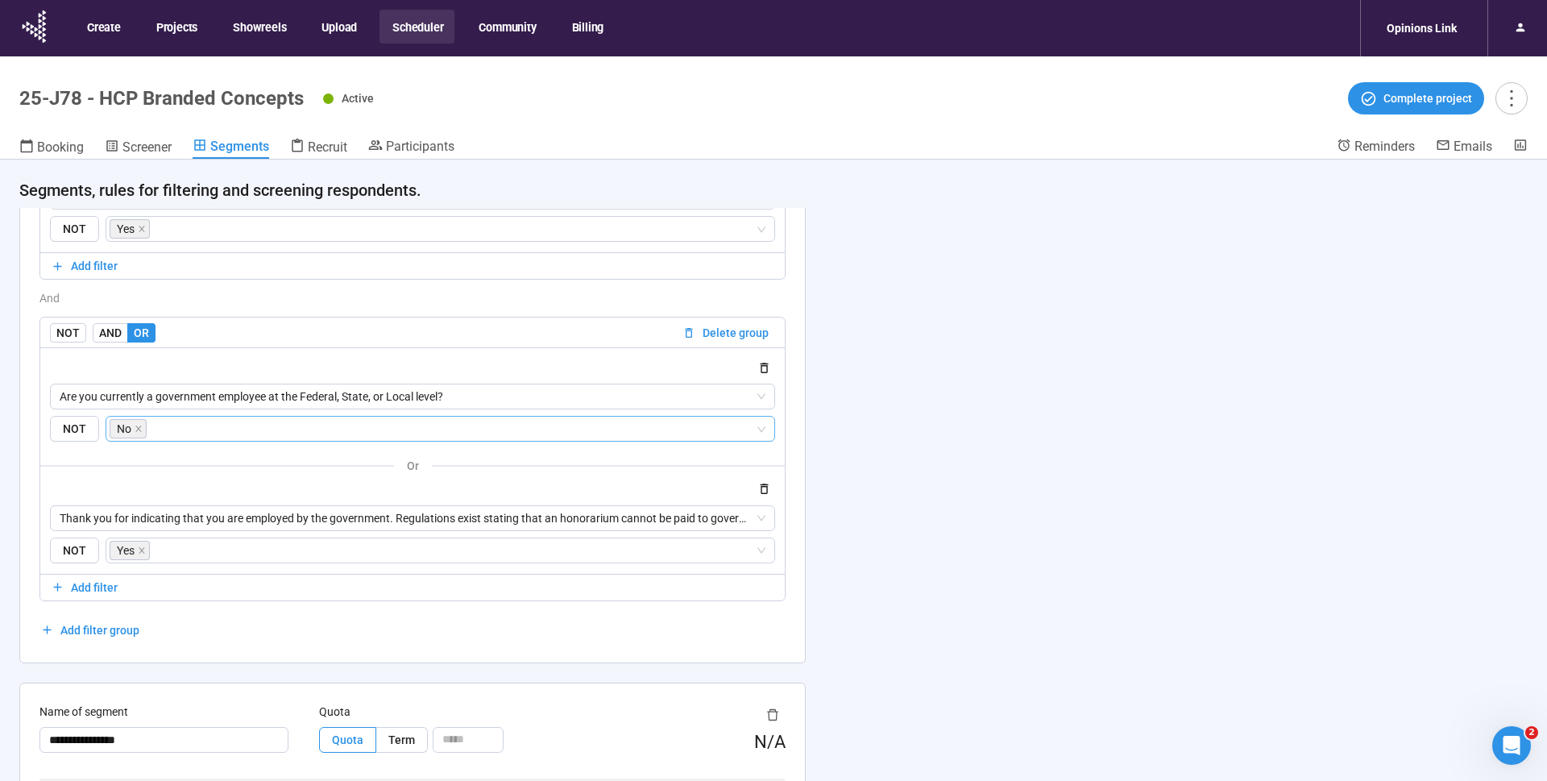
scroll to position [1413, 0]
click at [246, 398] on span "Are you currently a government employee at the Federal, State, or Local level?" at bounding box center [413, 401] width 706 height 24
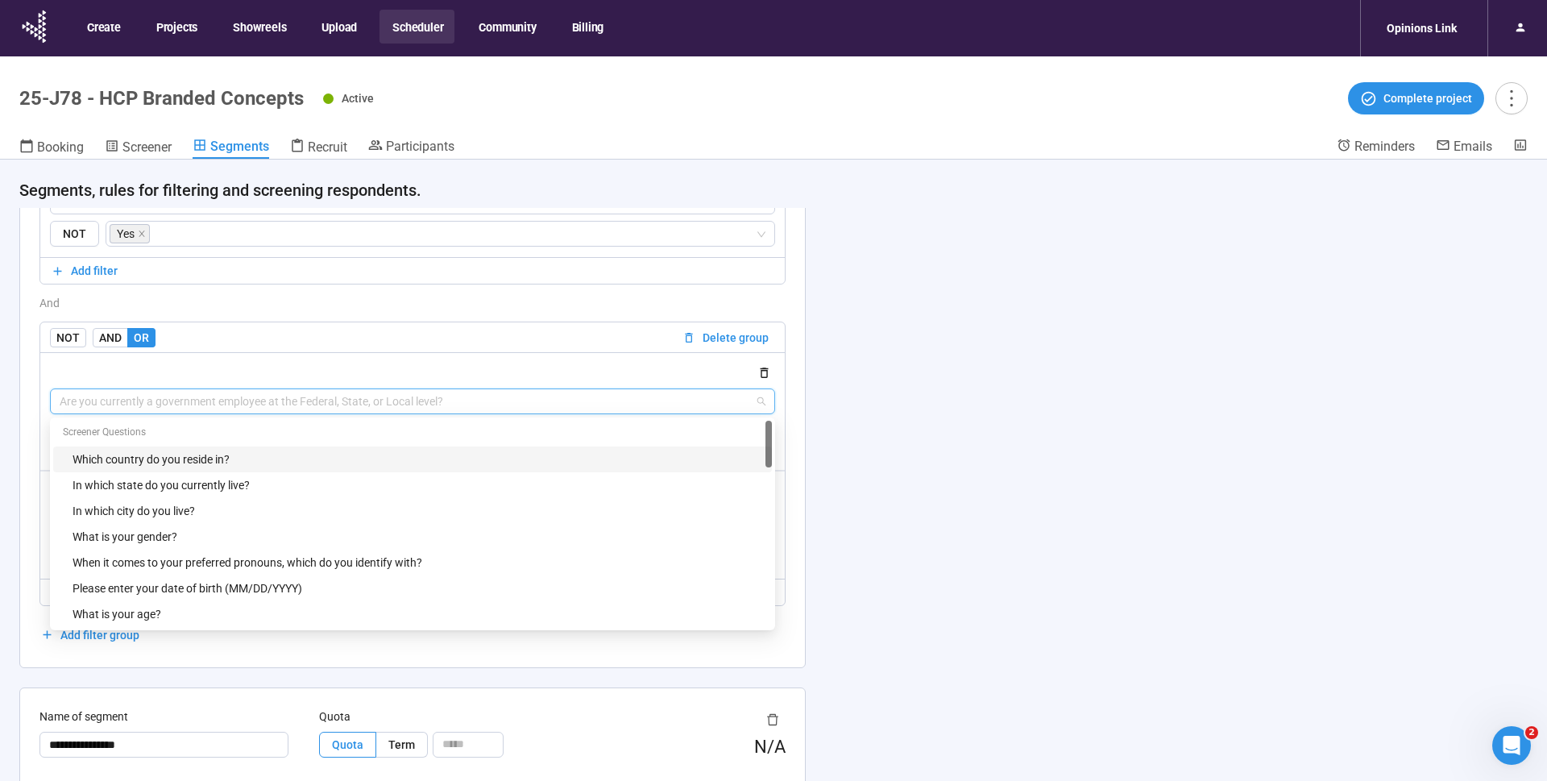
click at [1116, 258] on div "**********" at bounding box center [773, 498] width 1547 height 677
click at [492, 400] on span "Are you currently a government employee at the Federal, State, or Local level?" at bounding box center [413, 401] width 706 height 24
click at [928, 142] on div "Booking Screener Segments Recruit Participants" at bounding box center [677, 148] width 1317 height 21
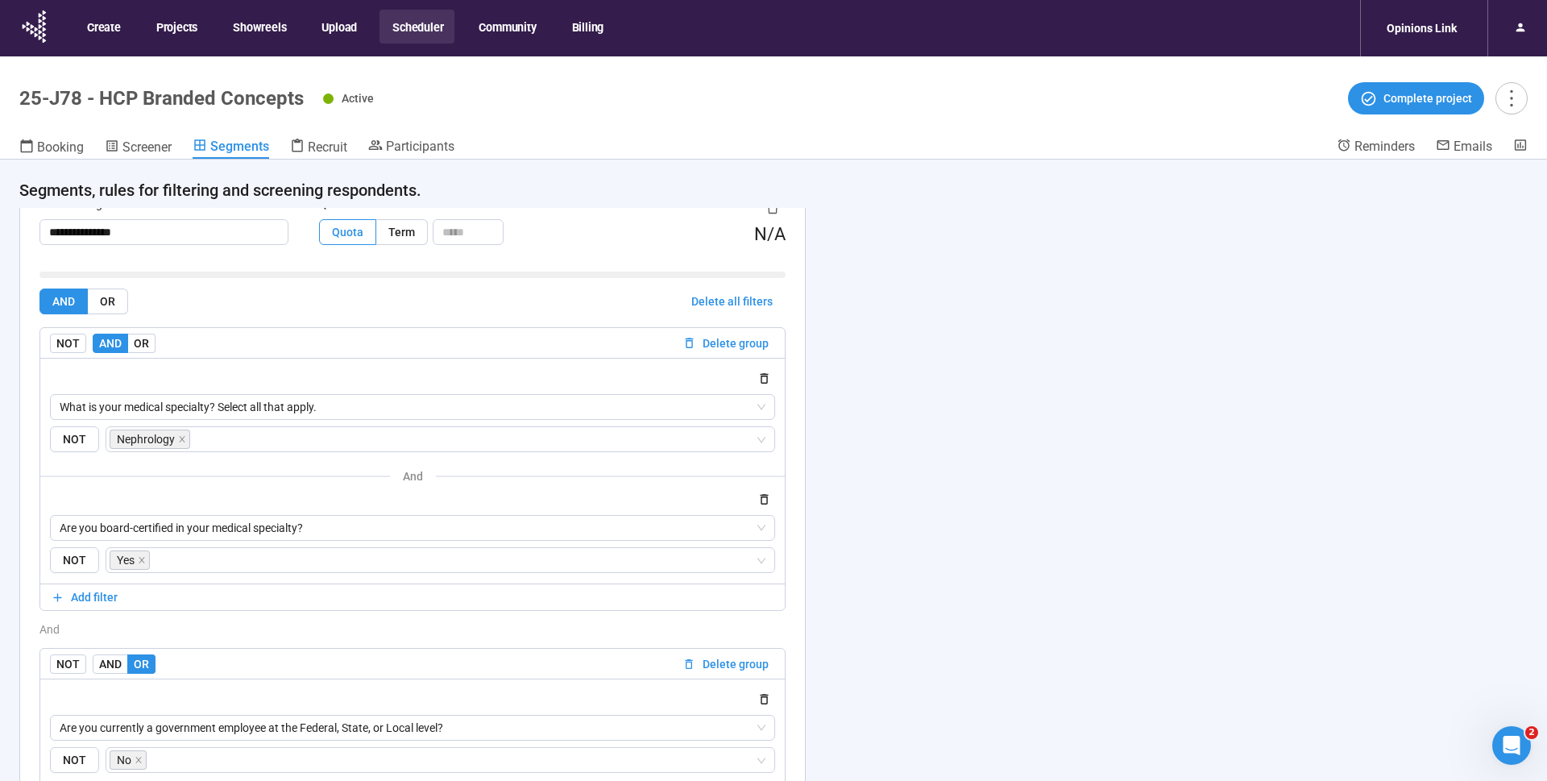
scroll to position [843, 0]
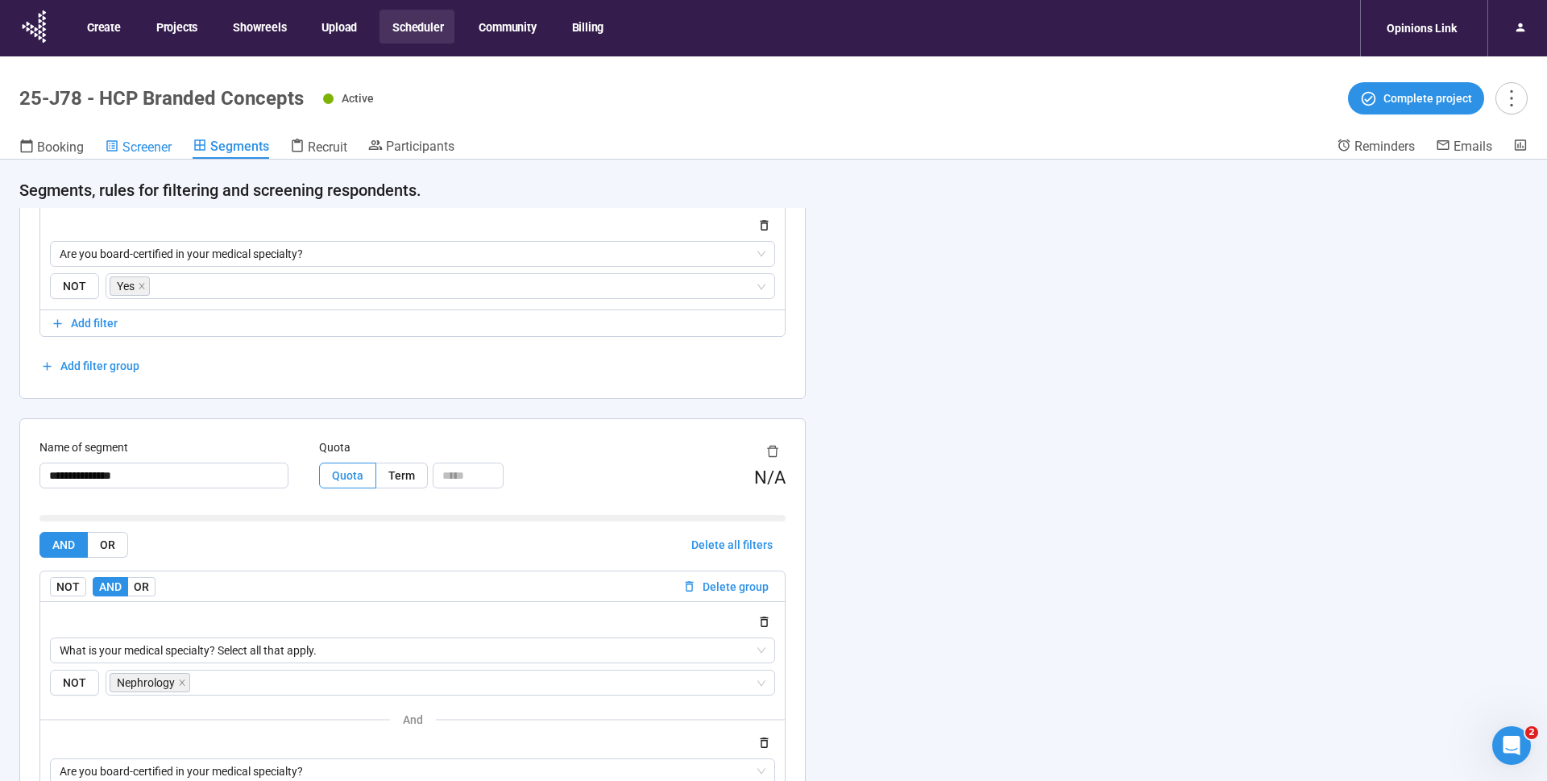
click at [126, 147] on span "Screener" at bounding box center [146, 146] width 49 height 15
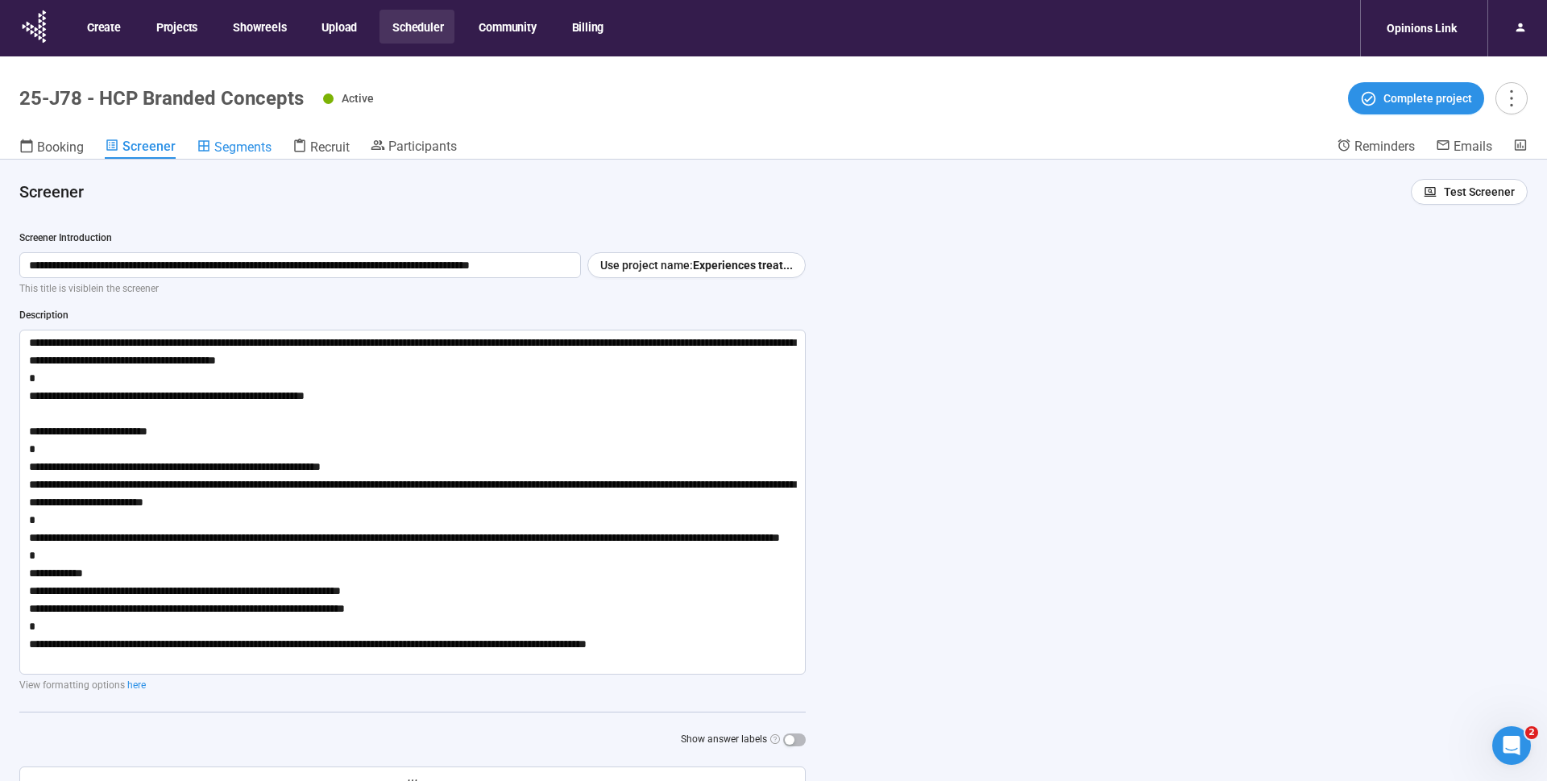
click at [238, 148] on span "Segments" at bounding box center [242, 146] width 57 height 15
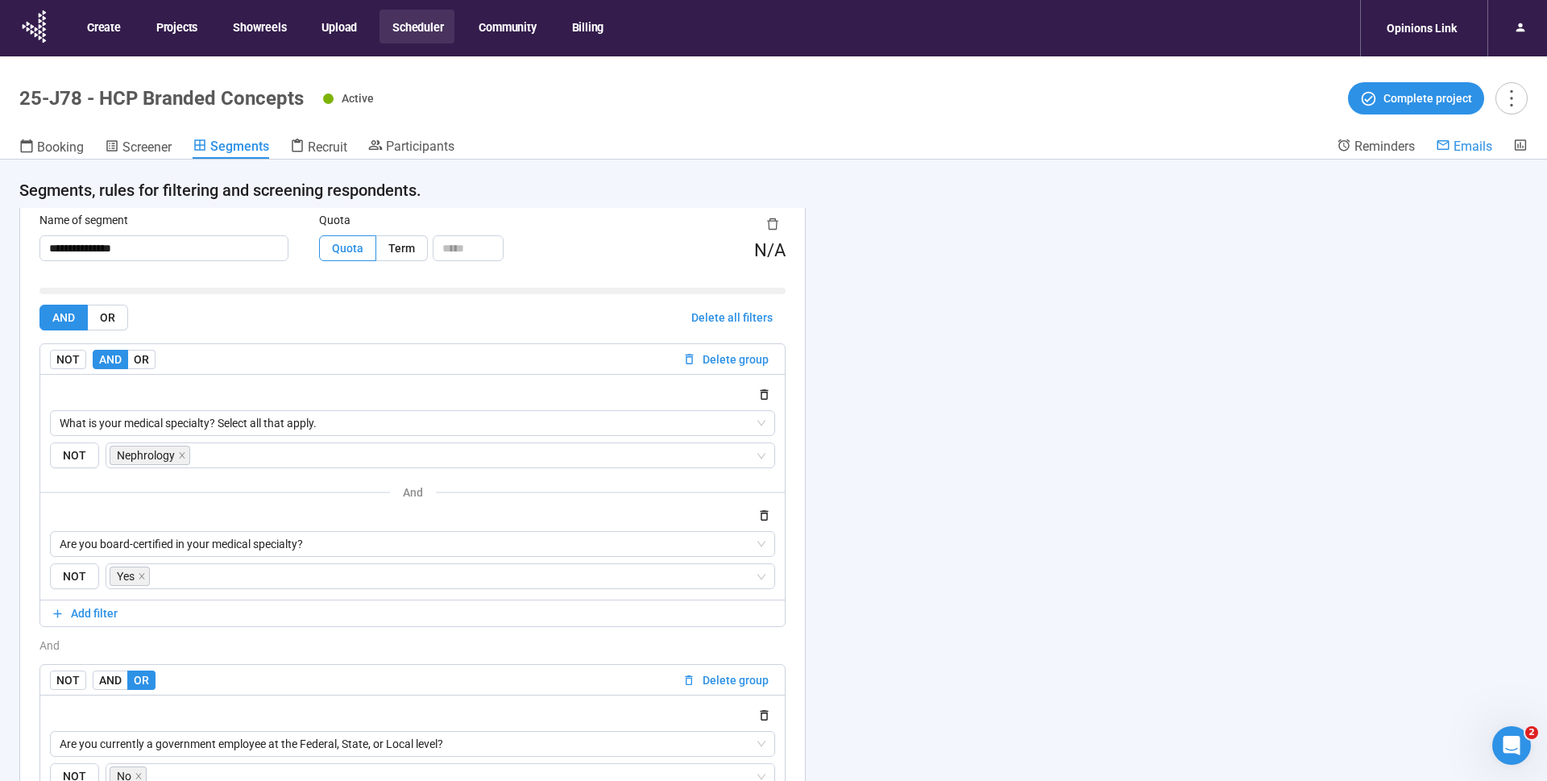
scroll to position [1067, 0]
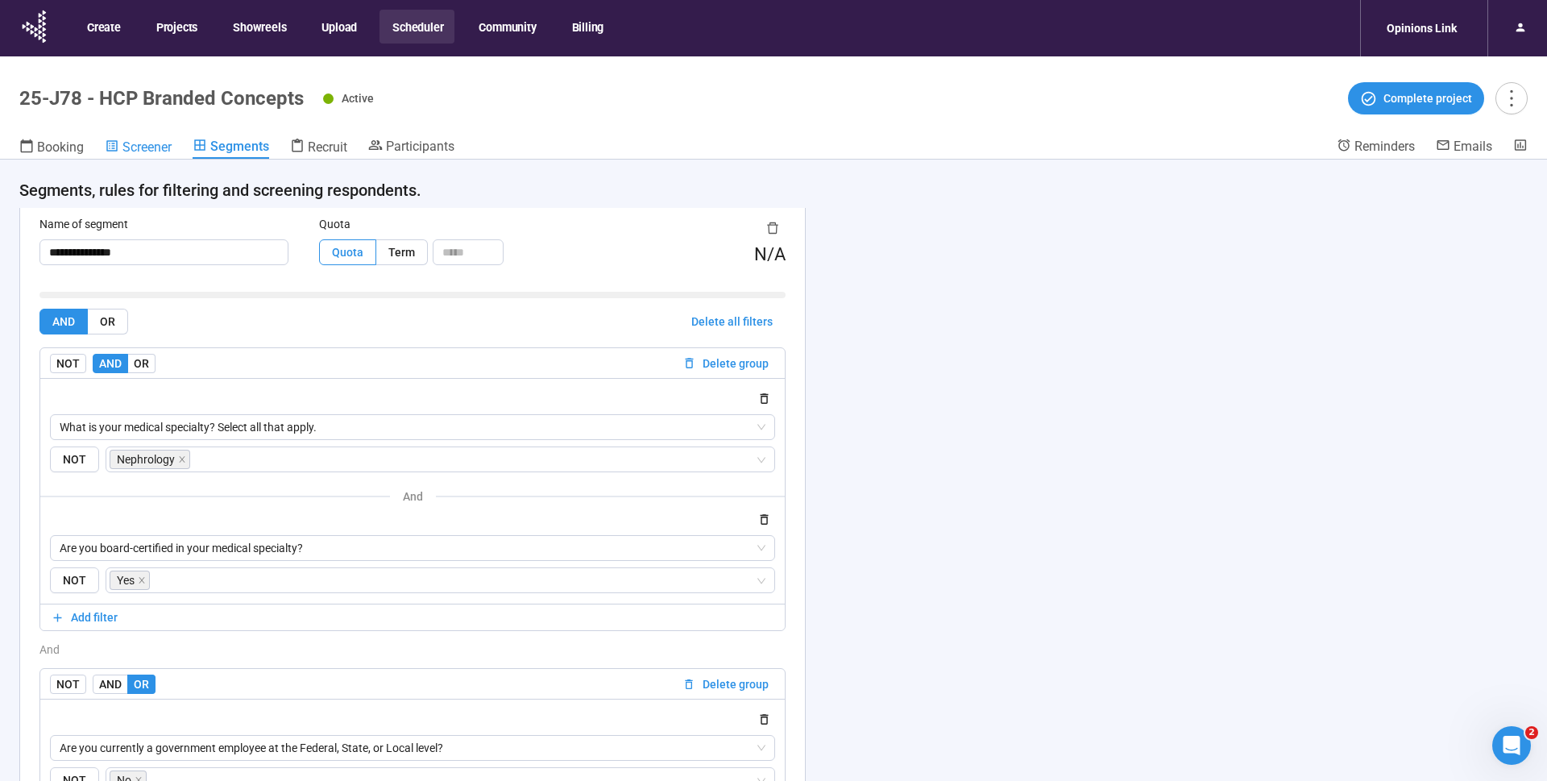
click at [150, 146] on span "Screener" at bounding box center [146, 146] width 49 height 15
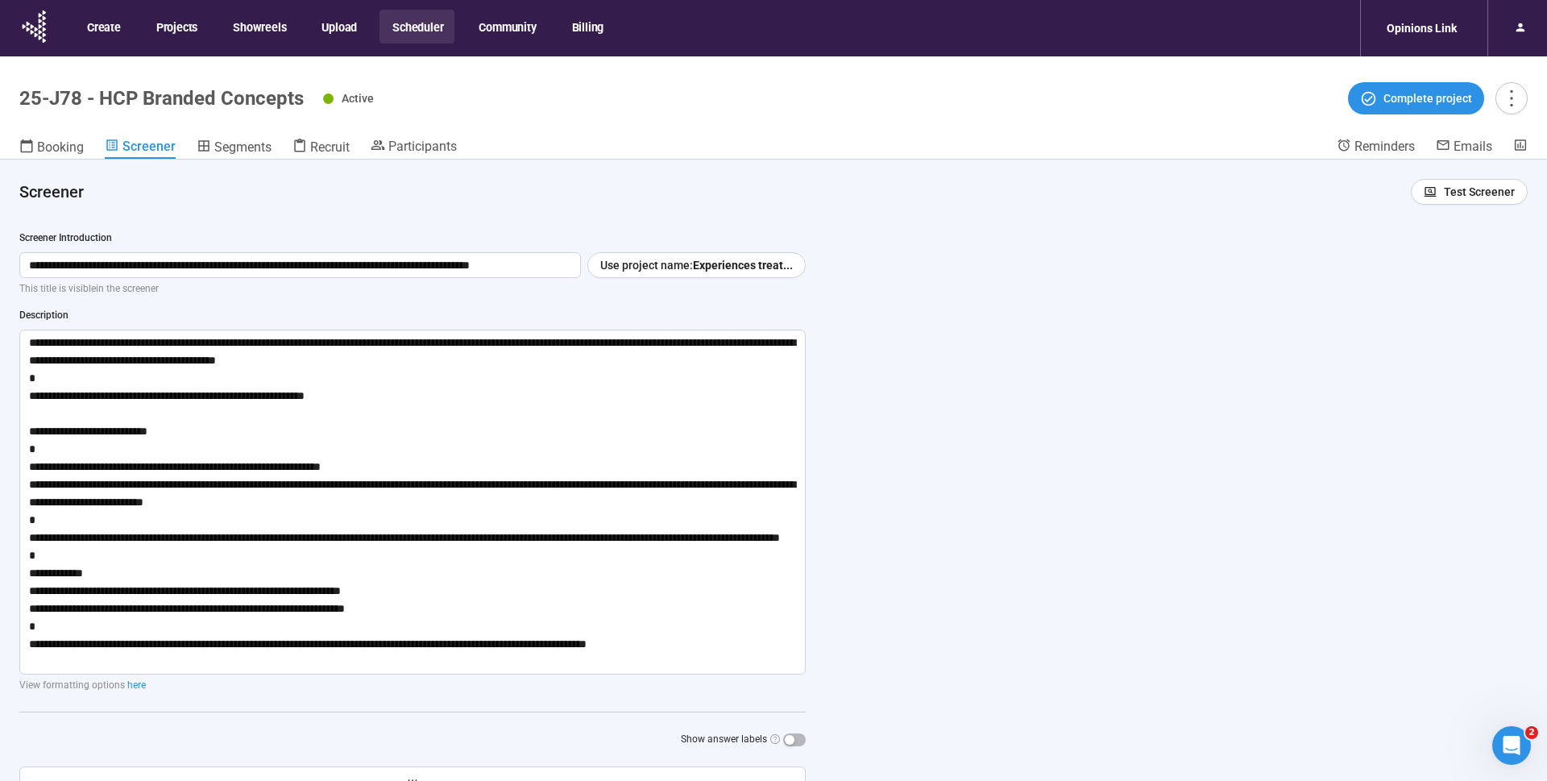
scroll to position [5527, 0]
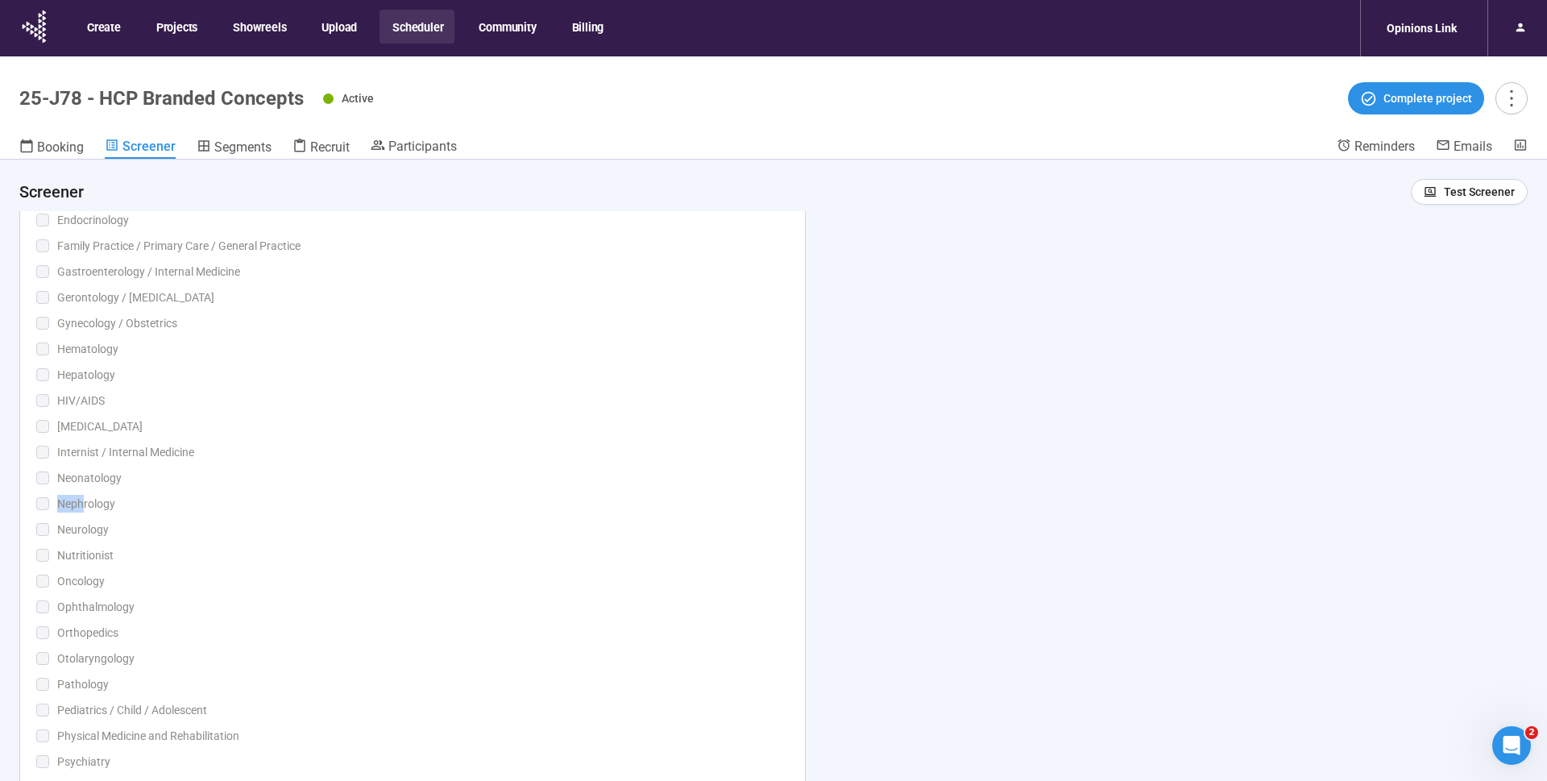
click at [348, 349] on div "Hematology" at bounding box center [422, 349] width 731 height 18
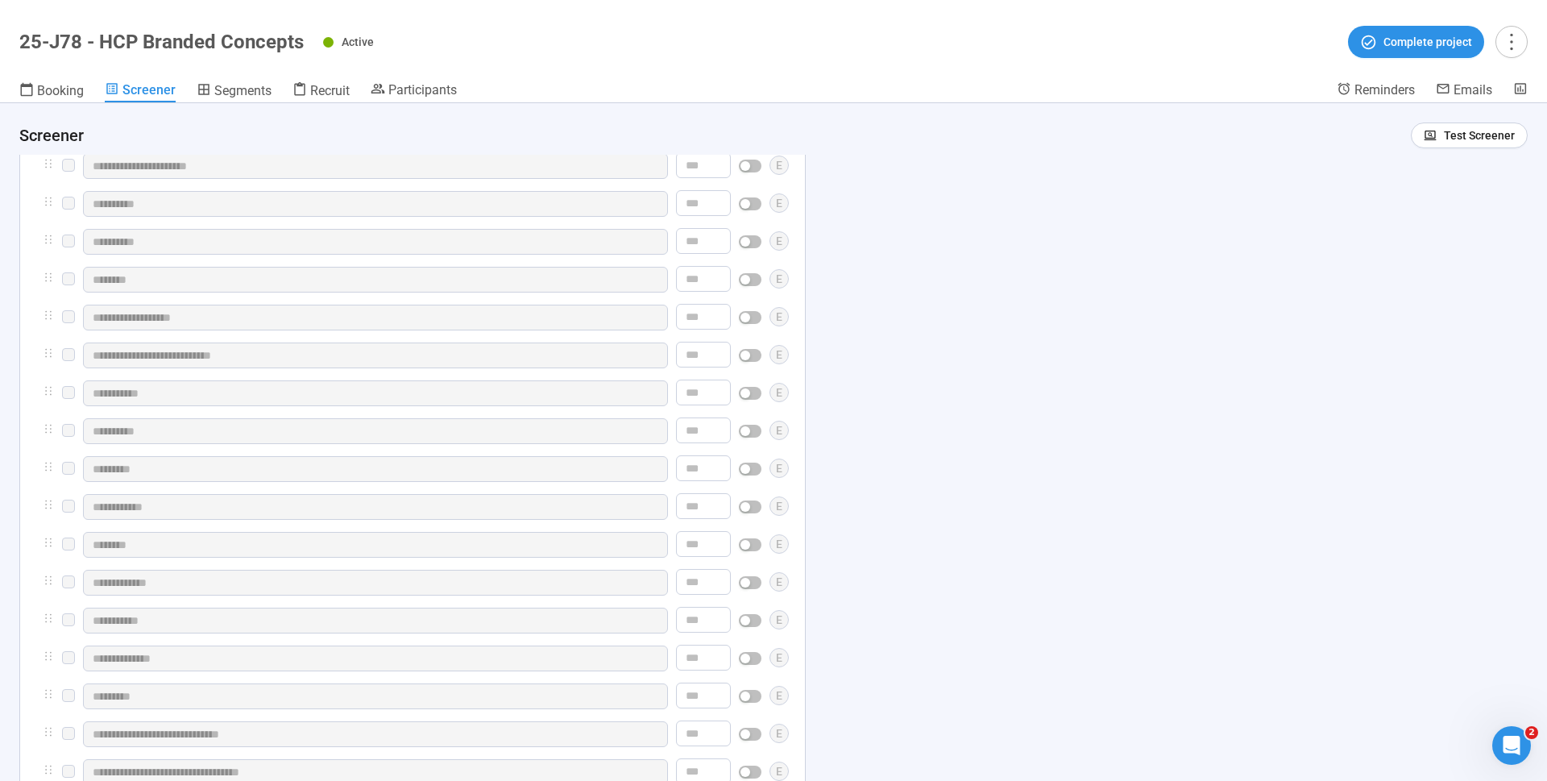
scroll to position [7051, 0]
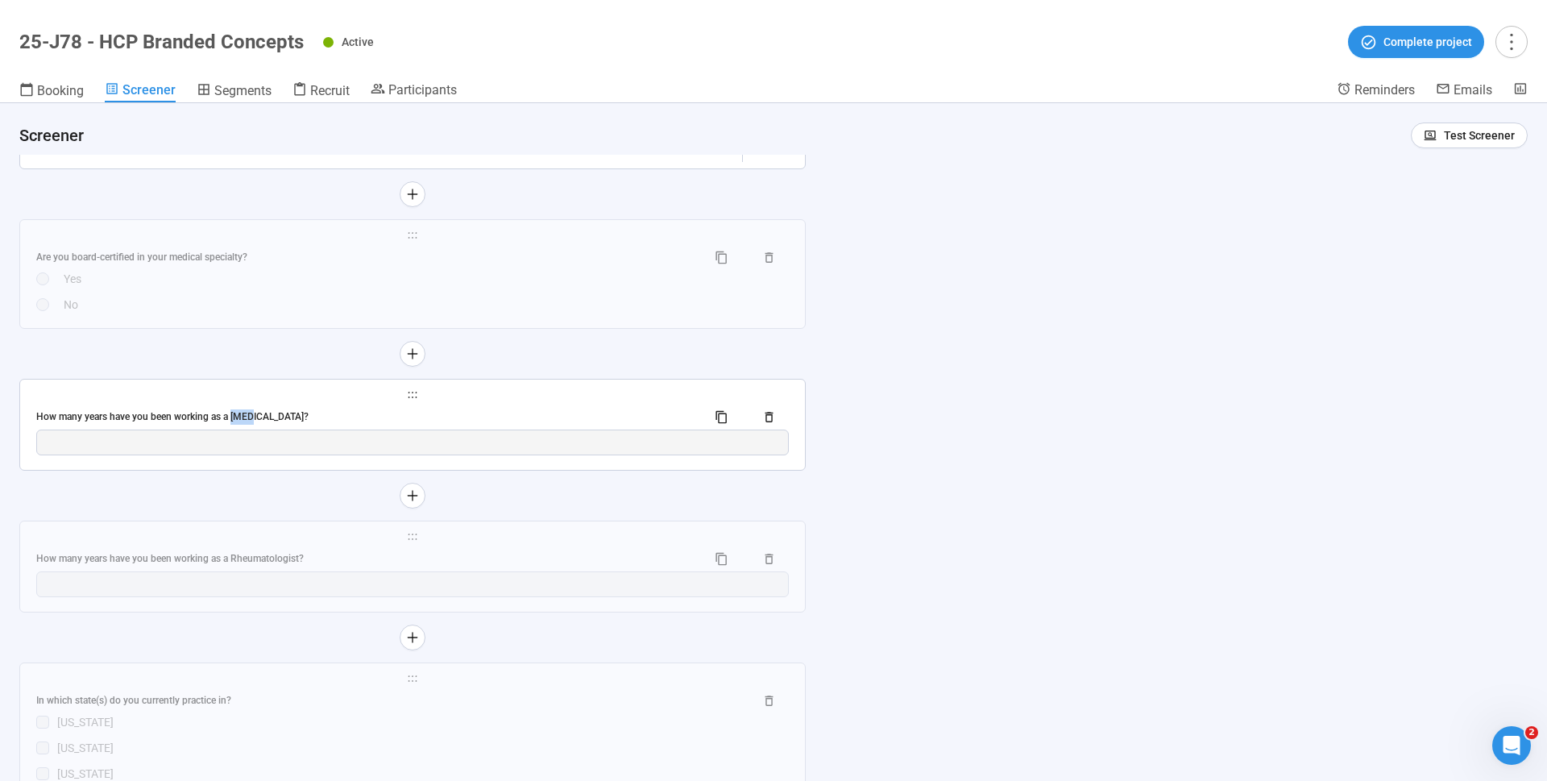
click at [317, 425] on div "How many years have you been working as a [MEDICAL_DATA]?" at bounding box center [364, 416] width 657 height 15
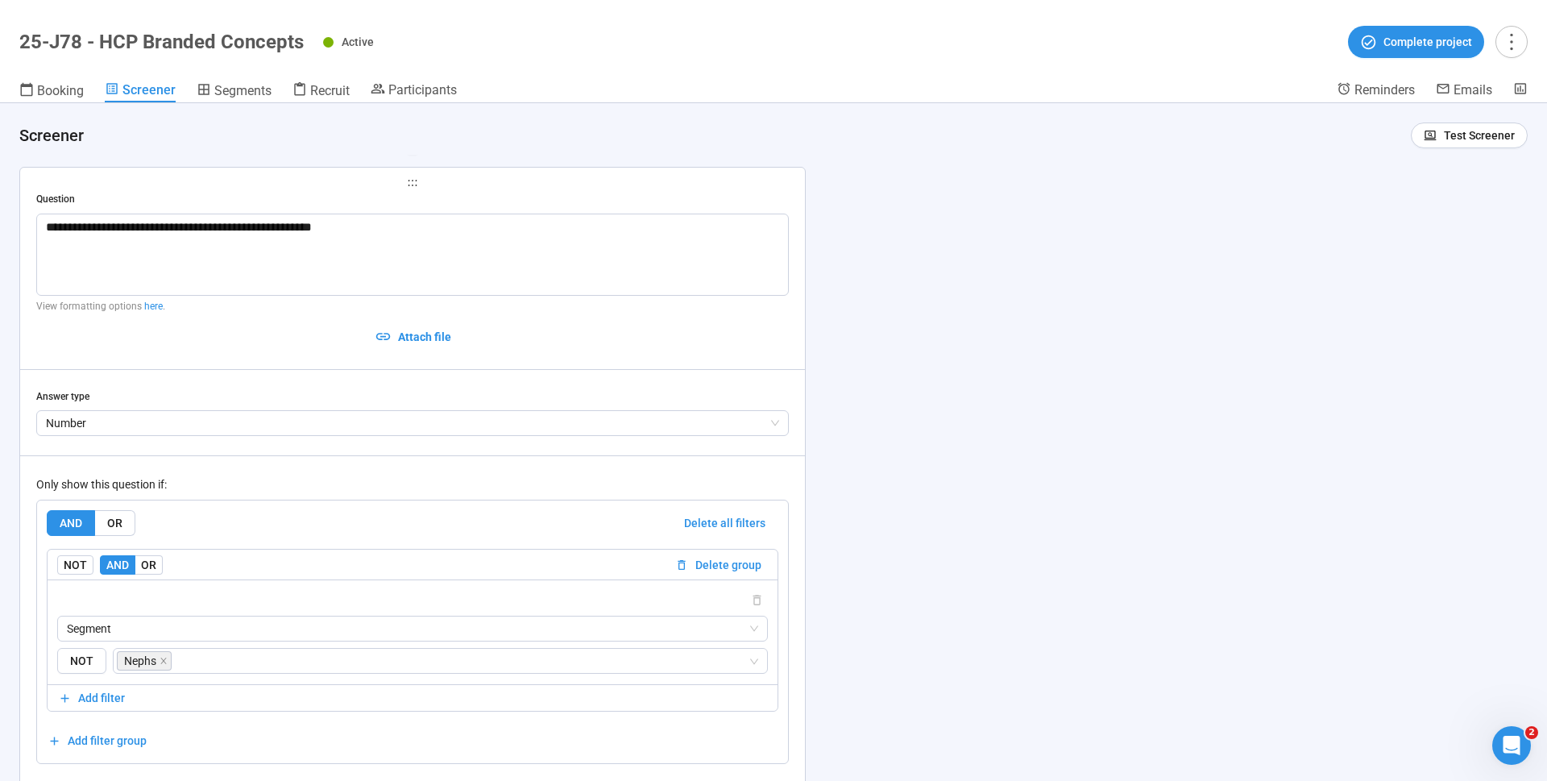
scroll to position [6219, 0]
click at [249, 91] on span "Segments" at bounding box center [242, 90] width 57 height 15
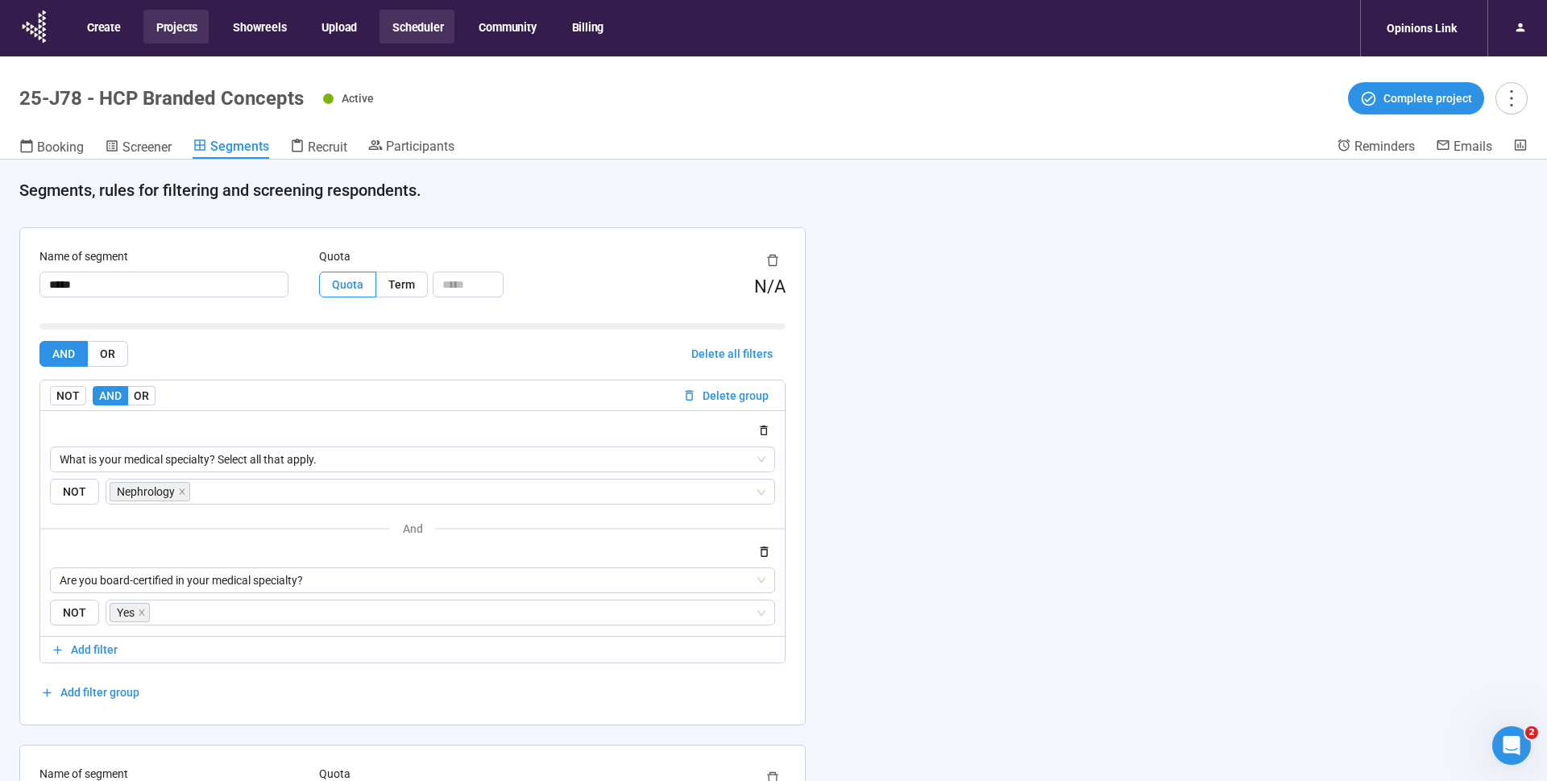
click at [156, 27] on button "Projects" at bounding box center [175, 27] width 65 height 34
